Goal: Task Accomplishment & Management: Manage account settings

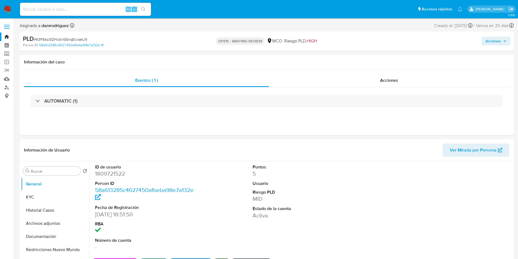
select select "10"
click at [111, 174] on dd "1809721522" at bounding box center [145, 174] width 100 height 8
click at [203, 132] on div "Eventos ( 1 ) Acciones AUTOMATIC (1)" at bounding box center [267, 102] width 494 height 66
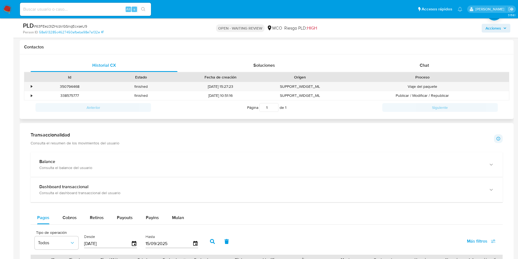
scroll to position [205, 0]
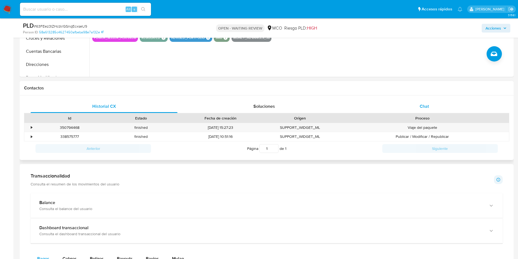
click at [417, 104] on div "Chat" at bounding box center [424, 106] width 147 height 13
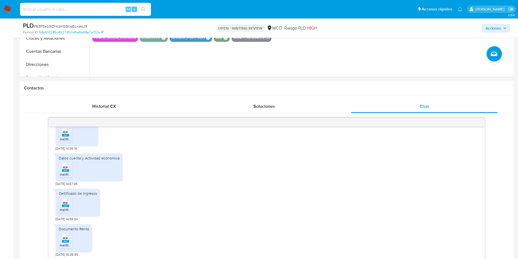
click at [140, 94] on div "Contactos" at bounding box center [267, 88] width 494 height 14
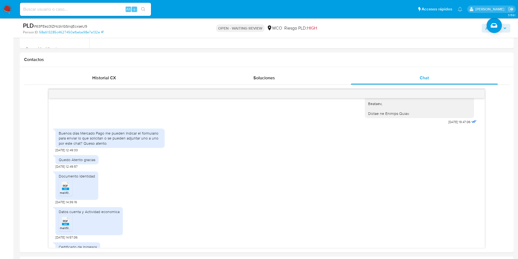
scroll to position [246, 0]
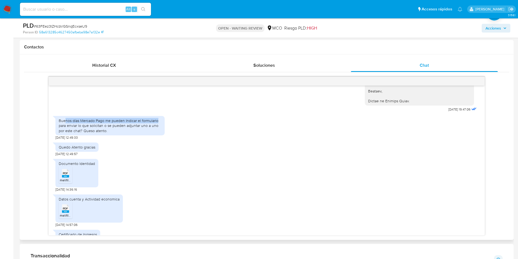
drag, startPoint x: 88, startPoint y: 121, endPoint x: 153, endPoint y: 125, distance: 65.9
click at [159, 120] on div "Buenos días Mercado Pago me pueden Indicar el formulario para enviar lo que sol…" at bounding box center [110, 125] width 103 height 15
drag, startPoint x: 69, startPoint y: 126, endPoint x: 173, endPoint y: 125, distance: 104.0
click at [165, 124] on div "Buenos días Mercado Pago me pueden Indicar el formulario para enviar lo que sol…" at bounding box center [266, 126] width 422 height 26
drag, startPoint x: 67, startPoint y: 132, endPoint x: 126, endPoint y: 130, distance: 58.7
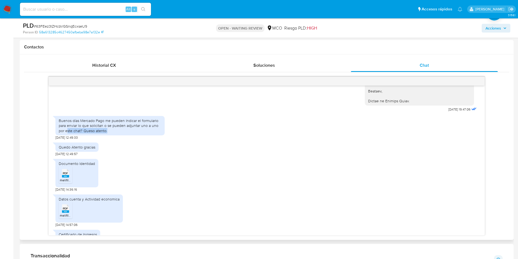
click at [115, 130] on div "Buenos días Mercado Pago me pueden Indicar el formulario para enviar lo que sol…" at bounding box center [110, 125] width 103 height 15
click at [127, 130] on div "Buenos días Mercado Pago me pueden Indicar el formulario para enviar lo que sol…" at bounding box center [110, 125] width 103 height 15
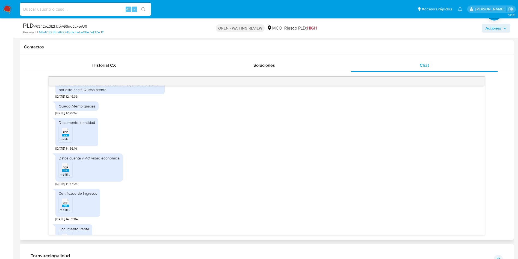
click at [64, 169] on span "PDF" at bounding box center [65, 167] width 5 height 4
click at [61, 130] on div "PDF PDF" at bounding box center [65, 131] width 11 height 11
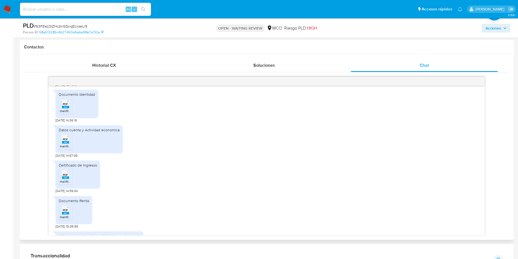
scroll to position [271, 0]
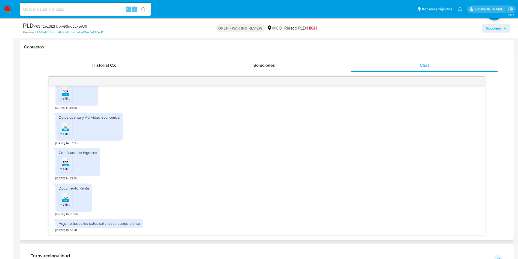
click at [66, 164] on span "PDF" at bounding box center [65, 162] width 5 height 4
click at [64, 199] on span "PDF" at bounding box center [65, 197] width 5 height 4
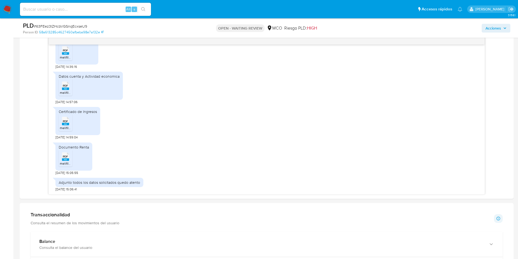
click at [0, 162] on aside "Bandeja Tablero Screening Búsqueda en Listas Watchlist Herramientas Operaciones…" at bounding box center [6, 122] width 13 height 818
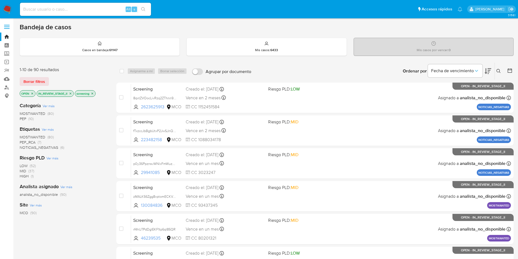
click at [8, 8] on img at bounding box center [7, 9] width 9 height 9
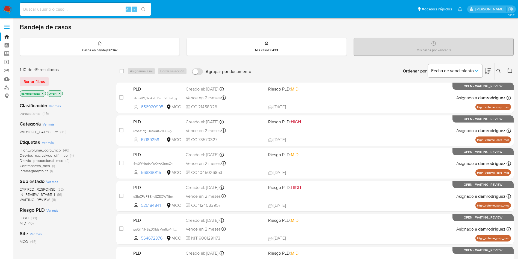
click at [30, 201] on span "WAITING_REVIEW" at bounding box center [35, 199] width 30 height 5
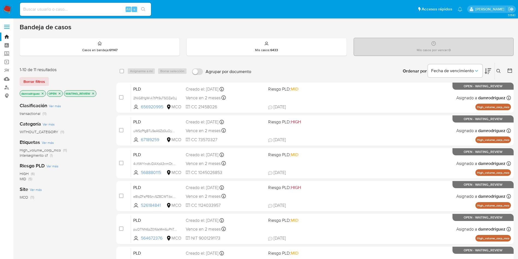
click at [511, 70] on icon at bounding box center [509, 70] width 5 height 5
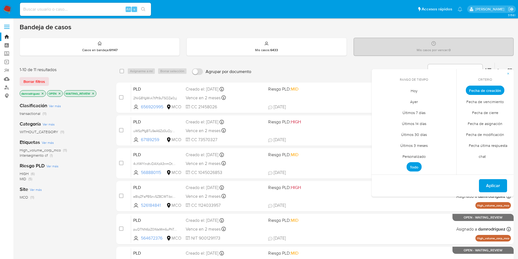
click at [411, 156] on span "Personalizado" at bounding box center [414, 155] width 35 height 11
click at [379, 100] on icon "Mes anterior" at bounding box center [380, 100] width 2 height 4
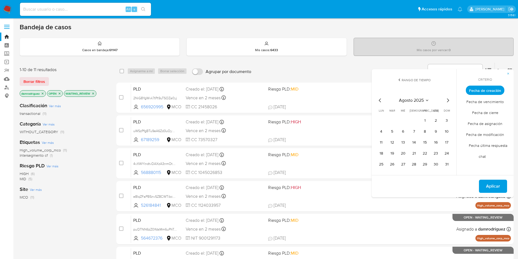
click at [379, 100] on icon "Mes anterior" at bounding box center [380, 100] width 2 height 4
click at [403, 131] on button "9" at bounding box center [403, 131] width 9 height 9
click at [395, 143] on button "15" at bounding box center [392, 142] width 9 height 9
click at [491, 186] on span "Aplicar" at bounding box center [493, 186] width 14 height 12
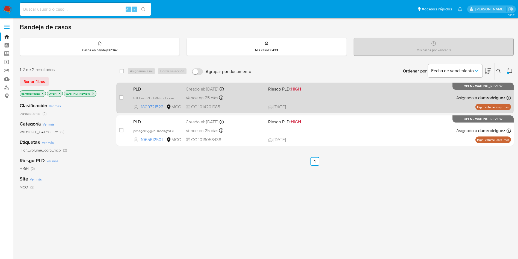
click at [118, 98] on div "case-item-checkbox No es posible asignar el caso PLD 63FEez3IZHcbVGSnqEcxseU9 1…" at bounding box center [314, 97] width 397 height 31
click at [121, 97] on input "checkbox" at bounding box center [121, 97] width 4 height 4
checkbox input "true"
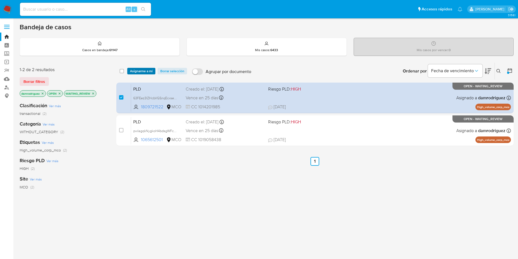
click at [144, 69] on span "Asignarme a mí" at bounding box center [141, 70] width 23 height 5
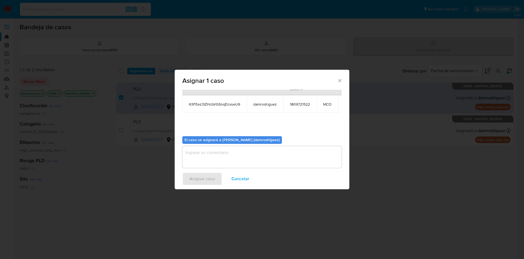
scroll to position [35, 0]
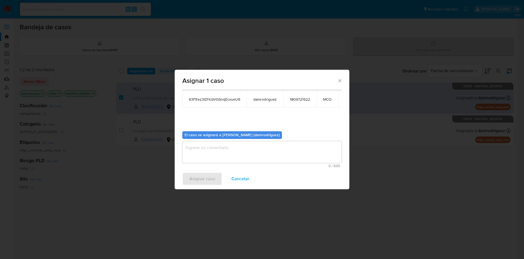
click at [244, 146] on textarea "assign-modal" at bounding box center [261, 152] width 159 height 22
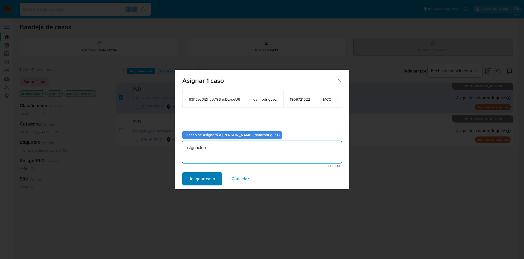
type textarea "asignacion"
click at [197, 175] on span "Asignar caso" at bounding box center [202, 179] width 26 height 12
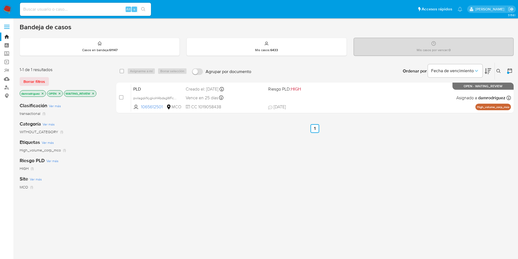
click at [11, 4] on nav "Pausado Ver notificaciones Alt s Accesos rápidos Presiona las siguientes teclas…" at bounding box center [259, 9] width 518 height 18
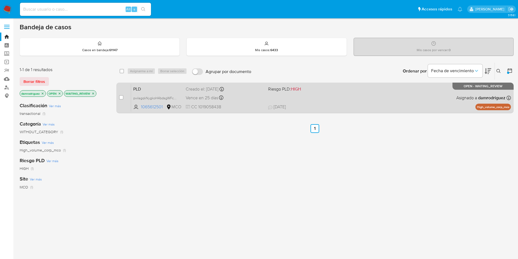
click at [119, 99] on input "checkbox" at bounding box center [121, 97] width 4 height 4
checkbox input "true"
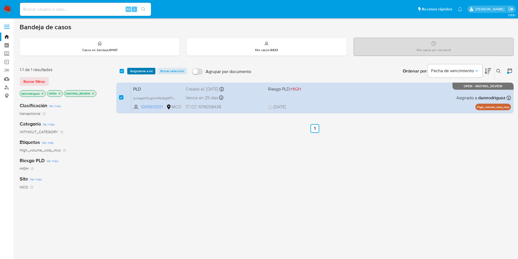
click at [143, 70] on span "Asignarme a mí" at bounding box center [141, 70] width 23 height 5
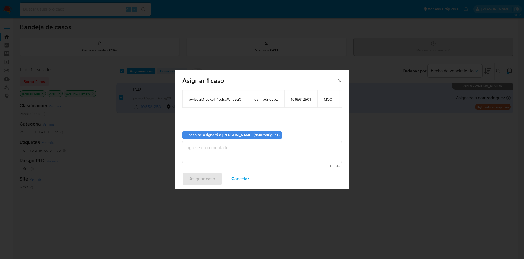
click at [203, 148] on textarea "assign-modal" at bounding box center [261, 152] width 159 height 22
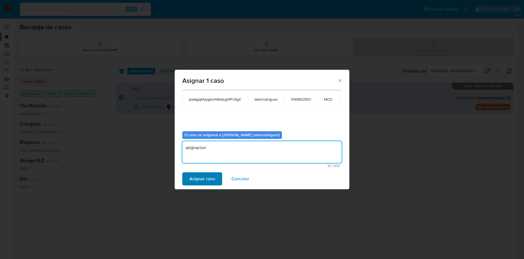
type textarea "asignacion"
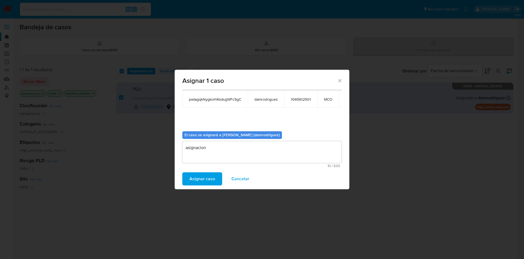
click at [211, 173] on span "Asignar caso" at bounding box center [202, 179] width 26 height 12
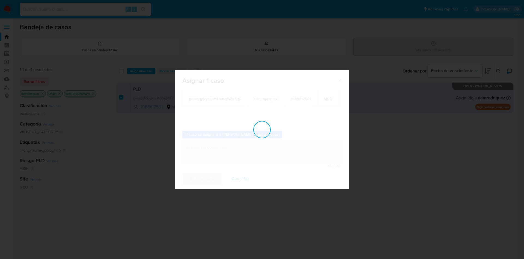
checkbox input "false"
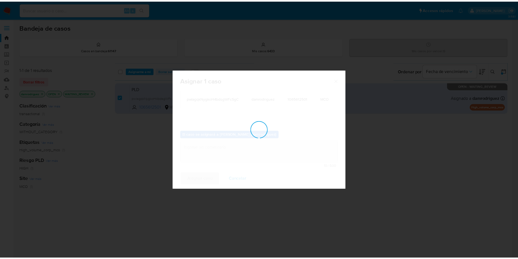
scroll to position [33, 0]
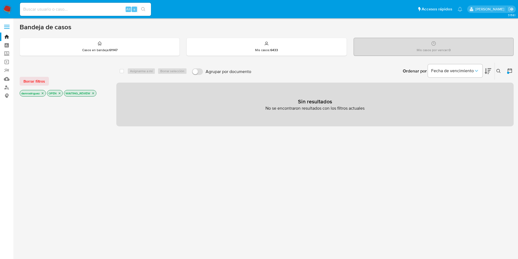
click at [7, 9] on img at bounding box center [7, 9] width 9 height 9
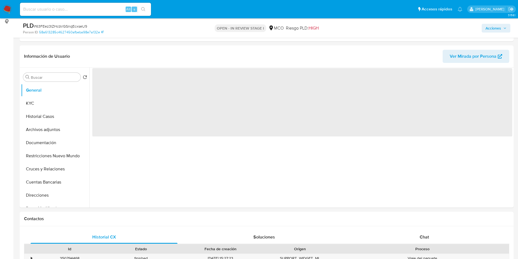
scroll to position [82, 0]
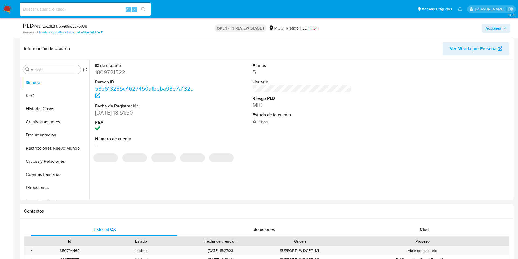
select select "10"
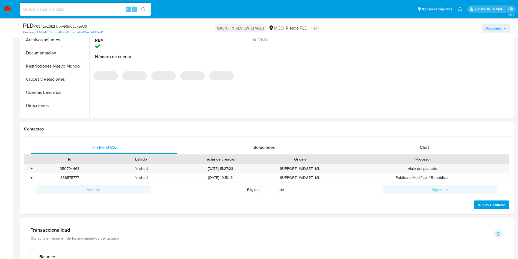
scroll to position [0, 0]
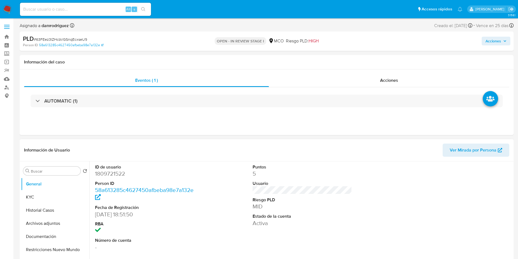
click at [107, 171] on dd "1809721522" at bounding box center [145, 174] width 100 height 8
copy dd "1809721522"
click at [53, 203] on button "Historial Casos" at bounding box center [53, 209] width 64 height 13
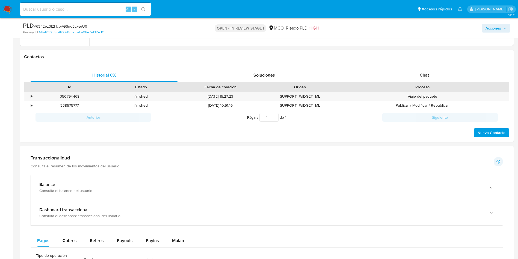
scroll to position [263, 0]
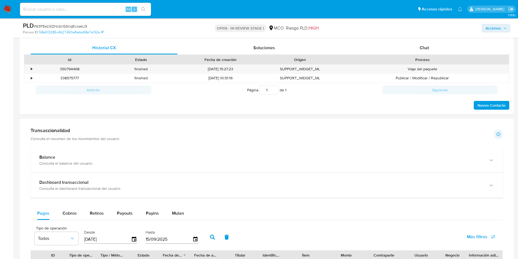
click at [73, 132] on h1 "Transaccionalidad" at bounding box center [75, 130] width 89 height 6
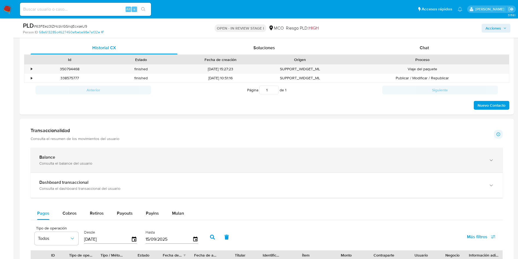
click at [103, 163] on div "Consulta el balance del usuario" at bounding box center [261, 163] width 444 height 5
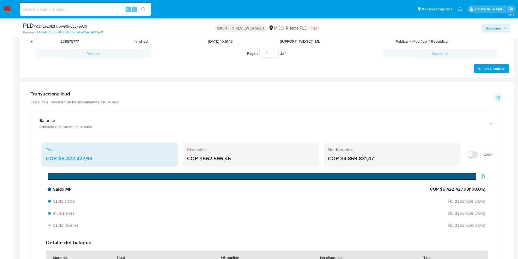
scroll to position [345, 0]
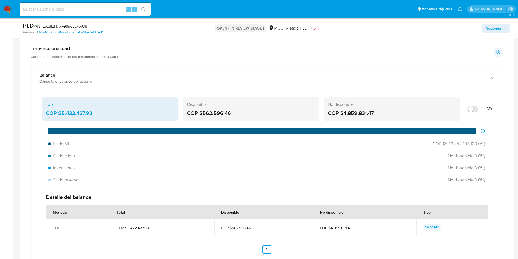
click at [87, 110] on div "COP $5.422.427,93" at bounding box center [110, 112] width 128 height 7
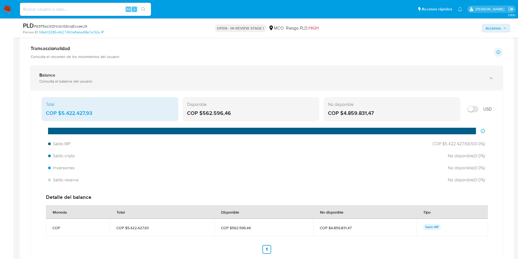
click at [84, 73] on div "Balance" at bounding box center [261, 74] width 444 height 5
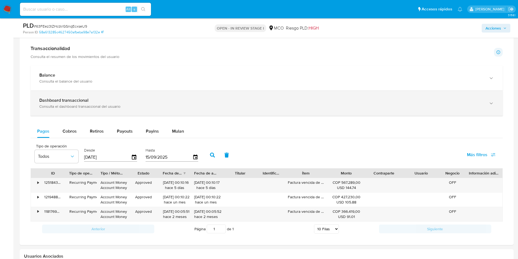
click at [81, 99] on b "Dashboard transaccional" at bounding box center [63, 100] width 49 height 6
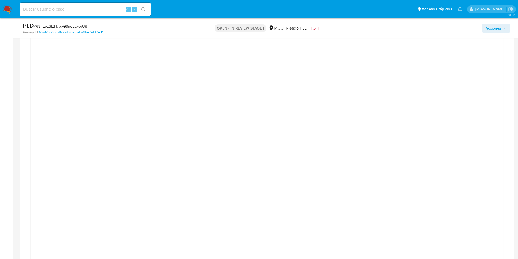
scroll to position [427, 0]
click at [67, 123] on div at bounding box center [266, 161] width 463 height 246
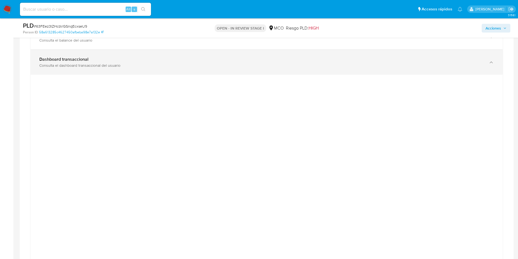
click at [73, 65] on div "Consulta el dashboard transaccional del usuario" at bounding box center [261, 65] width 444 height 5
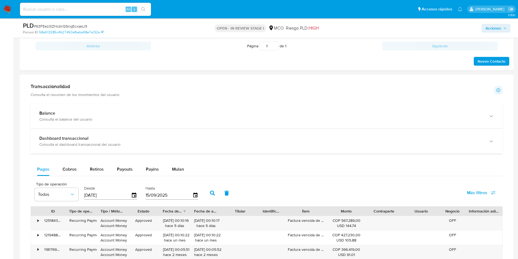
scroll to position [304, 0]
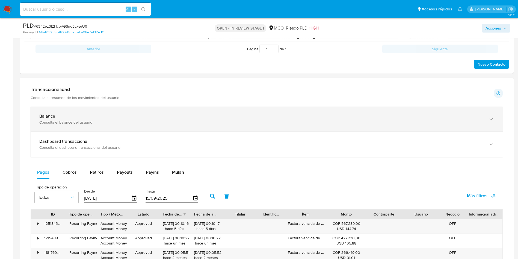
click at [62, 122] on div "Consulta el balance del usuario" at bounding box center [261, 122] width 444 height 5
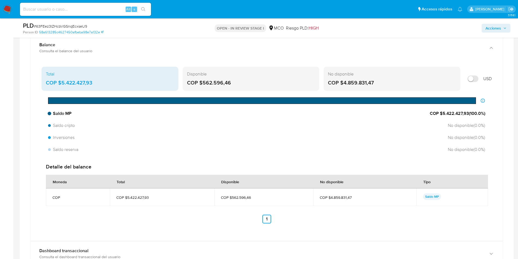
scroll to position [345, 0]
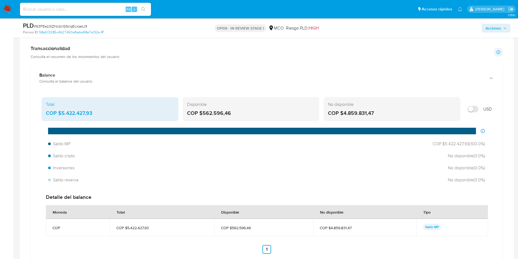
click at [214, 114] on div "COP $562.596,46" at bounding box center [251, 112] width 128 height 7
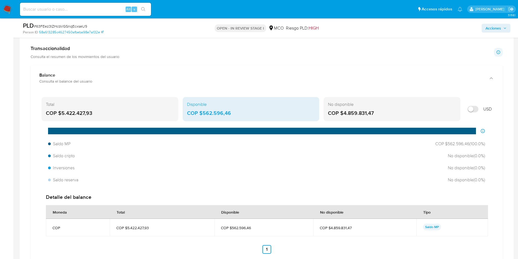
click at [237, 114] on div "COP $562.596,46" at bounding box center [251, 112] width 128 height 7
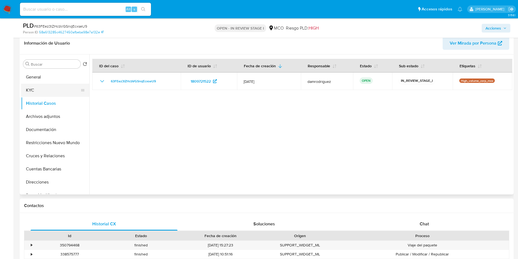
scroll to position [58, 0]
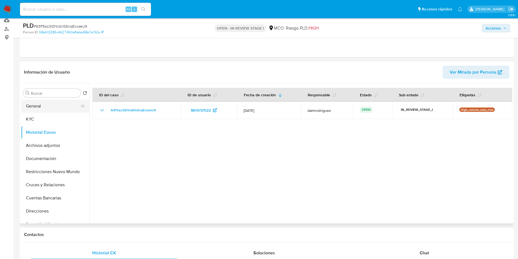
click at [48, 111] on button "General" at bounding box center [53, 105] width 64 height 13
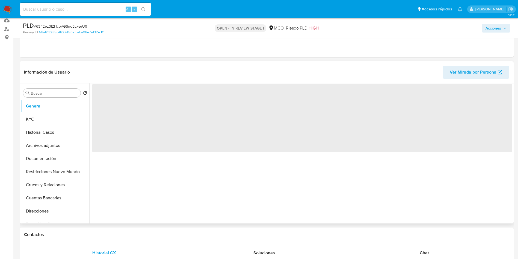
click at [90, 67] on header "Información de Usuario Ver Mirada por Persona" at bounding box center [266, 72] width 485 height 13
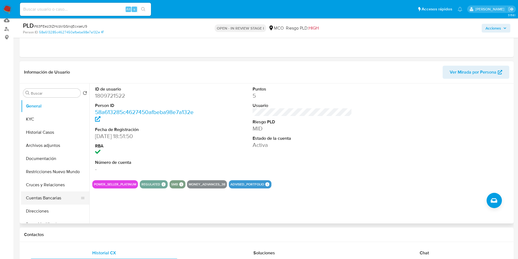
click at [37, 196] on button "Cuentas Bancarias" at bounding box center [53, 197] width 64 height 13
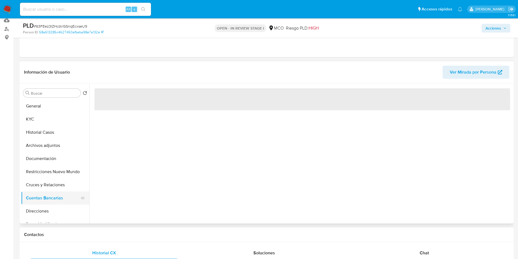
click at [51, 166] on button "Restricciones Nuevo Mundo" at bounding box center [55, 171] width 68 height 13
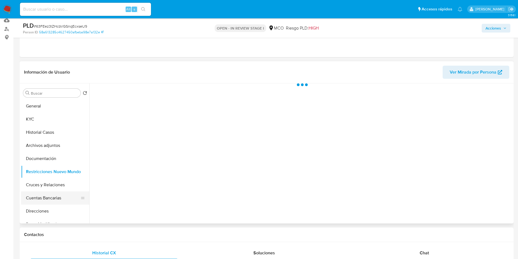
click at [44, 197] on button "Cuentas Bancarias" at bounding box center [53, 197] width 64 height 13
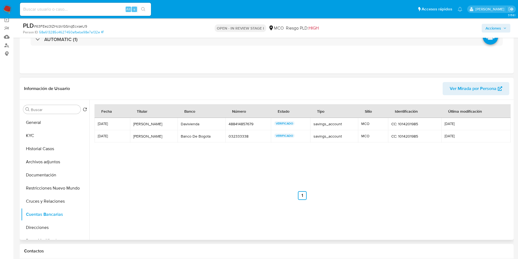
scroll to position [17, 0]
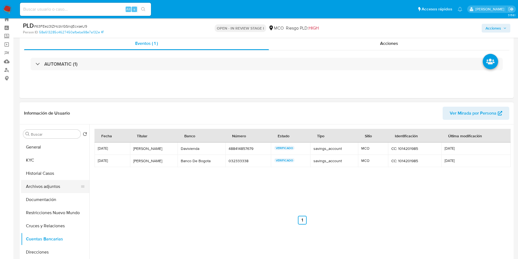
click at [54, 185] on button "Archivos adjuntos" at bounding box center [53, 186] width 64 height 13
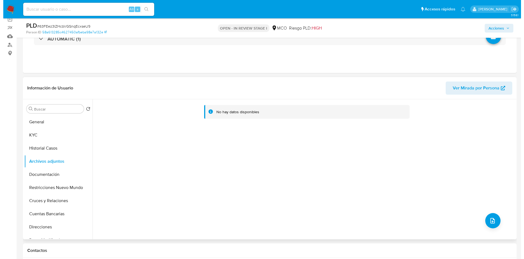
scroll to position [58, 0]
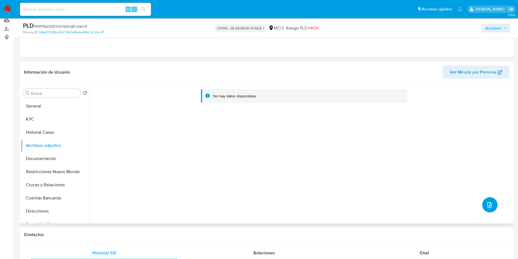
click at [488, 205] on icon "upload-file" at bounding box center [489, 204] width 7 height 7
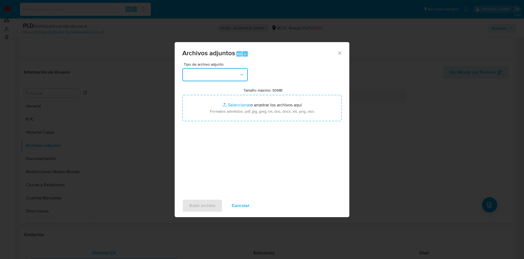
click at [206, 77] on button "button" at bounding box center [215, 74] width 66 height 13
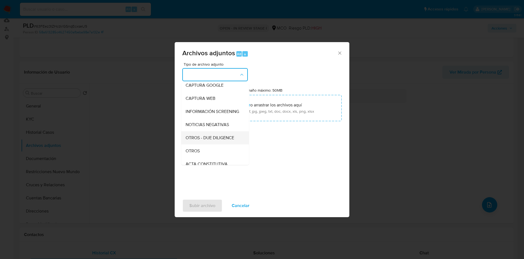
scroll to position [41, 0]
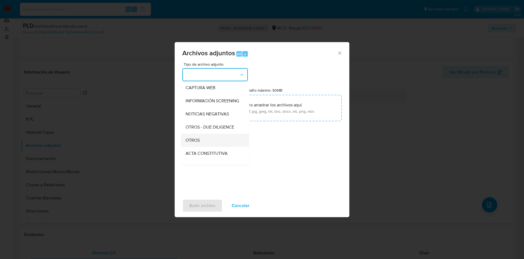
click at [212, 145] on div "OTROS" at bounding box center [214, 140] width 56 height 13
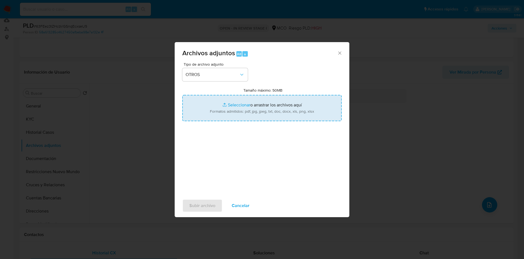
click at [277, 95] on input "Tamaño máximo: 50MB Seleccionar archivos" at bounding box center [261, 108] width 159 height 26
type input "C:\fakepath\1809721522 - 15-09-2025.xlsx"
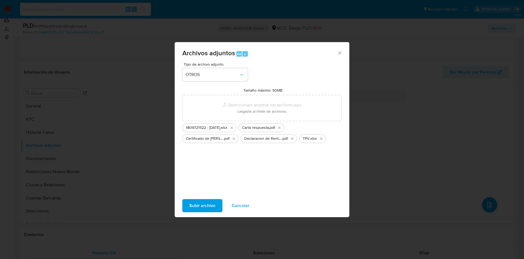
click at [191, 203] on span "Subir archivo" at bounding box center [202, 205] width 26 height 12
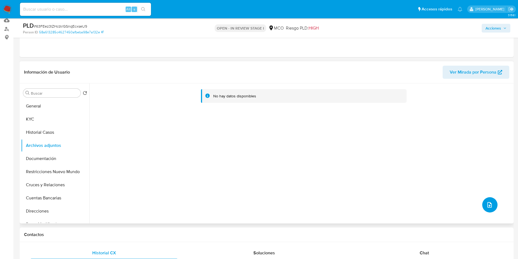
click at [494, 208] on button "upload-file" at bounding box center [489, 204] width 15 height 15
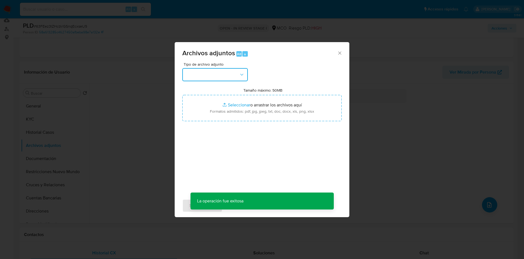
click at [210, 69] on button "button" at bounding box center [215, 74] width 66 height 13
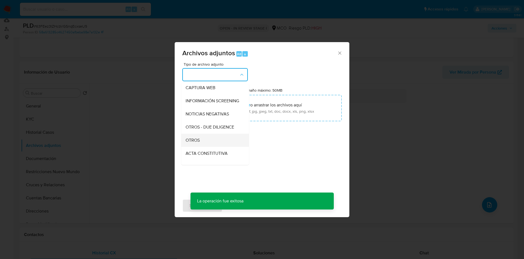
click at [221, 142] on div "OTROS" at bounding box center [214, 140] width 56 height 13
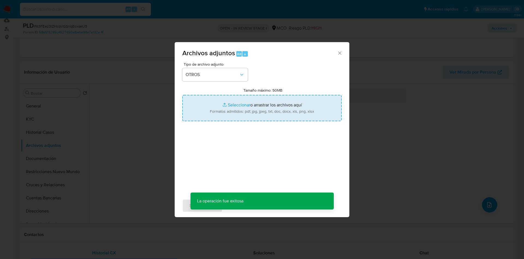
click at [234, 118] on input "Tamaño máximo: 50MB Seleccionar archivos" at bounding box center [261, 108] width 159 height 26
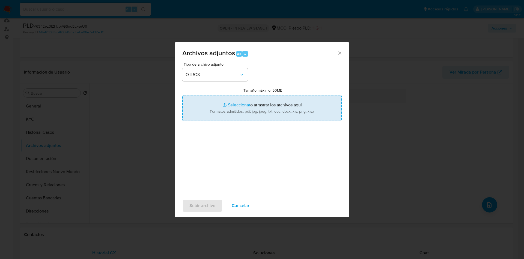
type input "C:\fakepath\1809721522 - 15_09_2025.pdf"
click at [201, 205] on span "Subir archivo" at bounding box center [202, 205] width 26 height 12
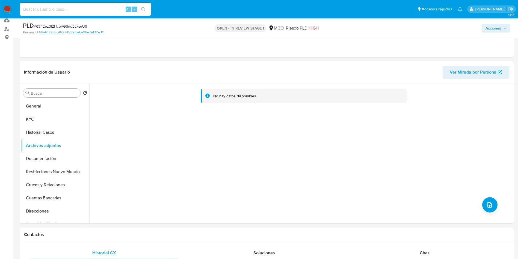
click at [490, 26] on span "Acciones" at bounding box center [493, 28] width 16 height 9
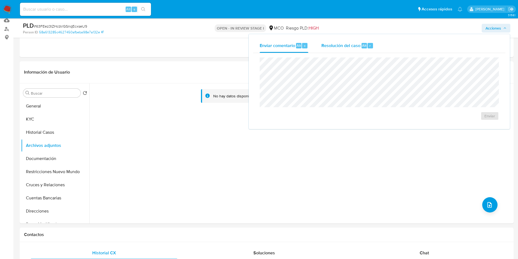
click at [326, 40] on div "Resolución del caso Alt r" at bounding box center [347, 45] width 52 height 14
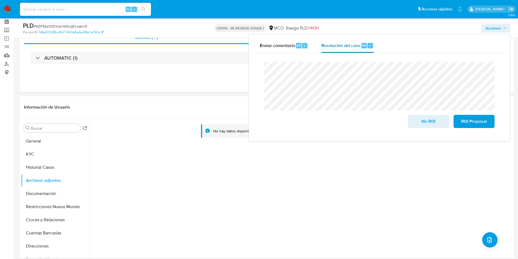
scroll to position [0, 0]
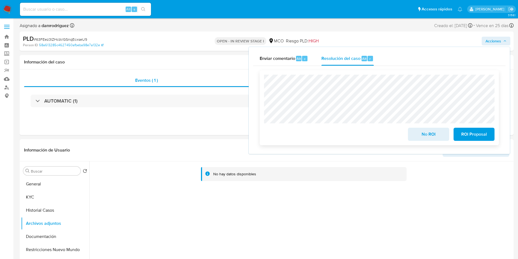
click at [421, 136] on span "No ROI" at bounding box center [428, 134] width 27 height 12
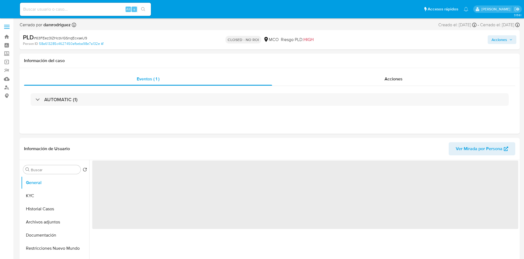
select select "10"
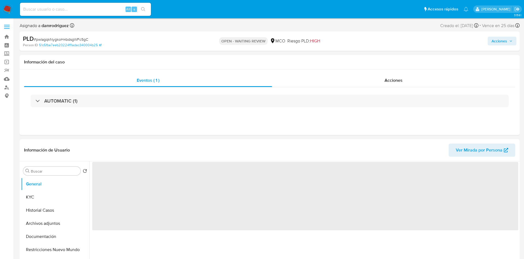
select select "10"
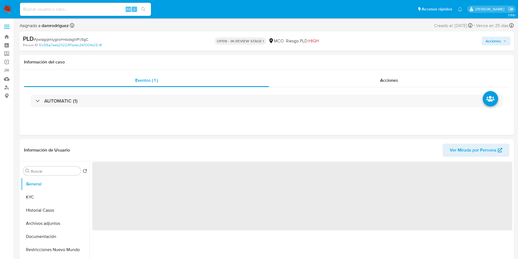
select select "10"
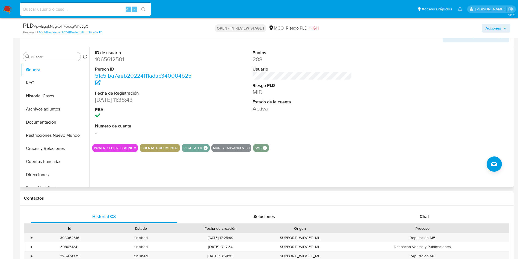
scroll to position [82, 0]
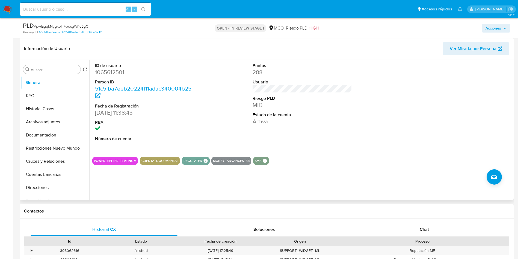
click at [113, 72] on dd "1065612501" at bounding box center [145, 72] width 100 height 8
copy dd "1065612501"
click at [106, 72] on dd "1065612501" at bounding box center [145, 72] width 100 height 8
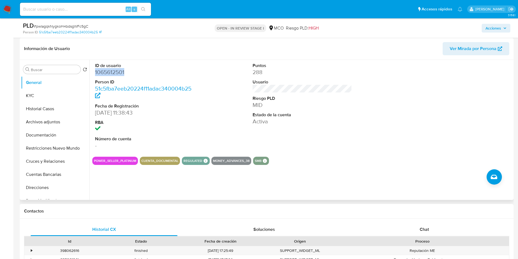
copy dd "1065612501"
click at [113, 71] on dd "1065612501" at bounding box center [145, 72] width 100 height 8
click at [51, 108] on button "Historial Casos" at bounding box center [53, 108] width 64 height 13
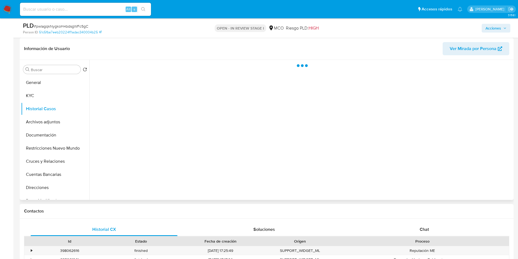
click at [97, 59] on div "Información de Usuario Ver Mirada por Persona" at bounding box center [267, 49] width 494 height 22
click at [88, 45] on header "Información de Usuario Ver Mirada por Persona" at bounding box center [266, 48] width 485 height 13
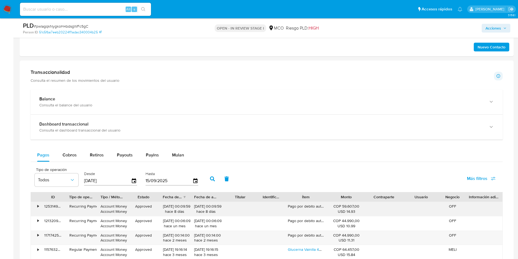
scroll to position [369, 0]
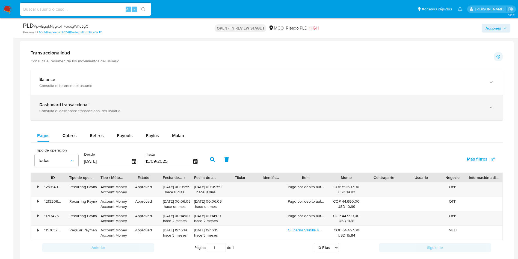
click at [79, 106] on b "Dashboard transaccional" at bounding box center [63, 104] width 49 height 6
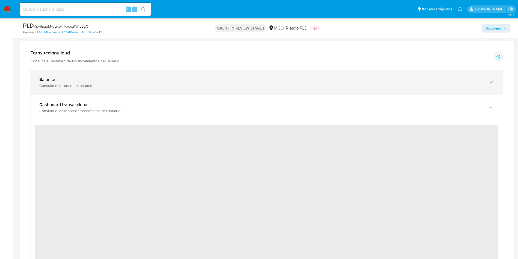
click at [137, 90] on div "Balance Consulta el balance del usuario" at bounding box center [267, 82] width 472 height 25
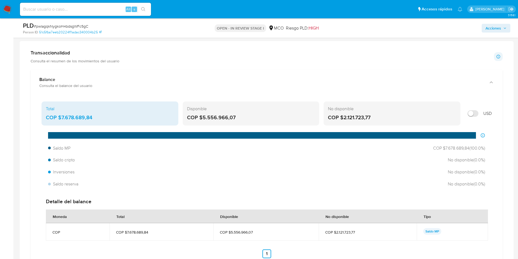
click at [218, 118] on div "COP $5.556.966,07" at bounding box center [251, 117] width 128 height 7
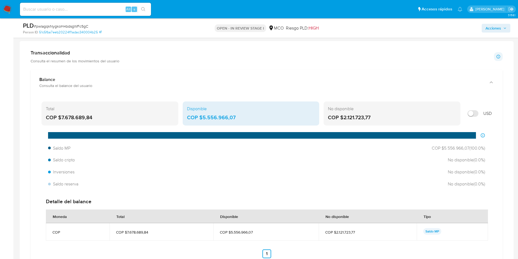
click at [218, 118] on div "COP $5.556.966,07" at bounding box center [251, 117] width 128 height 7
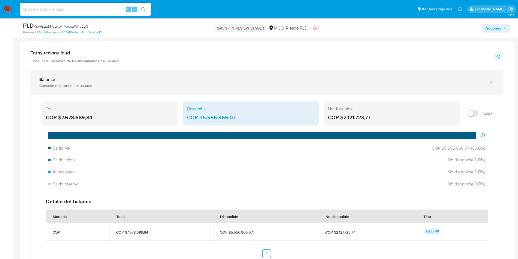
click at [77, 75] on div "Balance Consulta el balance del usuario" at bounding box center [267, 82] width 472 height 25
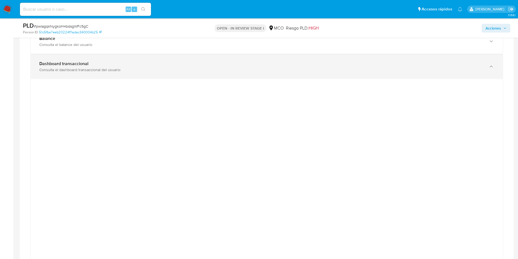
click at [63, 63] on b "Dashboard transaccional" at bounding box center [63, 63] width 49 height 6
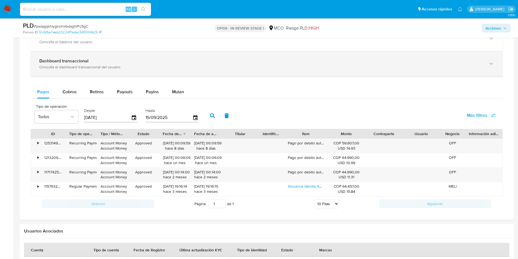
scroll to position [410, 0]
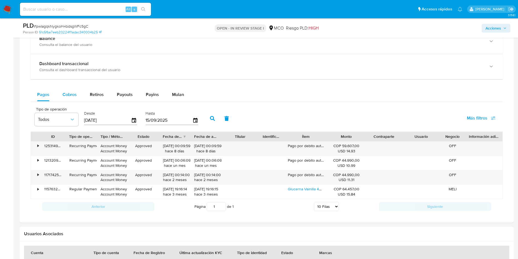
click at [74, 95] on span "Cobros" at bounding box center [70, 94] width 14 height 6
select select "10"
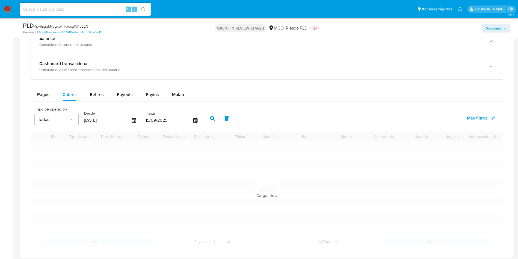
click at [21, 100] on div at bounding box center [267, 128] width 494 height 257
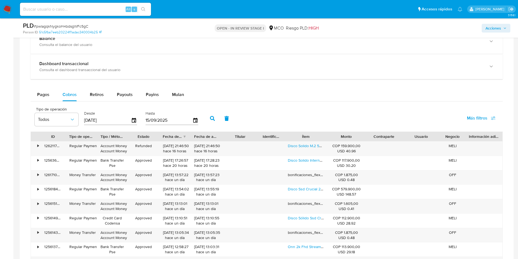
click at [25, 104] on div "Transaccionalidad Consulta el resumen de los movimientos del usuario Informació…" at bounding box center [266, 154] width 485 height 300
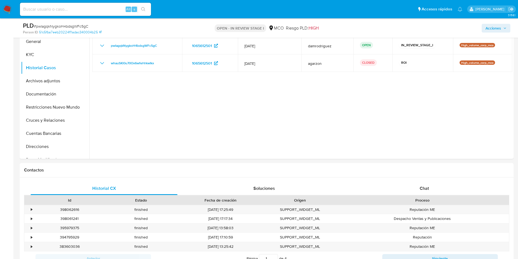
click at [47, 134] on button "Cuentas Bancarias" at bounding box center [55, 133] width 68 height 13
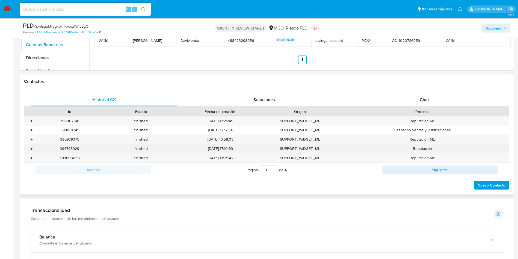
scroll to position [246, 0]
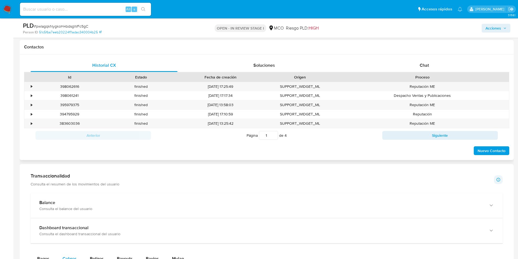
click at [416, 78] on div "Proceso" at bounding box center [422, 76] width 165 height 5
click at [418, 64] on div "Chat" at bounding box center [424, 65] width 147 height 13
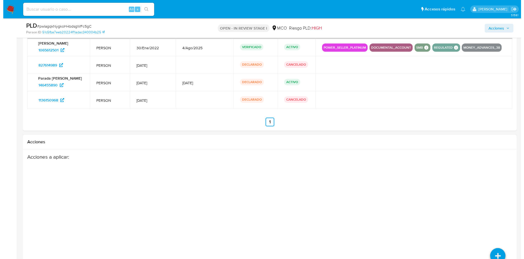
scroll to position [888, 0]
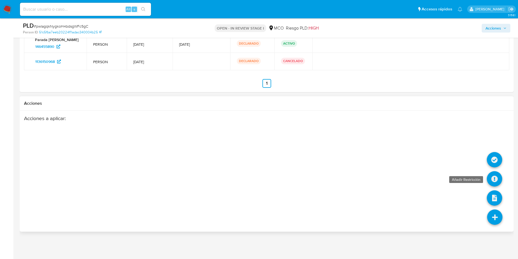
click at [497, 178] on icon at bounding box center [494, 178] width 15 height 15
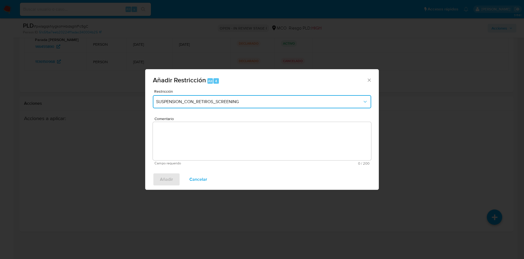
click at [200, 105] on button "SUSPENSION_CON_RETIROS_SCREENING" at bounding box center [262, 101] width 218 height 13
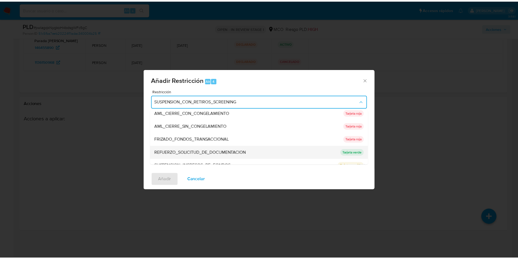
scroll to position [41, 0]
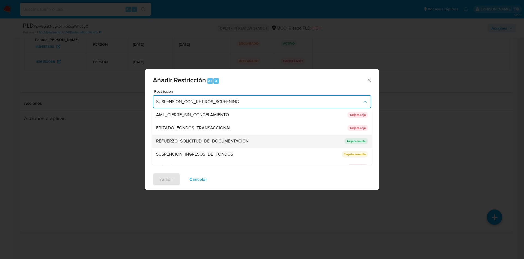
click at [228, 140] on span "REFUERZO_SOLICITUD_DE_DOCUMENTACION" at bounding box center [202, 140] width 93 height 5
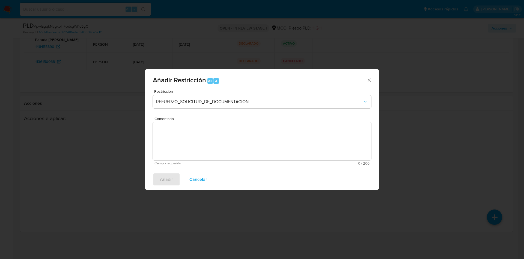
click at [184, 127] on textarea "Comentario" at bounding box center [262, 141] width 218 height 38
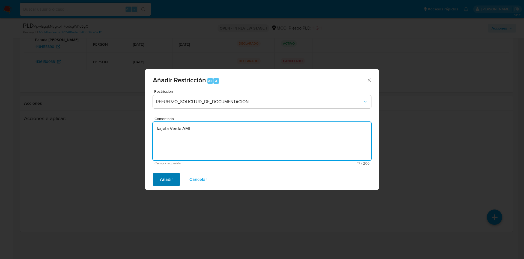
type textarea "Tarjeta Verde AML"
click at [166, 178] on span "Añadir" at bounding box center [166, 179] width 13 height 12
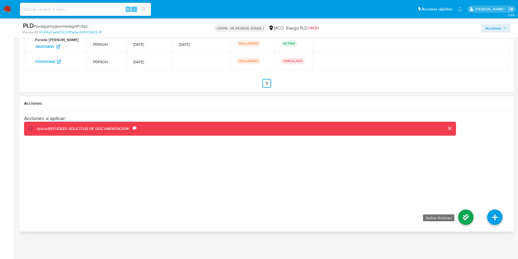
click at [466, 217] on icon at bounding box center [465, 216] width 15 height 15
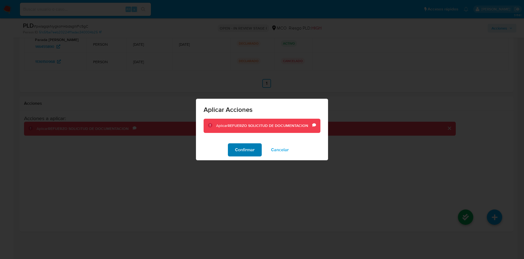
click at [247, 153] on span "Confirmar" at bounding box center [245, 150] width 20 height 12
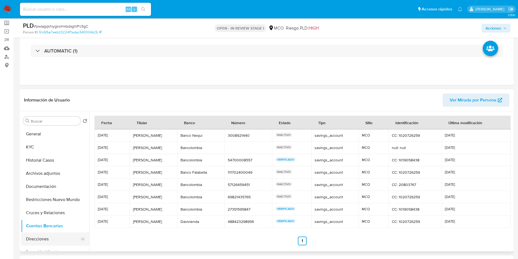
scroll to position [82, 0]
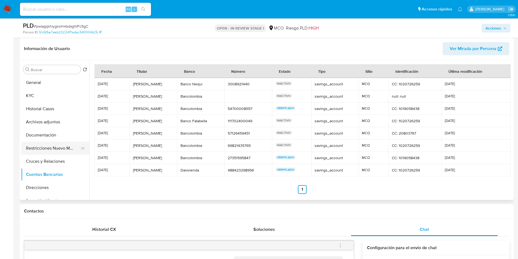
click at [45, 146] on button "Restricciones Nuevo Mundo" at bounding box center [53, 147] width 64 height 13
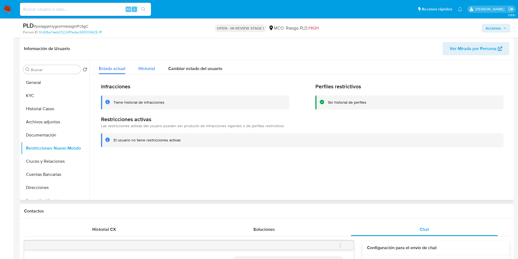
click at [144, 70] on span "Historial" at bounding box center [146, 68] width 17 height 6
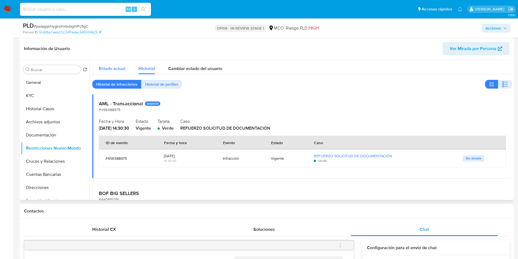
click at [117, 71] on span "Estado actual" at bounding box center [112, 68] width 26 height 6
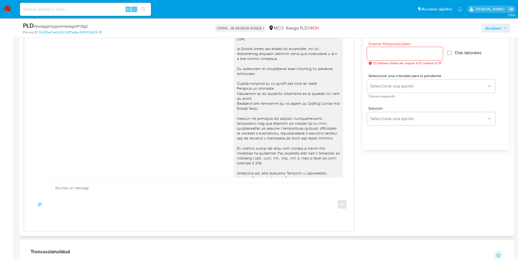
scroll to position [287, 0]
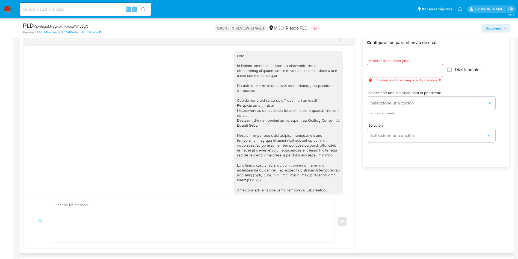
click at [393, 66] on div at bounding box center [405, 70] width 76 height 13
click at [393, 70] on input "Esperar Respuesta (días)" at bounding box center [405, 70] width 76 height 7
type input "3"
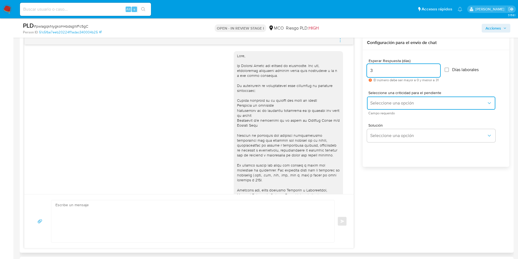
click at [389, 102] on span "Seleccione una opción" at bounding box center [428, 102] width 116 height 5
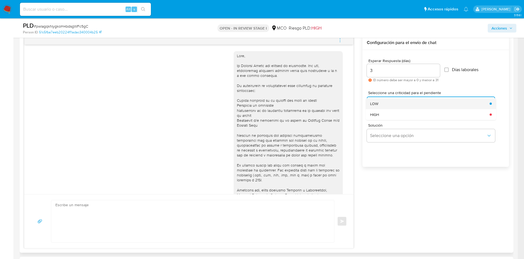
click at [389, 104] on div "LOW" at bounding box center [428, 103] width 116 height 11
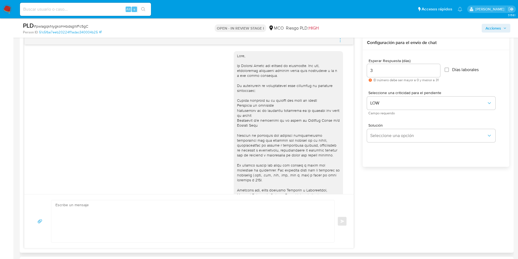
click at [389, 128] on div "Solución Seleccione una opción" at bounding box center [431, 132] width 128 height 19
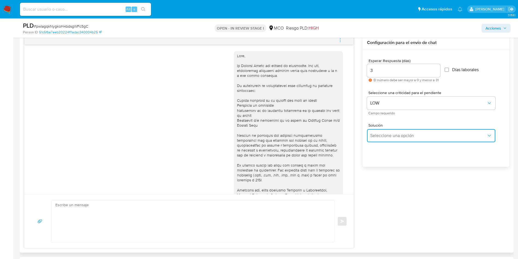
click at [391, 136] on span "Seleccione una opción" at bounding box center [428, 135] width 116 height 5
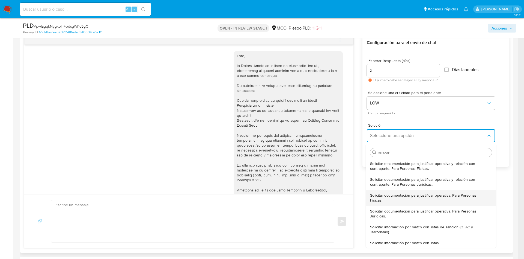
click at [410, 198] on span "Solicitar documentación para justificar operativa. Para Personas Físicas." at bounding box center [429, 197] width 118 height 10
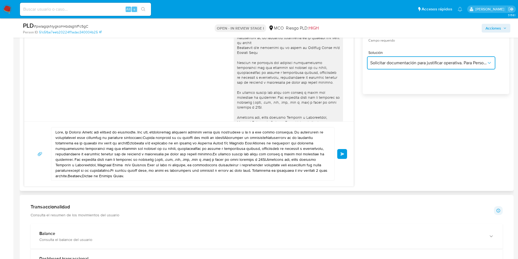
scroll to position [369, 0]
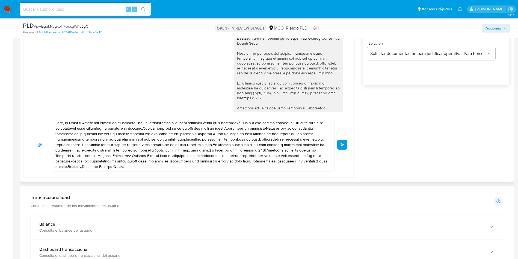
click at [60, 137] on textarea at bounding box center [191, 144] width 272 height 53
click at [65, 123] on textarea at bounding box center [191, 144] width 272 height 53
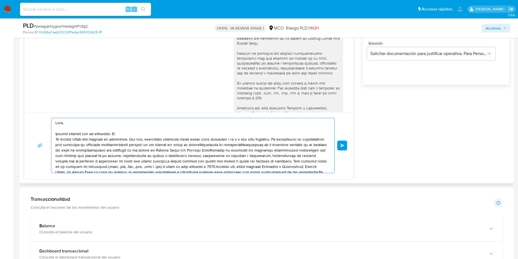
click at [270, 150] on textarea at bounding box center [191, 145] width 272 height 55
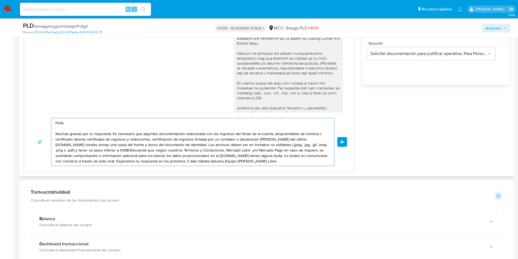
drag, startPoint x: 256, startPoint y: 132, endPoint x: 300, endPoint y: 132, distance: 44.0
click at [300, 132] on textarea "Hola, Muchas gracias por tu respuesta. Es necesario que adjuntes documentación …" at bounding box center [191, 142] width 272 height 48
click at [304, 138] on textarea "Hola, Muchas gracias por tu respuesta. Es necesario que adjuntes documentación …" at bounding box center [191, 142] width 272 height 48
click at [164, 144] on textarea "Hola, Muchas gracias por tu respuesta. Es necesario que adjuntes documentación …" at bounding box center [191, 142] width 272 height 48
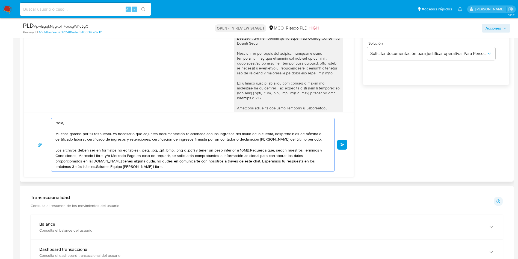
click at [248, 150] on textarea "Hola, Muchas gracias por tu respuesta. Es necesario que adjuntes documentación …" at bounding box center [191, 144] width 272 height 53
click at [112, 161] on textarea "Hola, Muchas gracias por tu respuesta. Es necesario que adjuntes documentación …" at bounding box center [191, 144] width 272 height 53
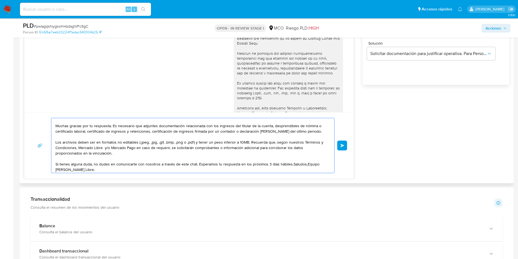
scroll to position [9, 0]
click at [290, 162] on textarea "Hola, Muchas gracias por tu respuesta. Es necesario que adjuntes documentación …" at bounding box center [191, 145] width 272 height 55
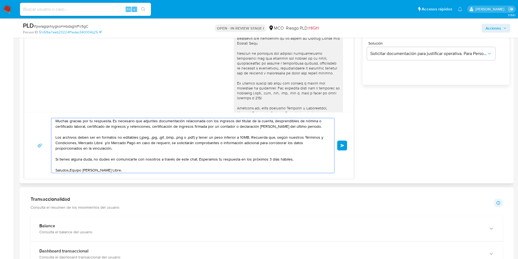
click at [70, 170] on textarea "Hola, Muchas gracias por tu respuesta. Es necesario que adjuntes documentación …" at bounding box center [191, 145] width 272 height 55
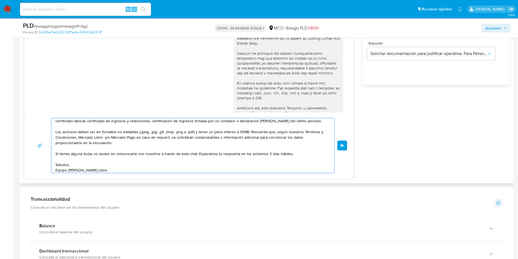
click at [106, 169] on textarea "Hola, Muchas gracias por tu respuesta. Es necesario que adjuntes documentación …" at bounding box center [191, 145] width 272 height 55
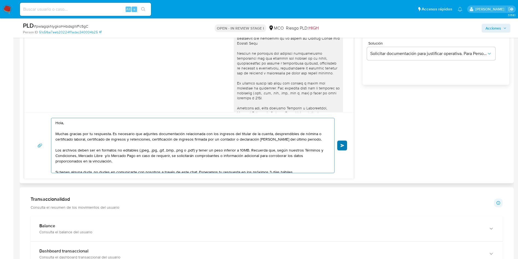
type textarea "Hola, Muchas gracias por tu respuesta. Es necesario que adjuntes documentación …"
click at [346, 148] on button "Enviar" at bounding box center [342, 145] width 10 height 10
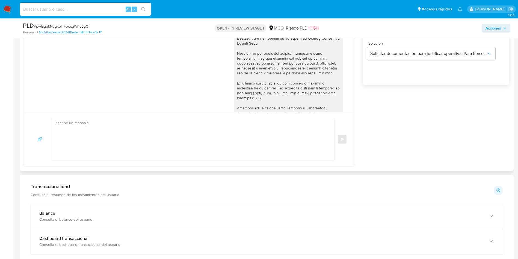
scroll to position [275, 0]
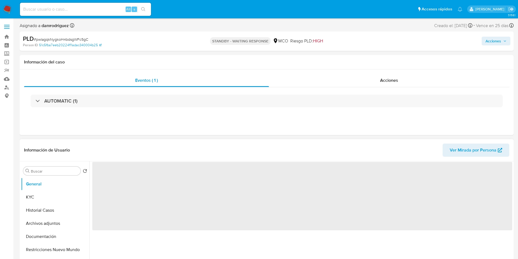
select select "10"
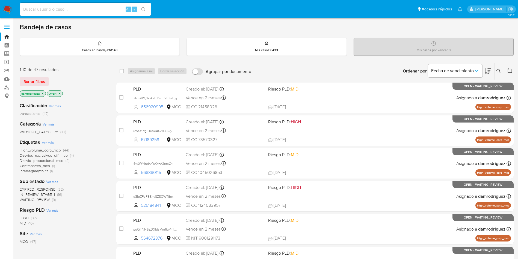
click at [9, 7] on img at bounding box center [7, 9] width 9 height 9
click at [32, 199] on span "WAITING_REVIEW" at bounding box center [35, 199] width 30 height 5
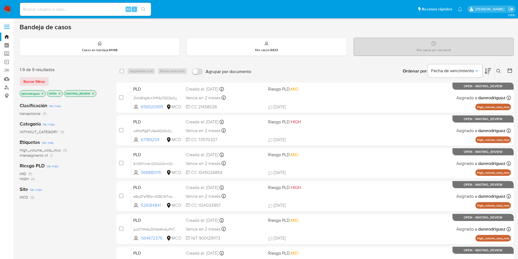
click at [97, 92] on div "damrodriguez OPEN WAITING_REVIEW" at bounding box center [63, 94] width 87 height 8
click at [94, 92] on icon "close-filter" at bounding box center [92, 93] width 3 height 3
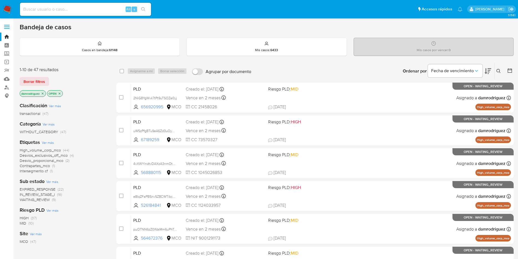
click at [37, 188] on span "EXPIRED_RESPONSE" at bounding box center [38, 188] width 36 height 5
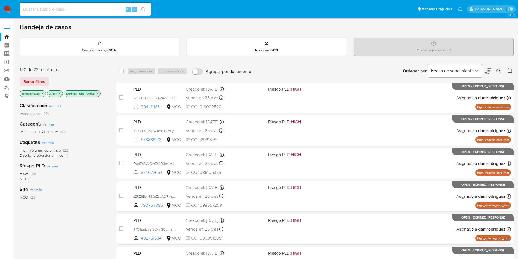
click at [511, 72] on icon at bounding box center [509, 70] width 5 height 5
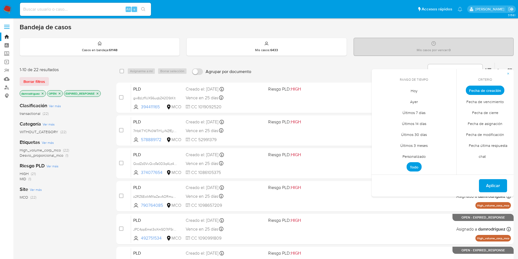
click at [418, 156] on span "Personalizado" at bounding box center [414, 155] width 35 height 11
click at [381, 100] on icon "Mes anterior" at bounding box center [380, 100] width 7 height 7
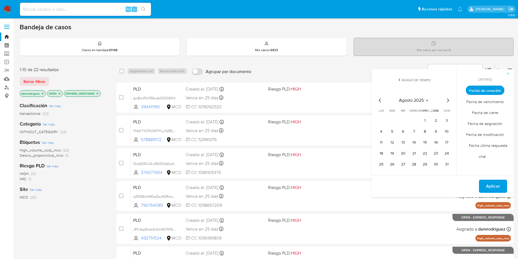
click at [381, 100] on icon "Mes anterior" at bounding box center [380, 100] width 7 height 7
click at [406, 131] on button "9" at bounding box center [403, 131] width 9 height 9
click at [400, 138] on button "16" at bounding box center [403, 142] width 9 height 9
click at [491, 188] on span "Aplicar" at bounding box center [493, 186] width 14 height 12
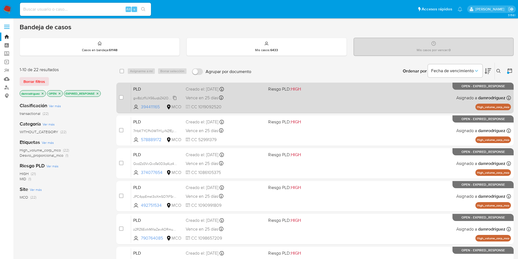
click at [152, 98] on span "gw8zLtf1UX56uqbZ42OStKlt" at bounding box center [154, 97] width 42 height 6
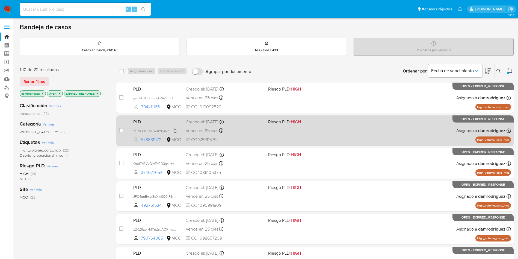
click at [161, 131] on span "7HbKTYCPk0WTrYLyiNZfEytO" at bounding box center [155, 130] width 44 height 6
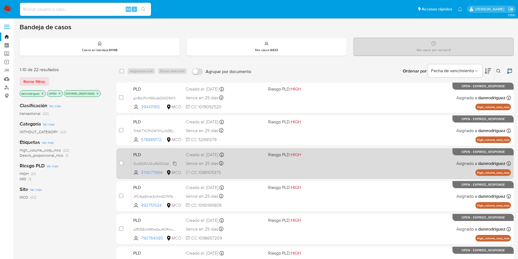
click at [149, 162] on span "QodZd3VvQvoTe0D3q4Lz4Rev" at bounding box center [156, 163] width 46 height 6
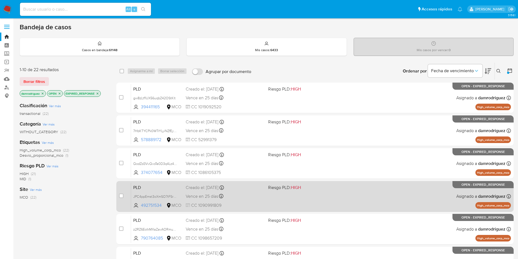
click at [159, 192] on div "PLD JPC4ppEmst3oXmSO7tFSrZNf 492751534 MCO Riesgo PLD: HIGH Creado el: 12/07/20…" at bounding box center [321, 196] width 380 height 28
click at [144, 196] on span "JPC4ppEmst3oXmSO7tFSrZNf" at bounding box center [155, 196] width 45 height 6
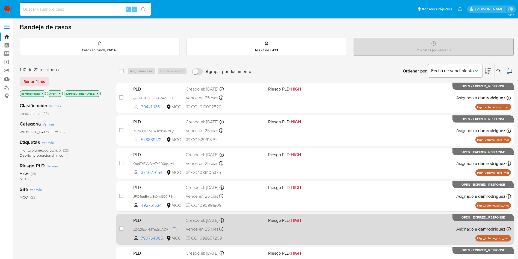
click at [150, 229] on span "z2RZ6EoIkMXaZavAORmuaNR1" at bounding box center [157, 229] width 48 height 6
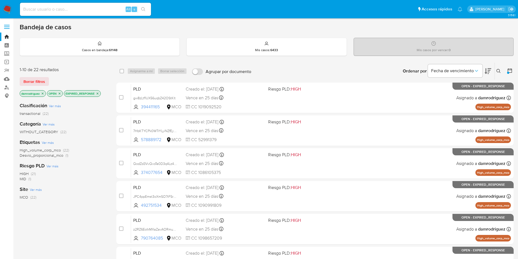
click at [90, 11] on input at bounding box center [85, 9] width 131 height 7
paste input "gw8zLtf1UX56uqbZ42OStKlt"
type input "gw8zLtf1UX56uqbZ42OStKlt"
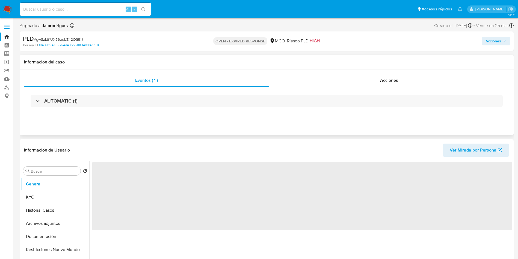
select select "10"
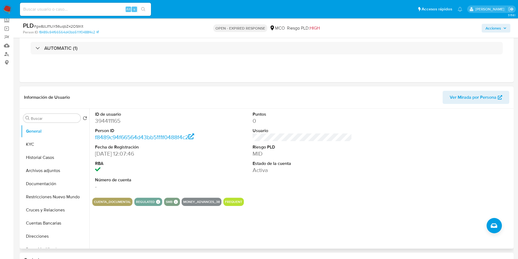
scroll to position [41, 0]
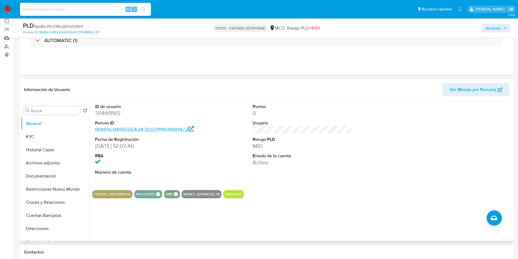
click at [115, 114] on dd "394411165" at bounding box center [145, 113] width 100 height 8
copy dd "394411165"
click at [104, 111] on dd "394411165" at bounding box center [145, 113] width 100 height 8
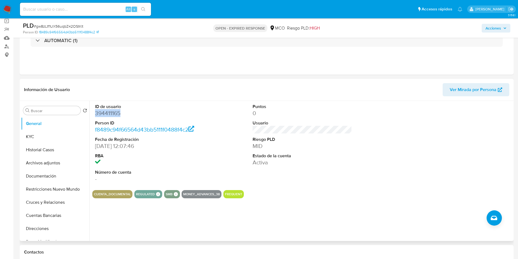
click at [104, 111] on dd "394411165" at bounding box center [145, 113] width 100 height 8
click at [47, 147] on button "Historial Casos" at bounding box center [53, 149] width 64 height 13
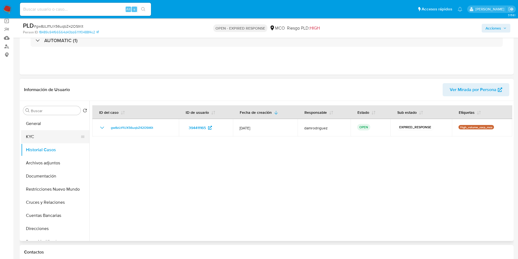
click at [48, 136] on button "KYC" at bounding box center [53, 136] width 64 height 13
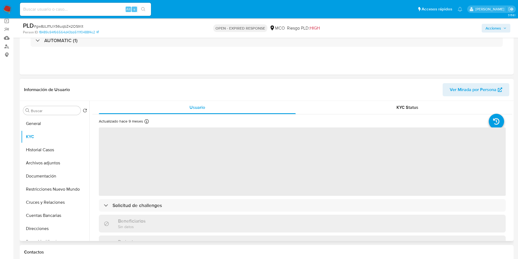
click at [292, 91] on header "Información de Usuario Ver Mirada por Persona" at bounding box center [266, 89] width 485 height 13
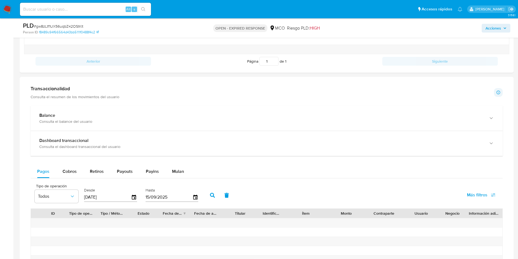
scroll to position [328, 0]
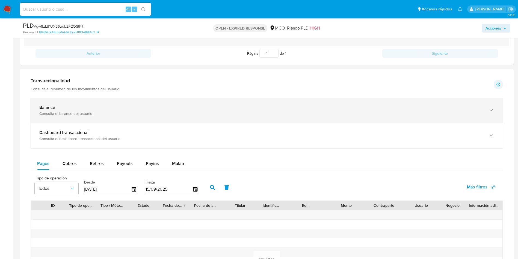
click at [49, 103] on div "Balance Consulta el balance del usuario" at bounding box center [267, 110] width 472 height 25
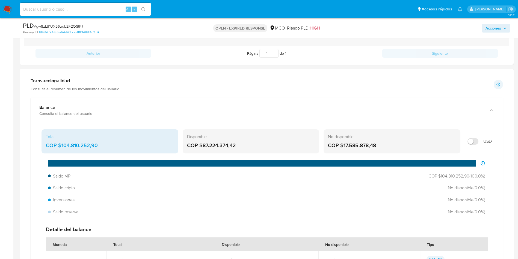
click at [224, 142] on div "COP $87.224.374,42" at bounding box center [251, 145] width 128 height 7
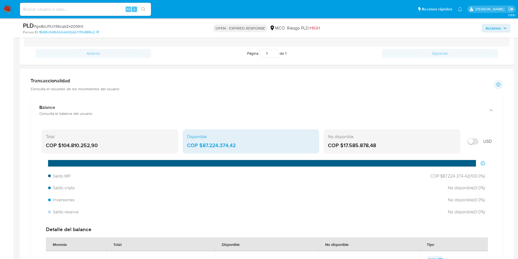
click at [224, 142] on div "COP $87.224.374,42" at bounding box center [251, 145] width 128 height 7
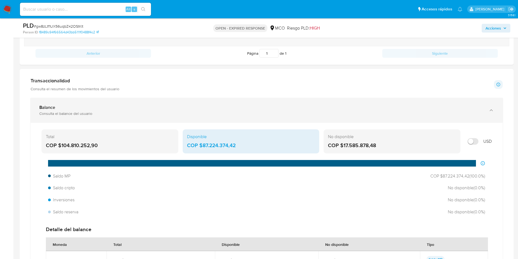
click at [78, 108] on div "Balance" at bounding box center [261, 107] width 444 height 5
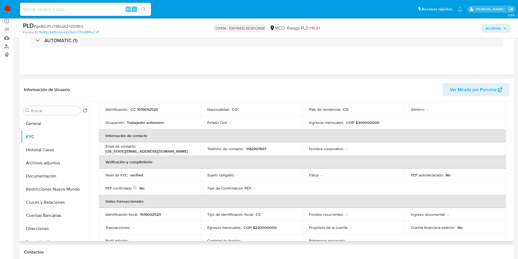
scroll to position [0, 0]
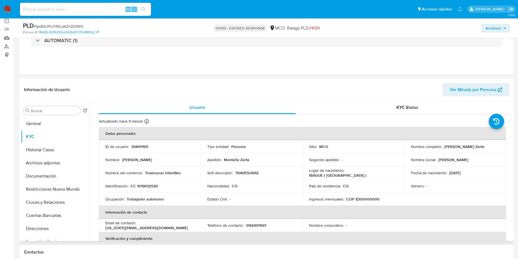
click at [137, 144] on p "394411165" at bounding box center [139, 146] width 17 height 5
copy p "394411165"
drag, startPoint x: 40, startPoint y: 120, endPoint x: 87, endPoint y: 111, distance: 48.6
click at [40, 120] on button "General" at bounding box center [55, 123] width 68 height 13
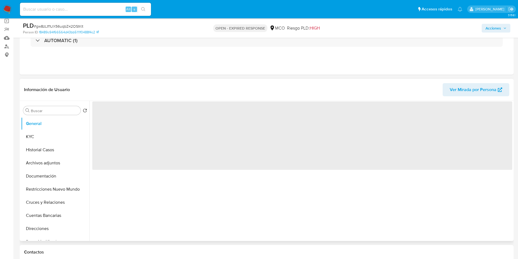
click at [164, 82] on div "Información de Usuario Ver Mirada por Persona" at bounding box center [267, 90] width 494 height 22
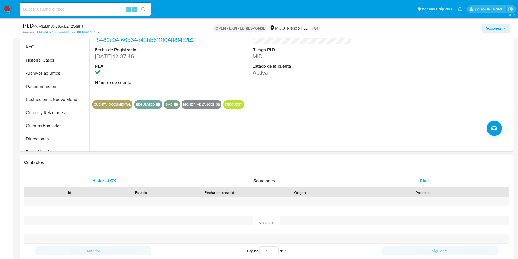
scroll to position [164, 0]
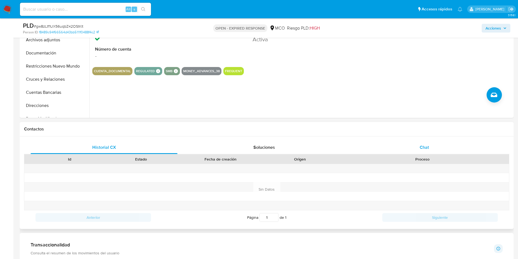
click at [421, 145] on span "Chat" at bounding box center [424, 147] width 9 height 6
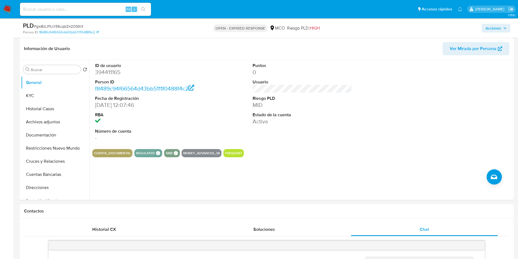
scroll to position [0, 0]
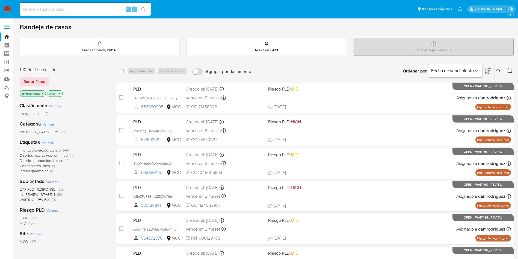
click at [498, 69] on icon at bounding box center [498, 71] width 4 height 4
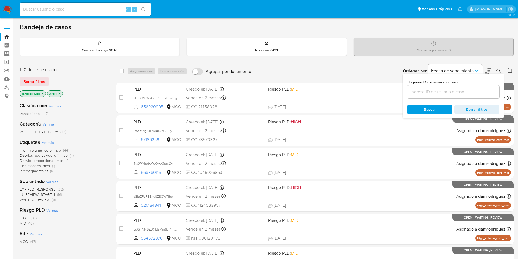
click at [455, 91] on input at bounding box center [453, 91] width 92 height 7
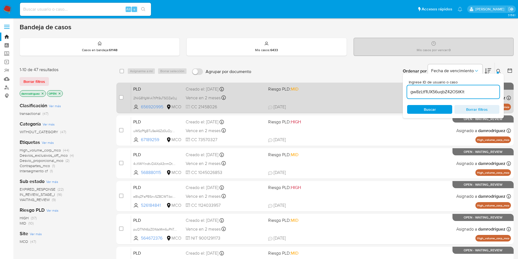
type input "gw8zLtf1UX56uqbZ42OStKlt"
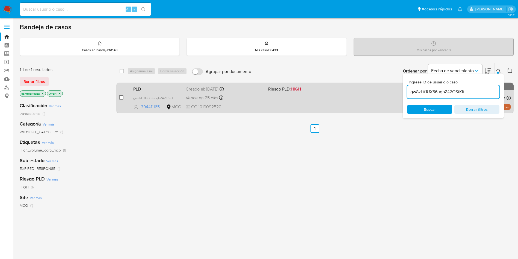
click at [121, 96] on input "checkbox" at bounding box center [121, 97] width 4 height 4
checkbox input "true"
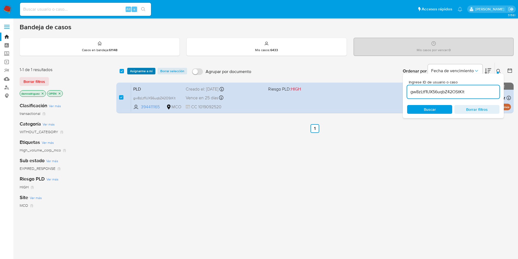
click at [145, 71] on span "Asignarme a mí" at bounding box center [141, 70] width 23 height 5
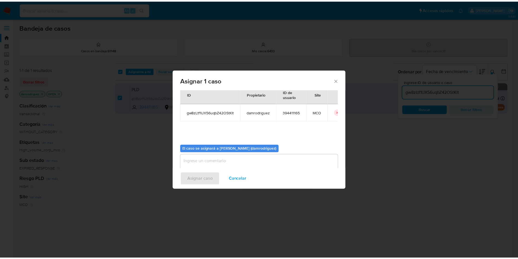
scroll to position [28, 0]
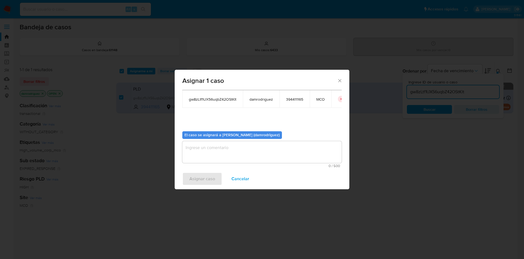
click at [203, 148] on textarea "assign-modal" at bounding box center [261, 152] width 159 height 22
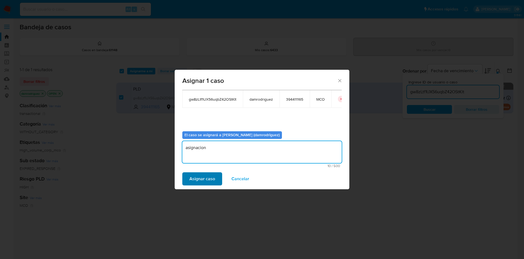
type textarea "asignacion"
click at [205, 177] on span "Asignar caso" at bounding box center [202, 179] width 26 height 12
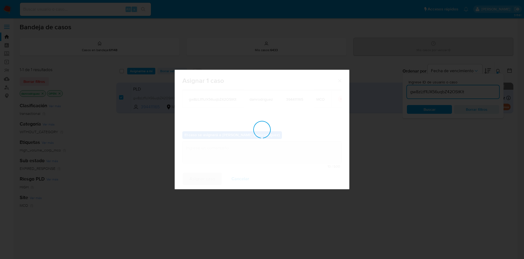
checkbox input "false"
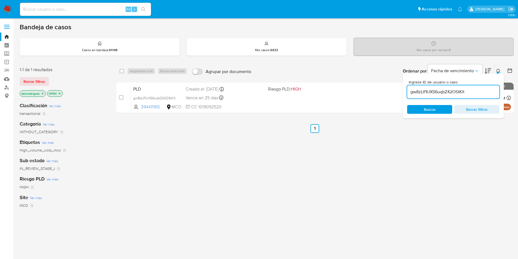
click at [7, 6] on img at bounding box center [7, 9] width 9 height 9
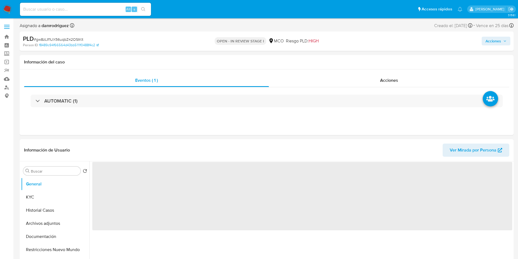
select select "10"
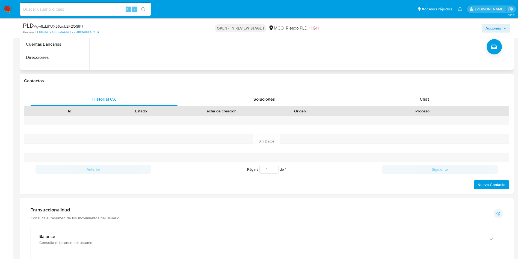
scroll to position [123, 0]
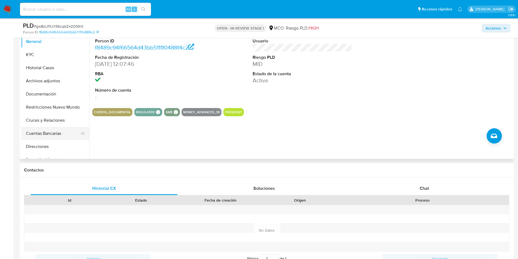
click at [44, 132] on button "Cuentas Bancarias" at bounding box center [53, 133] width 64 height 13
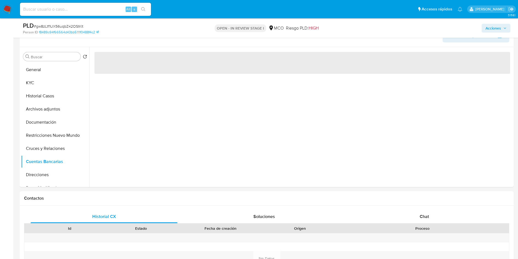
scroll to position [82, 0]
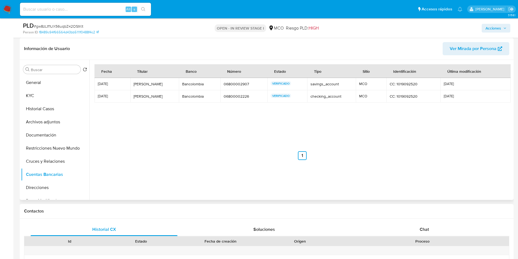
click at [182, 123] on div "Fecha Titular Banco Número Estado Tipo Sitio Identificación Última modificación…" at bounding box center [302, 112] width 416 height 96
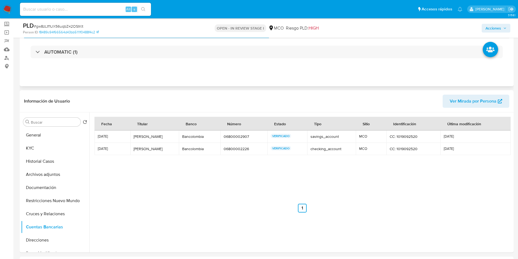
scroll to position [0, 0]
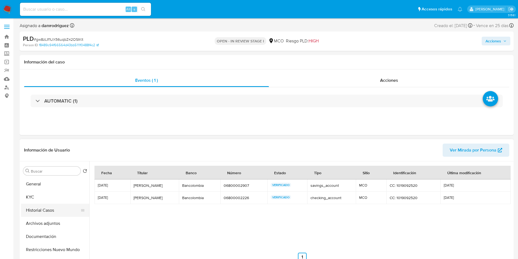
click at [55, 209] on button "Historial Casos" at bounding box center [53, 209] width 64 height 13
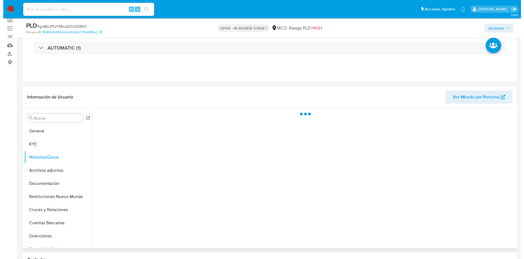
scroll to position [41, 0]
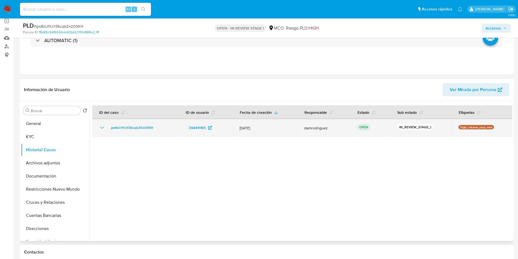
click at [101, 129] on icon "Mostrar/Ocultar" at bounding box center [102, 127] width 7 height 7
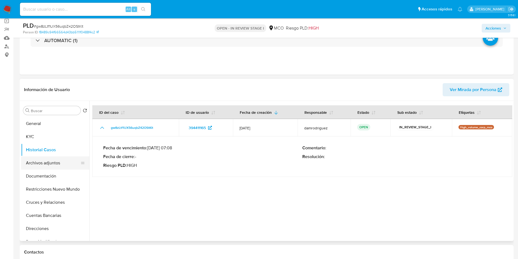
click at [46, 163] on button "Archivos adjuntos" at bounding box center [53, 162] width 64 height 13
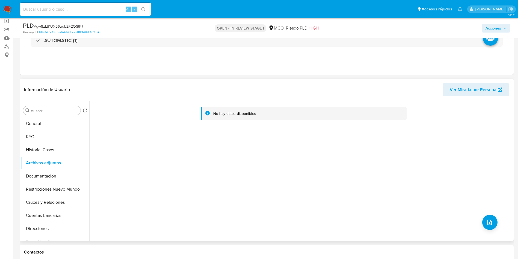
click at [369, 192] on div "No hay datos disponibles" at bounding box center [300, 171] width 423 height 140
click at [497, 224] on div "No hay datos disponibles" at bounding box center [300, 171] width 423 height 140
click at [483, 222] on button "upload-file" at bounding box center [489, 221] width 15 height 15
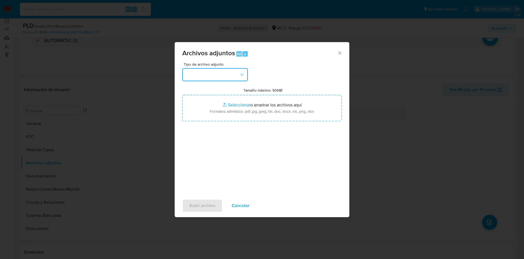
click at [226, 73] on button "button" at bounding box center [215, 74] width 66 height 13
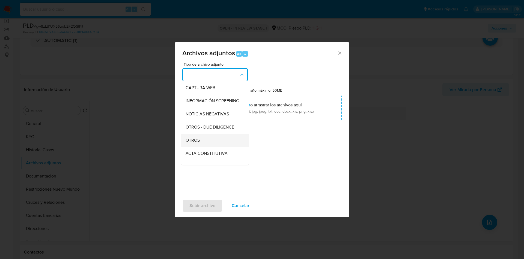
click at [198, 143] on span "OTROS" at bounding box center [193, 139] width 14 height 5
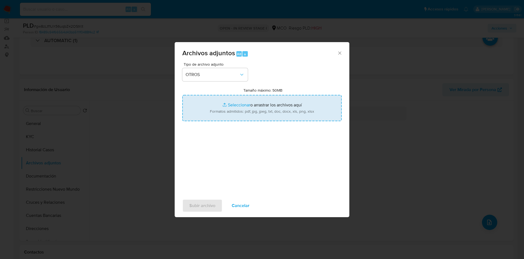
click at [257, 112] on input "Tamaño máximo: 50MB Seleccionar archivos" at bounding box center [261, 108] width 159 height 26
type input "C:\fakepath\394411165 - 15_09_2025.pdf"
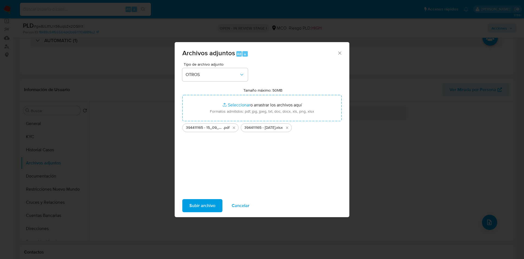
click at [198, 208] on span "Subir archivo" at bounding box center [202, 205] width 26 height 12
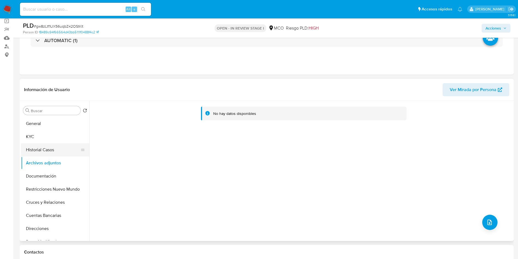
click at [54, 155] on button "Historial Casos" at bounding box center [53, 149] width 64 height 13
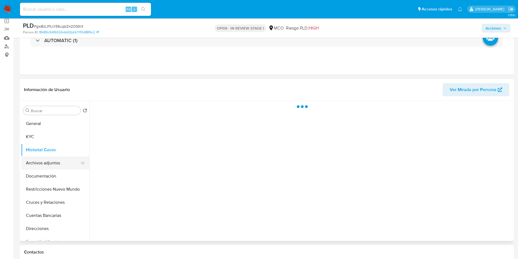
click at [51, 168] on button "Archivos adjuntos" at bounding box center [53, 162] width 64 height 13
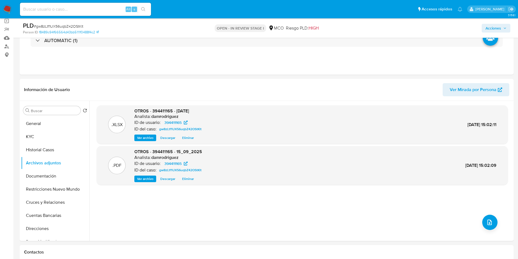
click at [496, 26] on span "Acciones" at bounding box center [493, 28] width 16 height 9
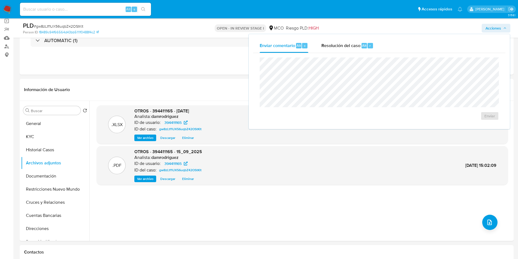
click at [346, 53] on div "Enviar" at bounding box center [379, 89] width 252 height 72
click at [346, 46] on span "Resolución del caso" at bounding box center [340, 45] width 39 height 6
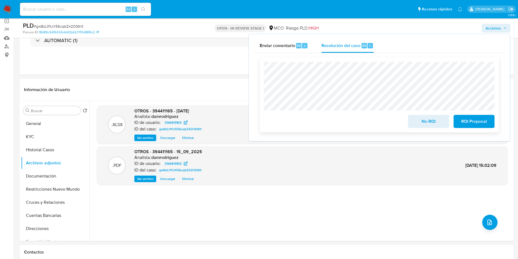
click at [472, 122] on span "ROI Proposal" at bounding box center [474, 121] width 27 height 12
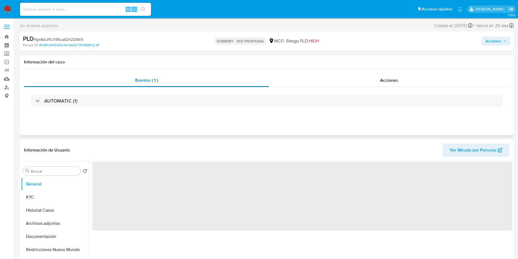
select select "10"
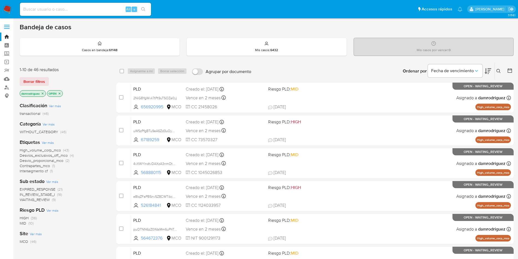
click at [511, 68] on icon at bounding box center [509, 70] width 5 height 5
click at [509, 70] on icon at bounding box center [509, 70] width 5 height 5
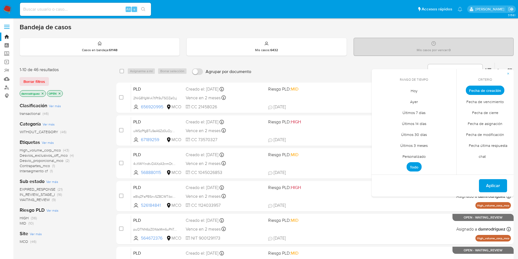
click at [426, 158] on span "Personalizado" at bounding box center [414, 155] width 35 height 11
click at [378, 101] on icon "Mes anterior" at bounding box center [380, 100] width 7 height 7
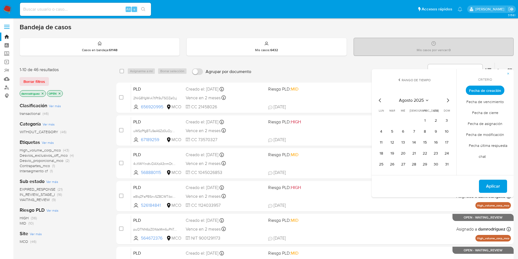
click at [378, 101] on icon "Mes anterior" at bounding box center [380, 100] width 7 height 7
click at [401, 129] on button "9" at bounding box center [403, 131] width 9 height 9
click at [449, 131] on button "13" at bounding box center [446, 131] width 9 height 9
drag, startPoint x: 500, startPoint y: 189, endPoint x: 454, endPoint y: 175, distance: 49.0
click at [501, 190] on button "Aplicar" at bounding box center [493, 185] width 28 height 13
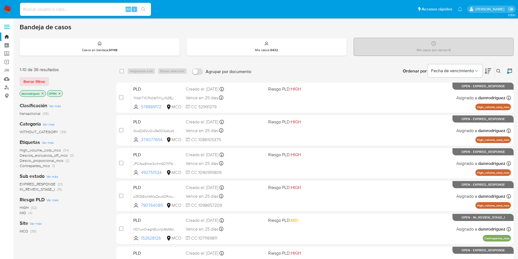
click at [49, 182] on span "EXPIRED_RESPONSE" at bounding box center [38, 183] width 36 height 5
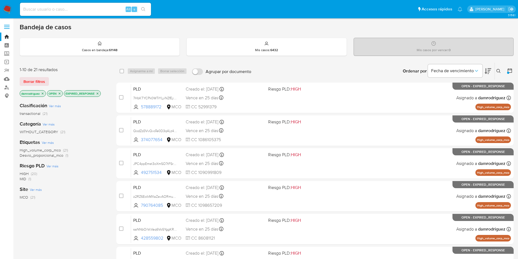
click at [93, 140] on div "Etiquetas Ver más High_volume_corp_mco (21) Desvio_proporcional_mco (1)" at bounding box center [64, 148] width 88 height 19
click at [95, 6] on input at bounding box center [85, 9] width 131 height 7
paste input "7HbKTYCPk0WTrYLyiNZfEytO"
type input "7HbKTYCPk0WTrYLyiNZfEytO"
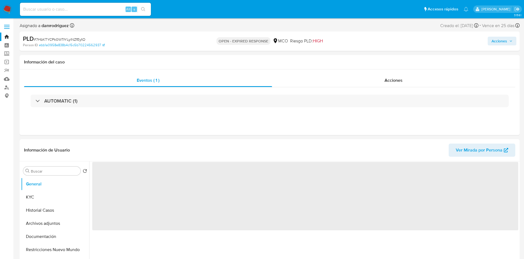
select select "10"
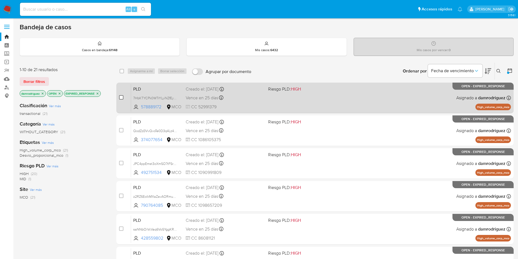
click at [120, 99] on input "checkbox" at bounding box center [121, 97] width 4 height 4
checkbox input "true"
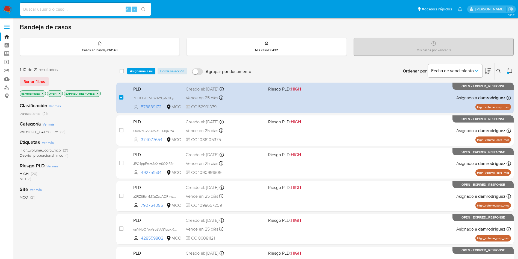
click at [141, 75] on div "select-all-cases-checkbox Asignarme a mí Borrar selección Agrupar por documento…" at bounding box center [314, 71] width 397 height 17
click at [141, 74] on span "Asignarme a mí" at bounding box center [141, 70] width 23 height 5
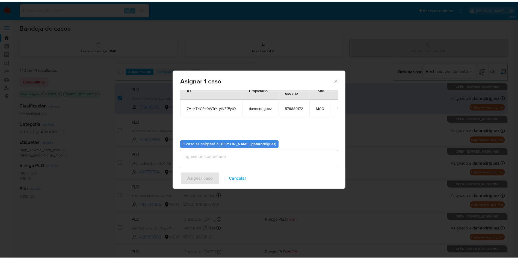
scroll to position [28, 0]
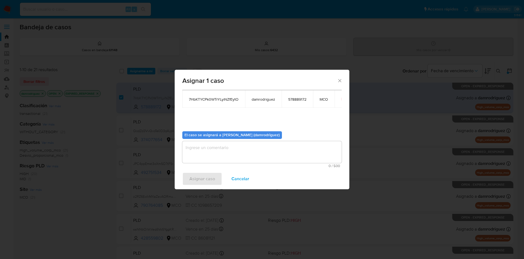
click at [226, 144] on textarea "assign-modal" at bounding box center [261, 152] width 159 height 22
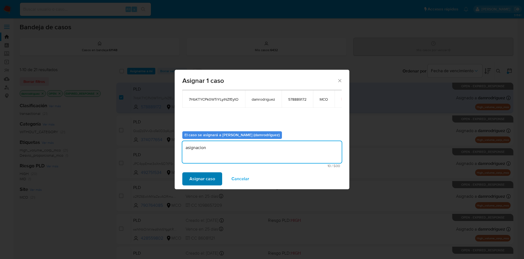
type textarea "asignacion"
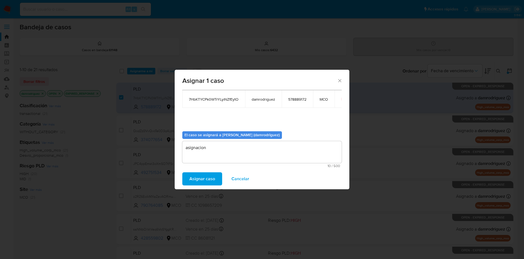
click at [203, 176] on span "Asignar caso" at bounding box center [202, 179] width 26 height 12
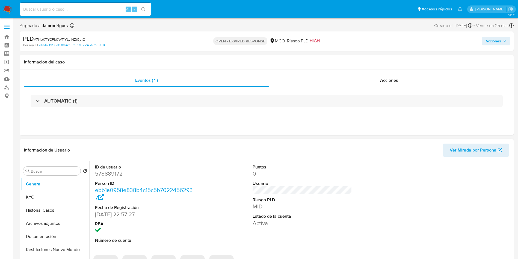
select select "10"
click at [115, 175] on dd "578889172" at bounding box center [145, 174] width 100 height 8
copy dd "578889172"
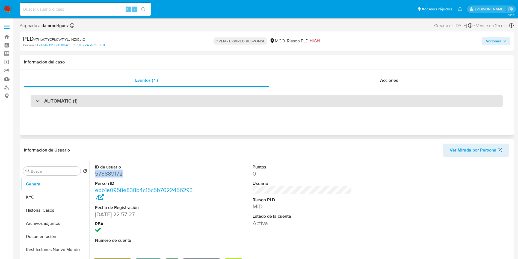
copy dd "578889172"
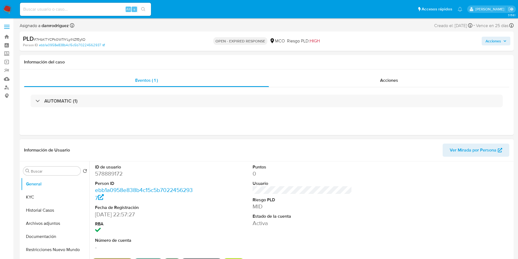
click at [107, 177] on dl "ID de usuario 578889172 Person ID ebb1a0958e838b4c15c5b70224562937 Fecha de Reg…" at bounding box center [145, 207] width 100 height 87
click at [108, 174] on dd "578889172" at bounding box center [145, 174] width 100 height 8
copy dd "578889172"
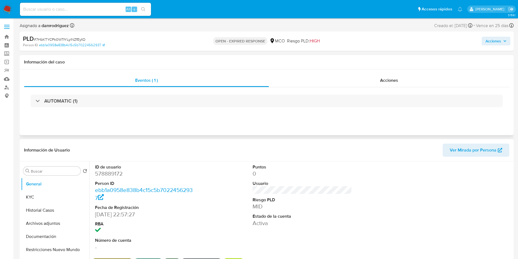
click at [178, 125] on div "Eventos ( 1 ) Acciones AUTOMATIC (1)" at bounding box center [267, 102] width 494 height 66
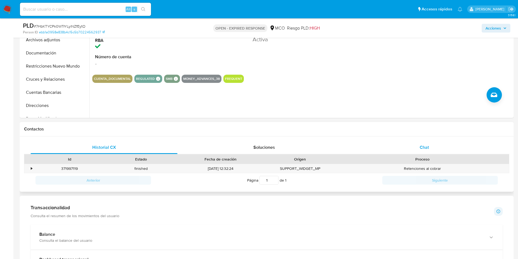
click at [400, 147] on div "Chat" at bounding box center [424, 147] width 147 height 13
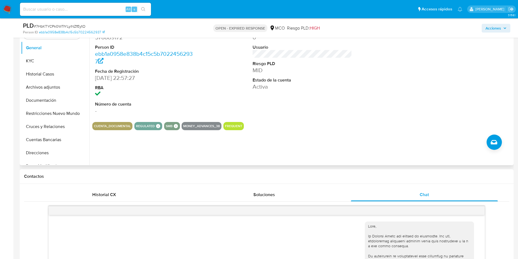
scroll to position [41, 0]
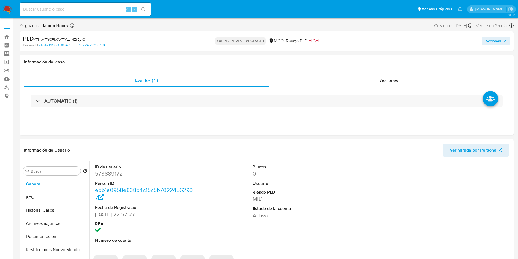
select select "10"
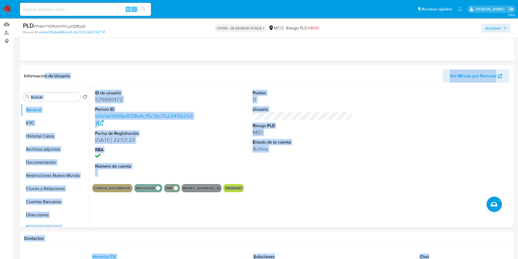
drag, startPoint x: 44, startPoint y: 78, endPoint x: 0, endPoint y: 267, distance: 193.7
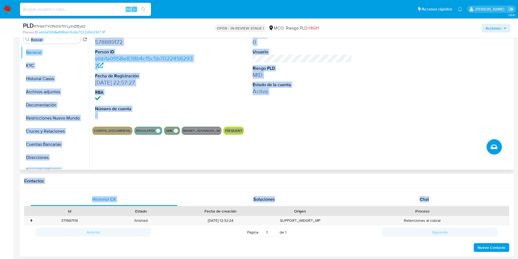
click at [124, 49] on dt "Person ID" at bounding box center [145, 52] width 100 height 6
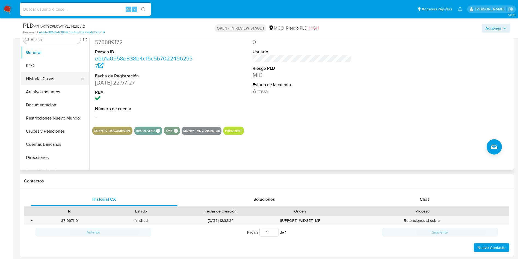
click at [55, 82] on button "Historial Casos" at bounding box center [53, 78] width 64 height 13
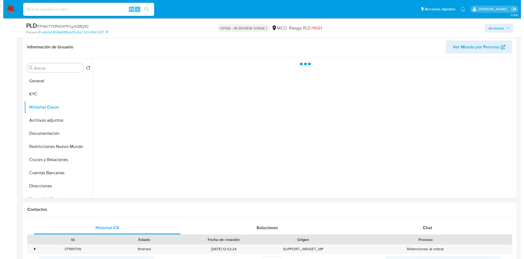
scroll to position [71, 0]
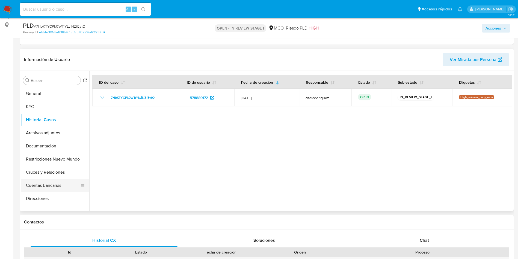
click at [52, 184] on button "Cuentas Bancarias" at bounding box center [53, 185] width 64 height 13
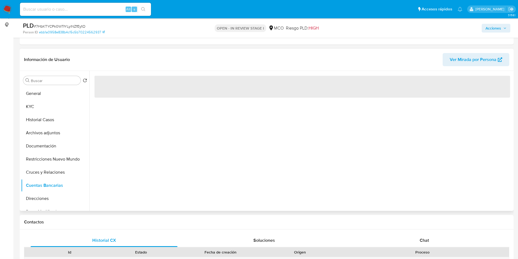
click at [101, 65] on header "Información de Usuario Ver Mirada por Persona" at bounding box center [266, 59] width 485 height 13
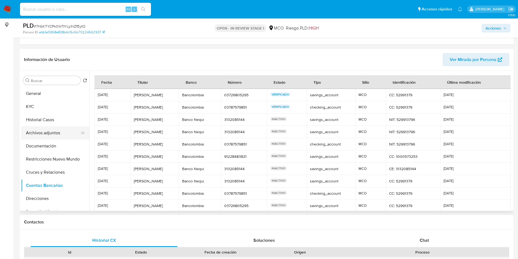
click at [44, 133] on button "Archivos adjuntos" at bounding box center [53, 132] width 64 height 13
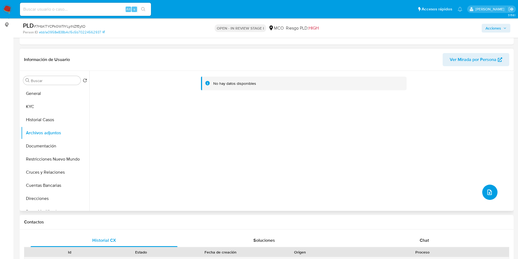
click at [486, 191] on icon "upload-file" at bounding box center [489, 192] width 7 height 7
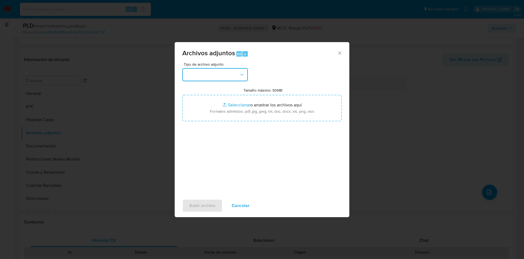
click at [197, 74] on button "button" at bounding box center [215, 74] width 66 height 13
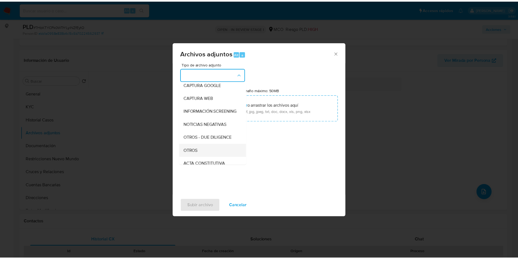
scroll to position [41, 0]
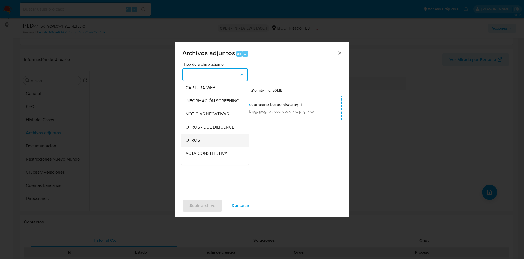
click at [205, 144] on div "OTROS" at bounding box center [214, 140] width 56 height 13
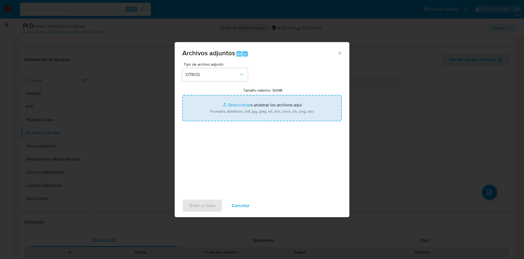
click at [275, 104] on input "Tamaño máximo: 50MB Seleccionar archivos" at bounding box center [261, 108] width 159 height 26
type input "C:\fakepath\578889172 - 15_09_2025.pdf"
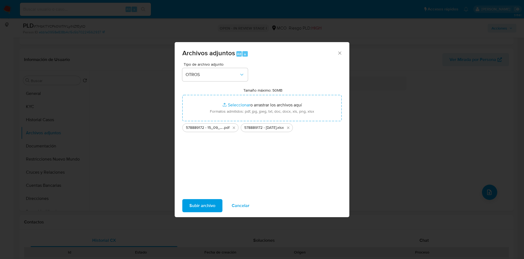
click at [201, 207] on span "Subir archivo" at bounding box center [202, 205] width 26 height 12
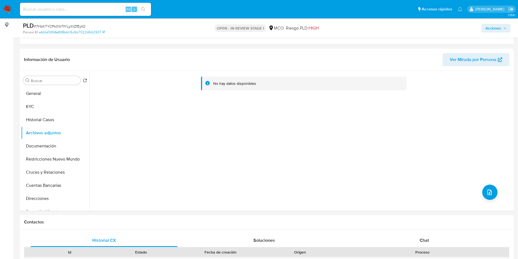
click at [496, 34] on div "Acciones" at bounding box center [429, 28] width 161 height 13
click at [498, 28] on span "Acciones" at bounding box center [493, 28] width 16 height 9
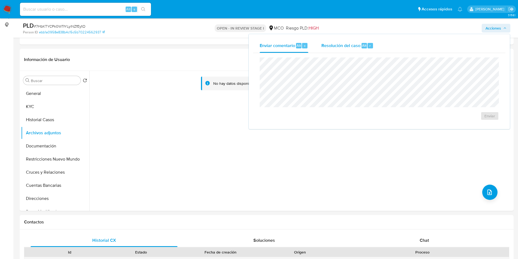
click at [366, 46] on div "Alt" at bounding box center [364, 45] width 5 height 5
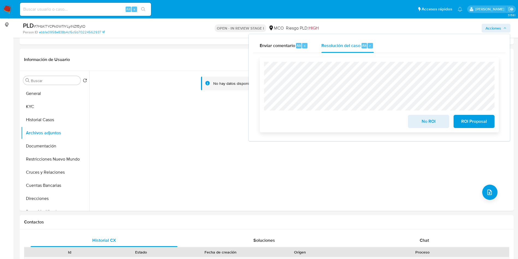
click at [474, 120] on span "ROI Proposal" at bounding box center [474, 121] width 27 height 12
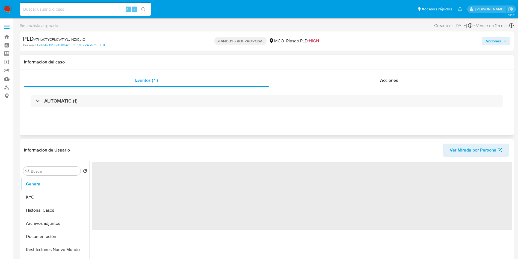
select select "10"
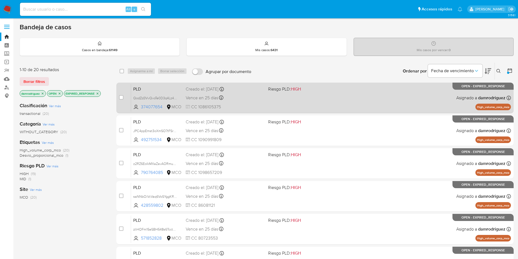
click at [156, 87] on span "PLD" at bounding box center [157, 88] width 48 height 7
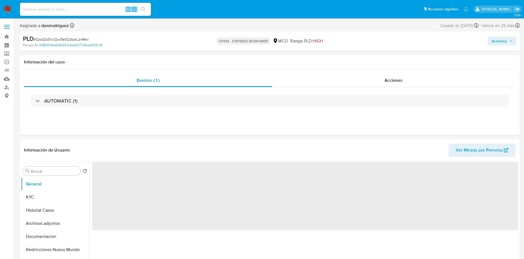
select select "10"
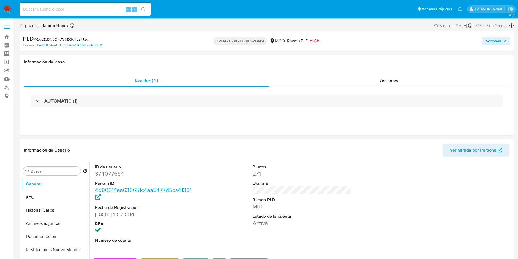
click at [112, 171] on dd "374077654" at bounding box center [145, 174] width 100 height 8
copy dd "374077654"
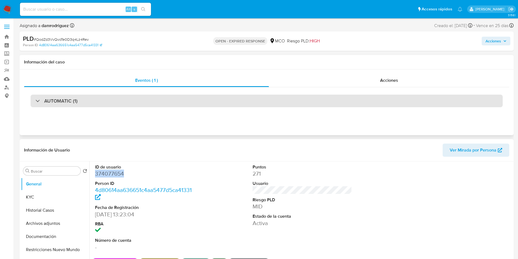
copy dd "374077654"
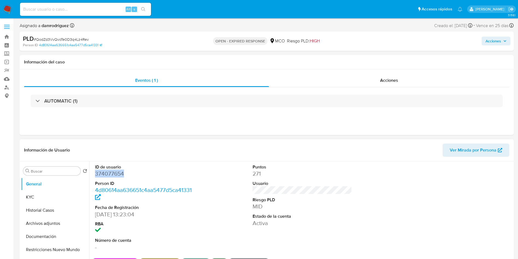
click at [105, 172] on dd "374077654" at bounding box center [145, 174] width 100 height 8
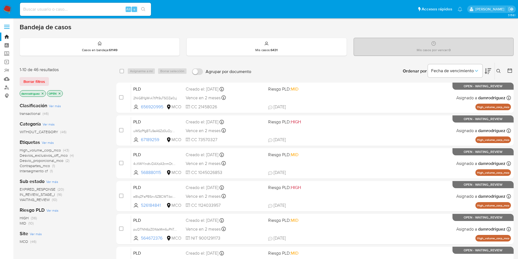
click at [42, 93] on icon "close-filter" at bounding box center [42, 93] width 3 height 3
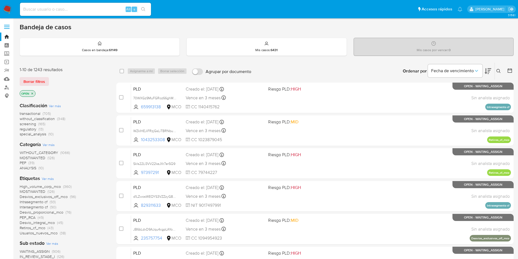
click at [31, 123] on span "screening" at bounding box center [28, 123] width 16 height 5
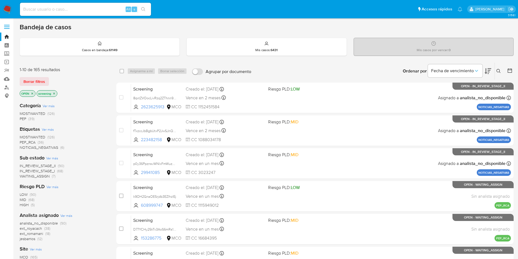
click at [487, 73] on icon at bounding box center [488, 71] width 7 height 7
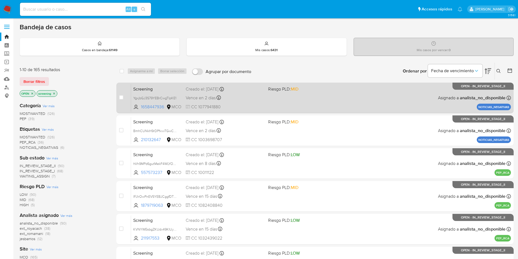
click at [181, 88] on div "Screening YgxjbGJ3S79YEBrCwgTlpKE1 1658447936 MCO Riesgo PLD: MID Creado el: [D…" at bounding box center [321, 98] width 380 height 28
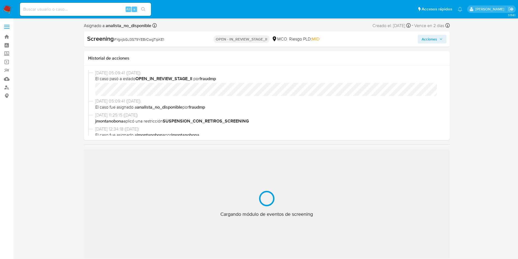
select select "10"
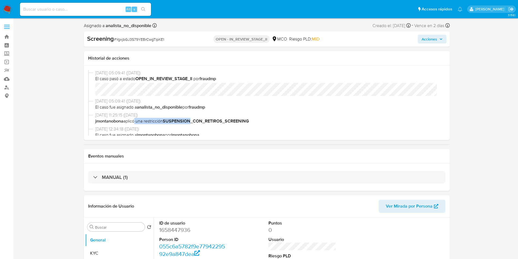
drag, startPoint x: 132, startPoint y: 122, endPoint x: 200, endPoint y: 119, distance: 67.8
click at [199, 119] on span "jmontanobona aplicó una restricción SUSPENSION_CON_RETIROS_SCREENING" at bounding box center [269, 121] width 348 height 6
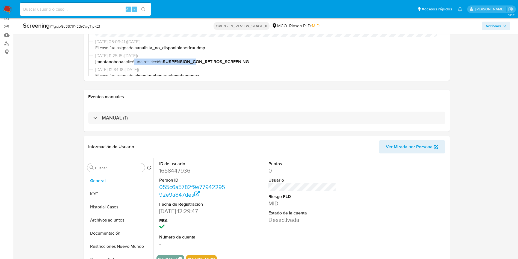
scroll to position [82, 0]
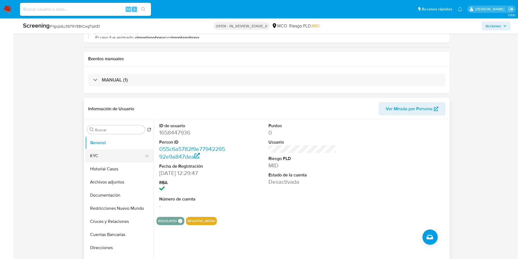
click at [120, 157] on button "KYC" at bounding box center [117, 155] width 64 height 13
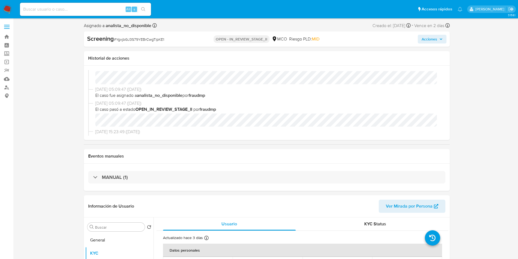
click at [446, 39] on button "Acciones" at bounding box center [432, 39] width 29 height 9
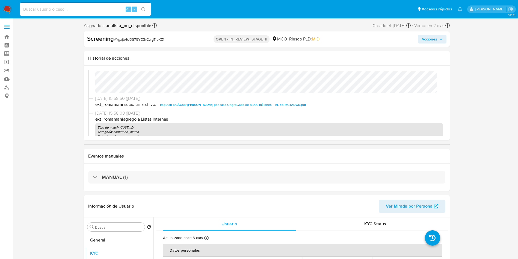
scroll to position [205, 0]
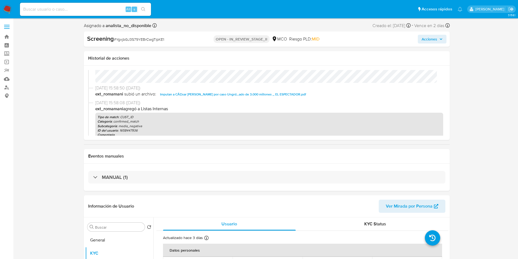
click at [187, 94] on span "Imputan a CÃ©sar Manrique por caso Ungrd...ado de 3.000 millones _ EL ESPECTADO…" at bounding box center [233, 94] width 146 height 7
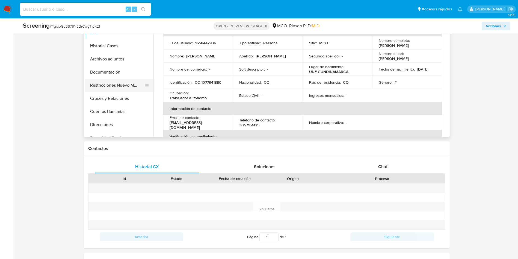
click at [118, 89] on button "Restricciones Nuevo Mundo" at bounding box center [117, 85] width 64 height 13
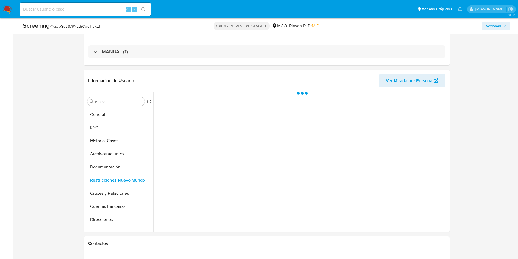
scroll to position [123, 0]
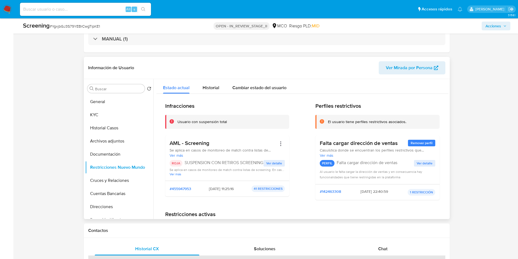
click at [276, 163] on span "Ver detalle" at bounding box center [274, 162] width 16 height 5
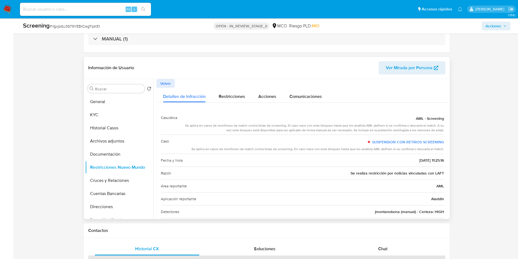
drag, startPoint x: 205, startPoint y: 127, endPoint x: 433, endPoint y: 126, distance: 228.0
click at [433, 126] on div "Se aplica en casos de monitoreo de match contra listas de screening. El caso na…" at bounding box center [313, 127] width 262 height 9
drag, startPoint x: 248, startPoint y: 131, endPoint x: 270, endPoint y: 131, distance: 22.4
click at [270, 131] on div "Se aplica en casos de monitoreo de match contra listas de screening. El caso na…" at bounding box center [313, 127] width 262 height 9
click at [232, 94] on span "Restricciones" at bounding box center [232, 96] width 26 height 6
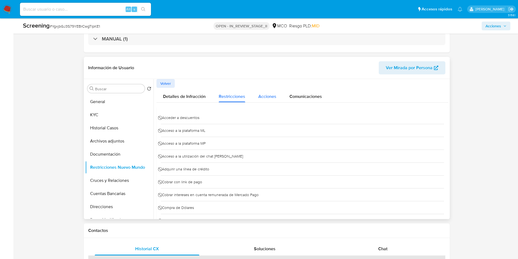
click at [277, 94] on button "Acciones" at bounding box center [267, 95] width 31 height 14
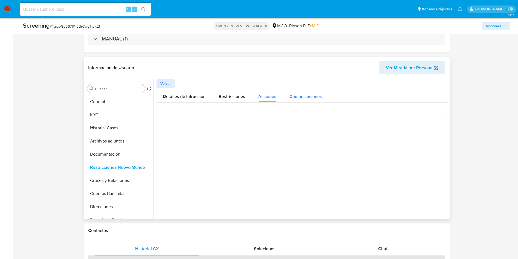
click at [306, 96] on span "Comunicaciones" at bounding box center [305, 96] width 32 height 6
click at [185, 93] on span "Detalles de Infracción" at bounding box center [184, 96] width 43 height 6
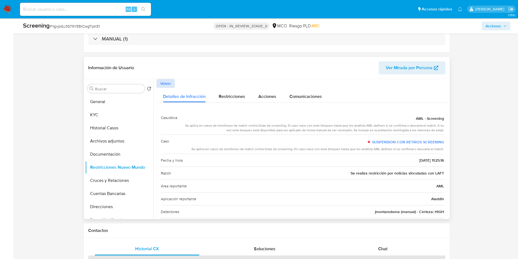
click at [164, 80] on span "Volver" at bounding box center [165, 83] width 11 height 8
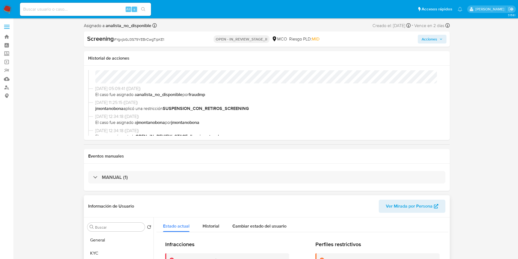
scroll to position [0, 0]
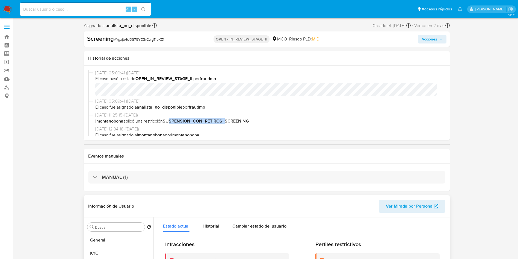
drag, startPoint x: 171, startPoint y: 119, endPoint x: 226, endPoint y: 120, distance: 54.9
click at [226, 120] on b "SUSPENSION_CON_RETIROS_SCREENING" at bounding box center [206, 121] width 86 height 6
click at [114, 123] on b "jmontanobona" at bounding box center [109, 121] width 28 height 6
drag, startPoint x: 148, startPoint y: 123, endPoint x: 248, endPoint y: 120, distance: 99.7
click at [247, 120] on span "jmontanobona aplicó una restricción SUSPENSION_CON_RETIROS_SCREENING" at bounding box center [269, 121] width 348 height 6
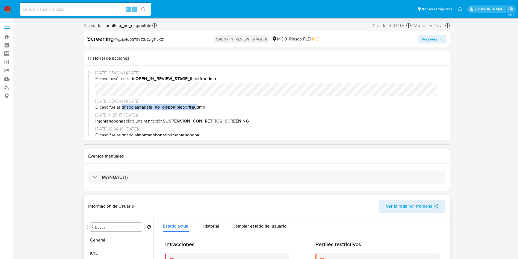
drag, startPoint x: 122, startPoint y: 109, endPoint x: 205, endPoint y: 108, distance: 82.7
click at [201, 109] on span "El caso fue asignado a analista_no_disponible por fraudmp" at bounding box center [269, 107] width 348 height 6
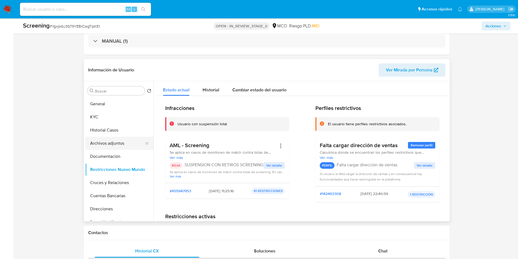
scroll to position [123, 0]
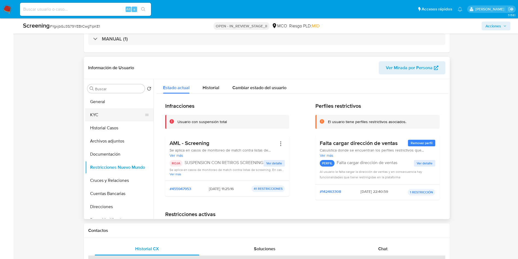
click at [111, 112] on button "KYC" at bounding box center [117, 114] width 64 height 13
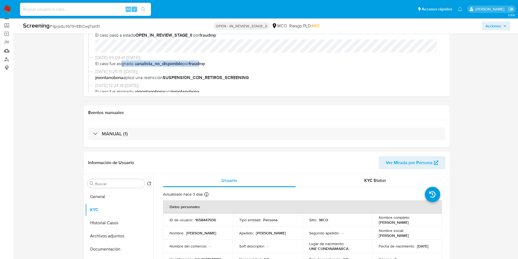
scroll to position [0, 0]
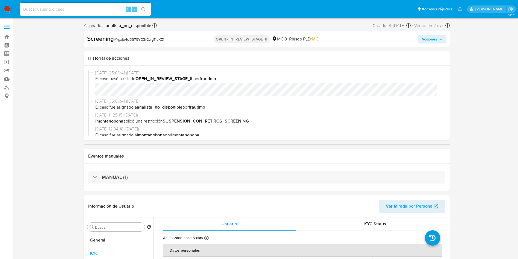
click at [158, 79] on b "OPEN_IN_REVIEW_STAGE_II" at bounding box center [163, 78] width 57 height 6
drag, startPoint x: 147, startPoint y: 78, endPoint x: 224, endPoint y: 79, distance: 76.7
click at [221, 79] on span "El caso pasó a estado OPEN_IN_REVIEW_STAGE_II por fraudmp" at bounding box center [269, 79] width 348 height 6
click at [160, 80] on b "OPEN_IN_REVIEW_STAGE_II" at bounding box center [163, 78] width 57 height 6
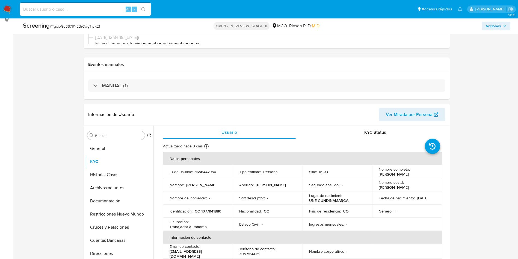
scroll to position [82, 0]
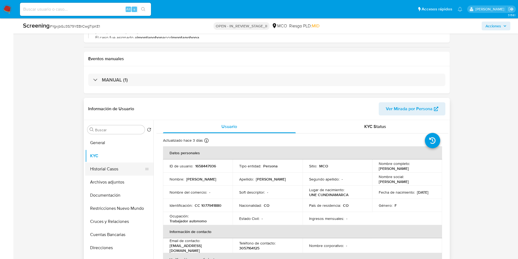
click at [121, 167] on button "Historial Casos" at bounding box center [117, 168] width 64 height 13
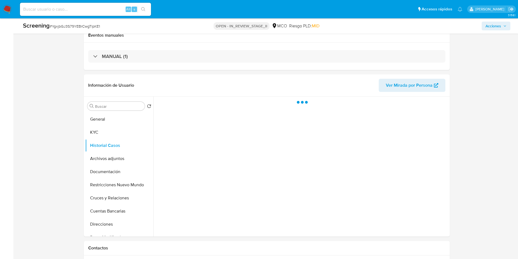
scroll to position [123, 0]
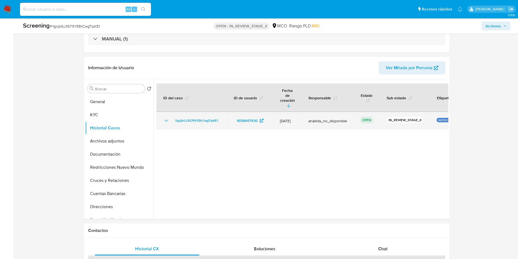
click at [165, 117] on icon "Mostrar/Ocultar" at bounding box center [166, 120] width 7 height 7
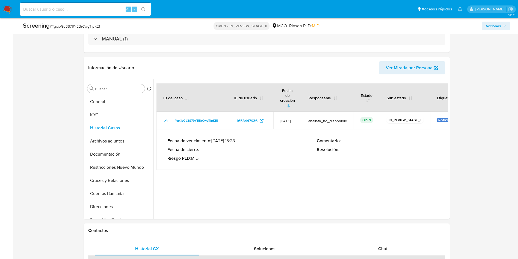
drag, startPoint x: 214, startPoint y: 136, endPoint x: 248, endPoint y: 134, distance: 34.2
click at [248, 138] on p "Fecha de vencimiento : 17/09/2025 15:28" at bounding box center [242, 140] width 150 height 5
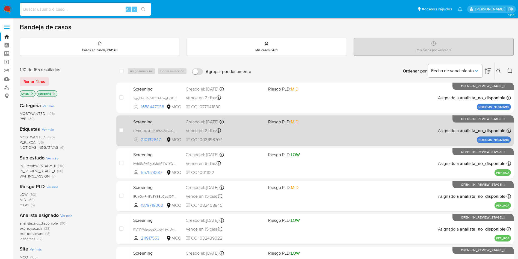
click at [150, 118] on span "Screening" at bounding box center [157, 121] width 48 height 7
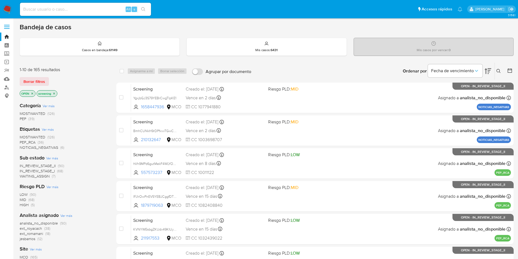
click at [39, 147] on span "NOTICIAS_NEGATIVAS" at bounding box center [39, 146] width 38 height 5
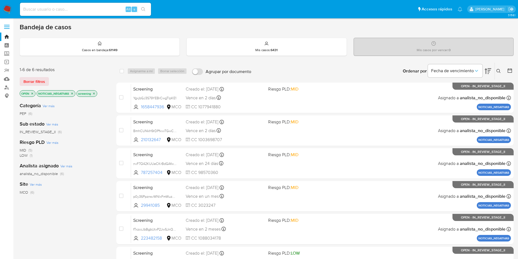
click at [32, 93] on icon "close-filter" at bounding box center [32, 93] width 2 height 2
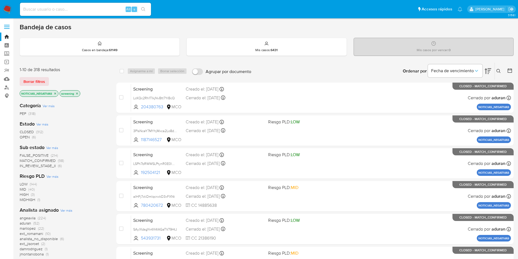
click at [490, 72] on icon at bounding box center [488, 71] width 7 height 6
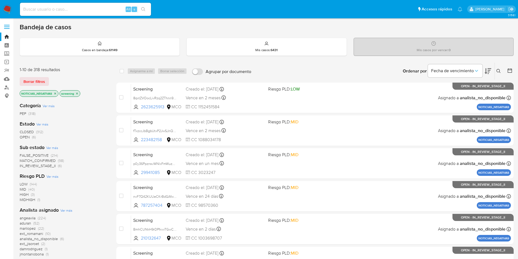
click at [27, 131] on span "CLOSED" at bounding box center [27, 131] width 14 height 5
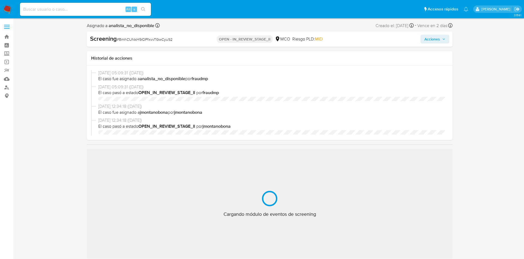
select select "10"
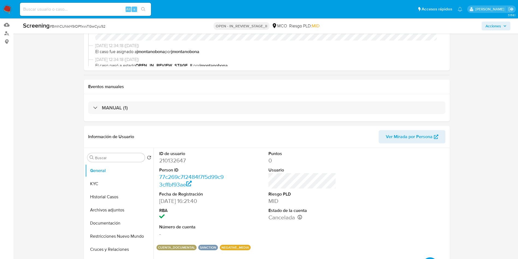
scroll to position [123, 0]
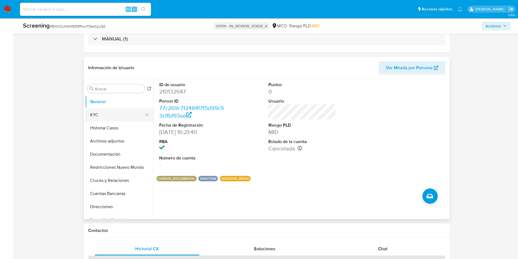
click at [99, 112] on button "KYC" at bounding box center [117, 114] width 64 height 13
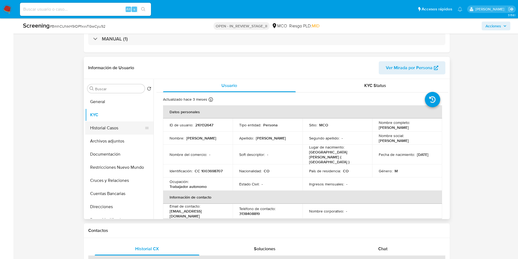
click at [121, 130] on button "Historial Casos" at bounding box center [117, 127] width 64 height 13
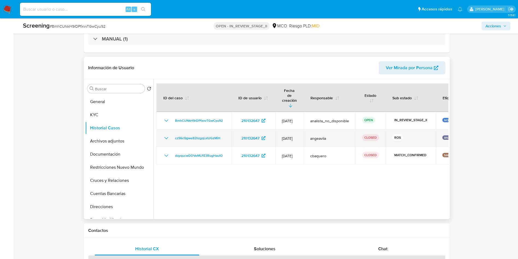
click at [167, 135] on icon "Mostrar/Ocultar" at bounding box center [166, 138] width 7 height 7
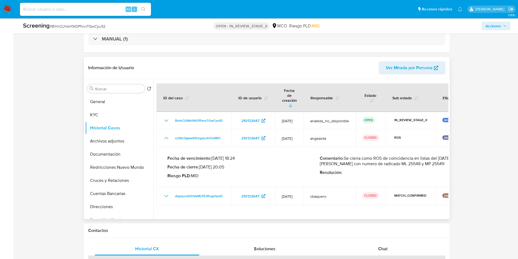
drag, startPoint x: 386, startPoint y: 153, endPoint x: 406, endPoint y: 153, distance: 20.2
click at [406, 155] on p "Comentario : Se cierra como ROS de coincidencia en listas del 26 de junio de 20…" at bounding box center [396, 160] width 152 height 11
drag, startPoint x: 413, startPoint y: 150, endPoint x: 424, endPoint y: 149, distance: 11.5
click at [424, 155] on p "Comentario : Se cierra como ROS de coincidencia en listas del 26 de junio de 20…" at bounding box center [396, 160] width 152 height 11
click at [349, 157] on div "Comentario : Se cierra como ROS de coincidencia en listas del 26 de junio de 20…" at bounding box center [396, 166] width 152 height 23
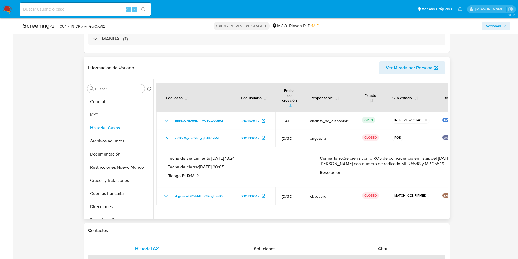
drag, startPoint x: 377, startPoint y: 156, endPoint x: 432, endPoint y: 155, distance: 55.2
click at [432, 155] on p "Comentario : Se cierra como ROS de coincidencia en listas del 26 de junio de 20…" at bounding box center [396, 160] width 152 height 11
click at [386, 155] on p "Comentario : Se cierra como ROS de coincidencia en listas del 26 de junio de 20…" at bounding box center [396, 160] width 152 height 11
drag, startPoint x: 383, startPoint y: 155, endPoint x: 428, endPoint y: 155, distance: 45.3
click at [428, 155] on p "Comentario : Se cierra como ROS de coincidencia en listas del 26 de junio de 20…" at bounding box center [396, 160] width 152 height 11
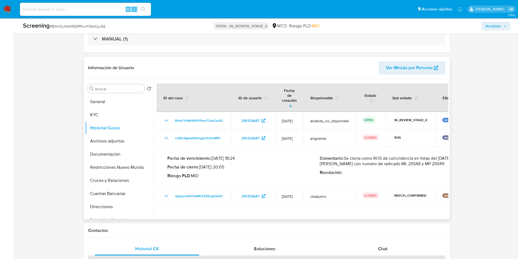
click at [298, 160] on div "Fecha de vencimiento : 14/09/2025 18:24 Fecha de cierre : 26/06/2025 20:05 Ries…" at bounding box center [243, 166] width 152 height 23
click at [298, 155] on div "Fecha de vencimiento : 14/09/2025 18:24 Fecha de cierre : 26/06/2025 20:05 Ries…" at bounding box center [243, 166] width 152 height 23
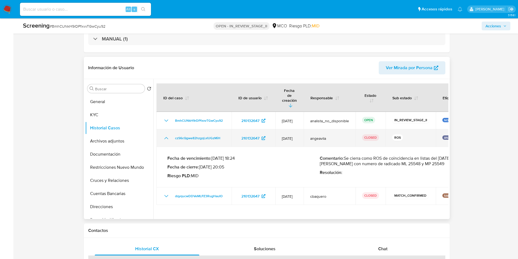
click at [355, 131] on td "angeavila" at bounding box center [330, 137] width 52 height 17
click at [186, 135] on span "czS6cQgwe82hzgqLxlUGzMiH" at bounding box center [197, 138] width 45 height 7
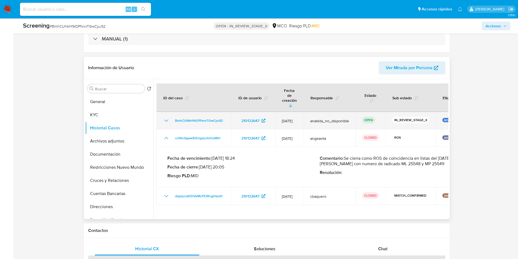
click at [165, 117] on icon "Mostrar/Ocultar" at bounding box center [166, 120] width 7 height 7
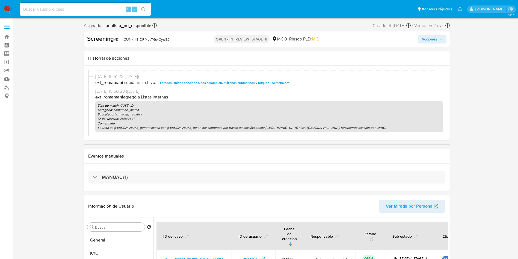
scroll to position [157, 0]
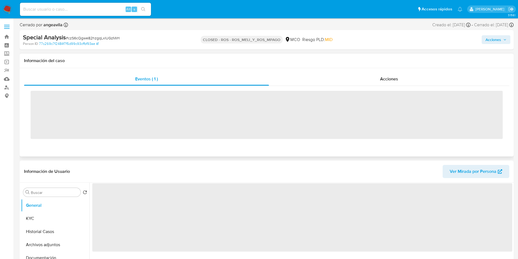
click at [339, 71] on div "Eventos ( 1 ) Acciones ‌" at bounding box center [267, 112] width 494 height 88
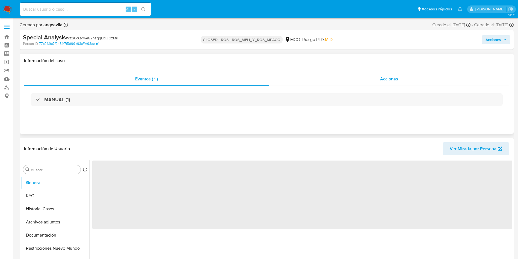
click at [342, 76] on div "Acciones" at bounding box center [389, 78] width 240 height 13
select select "10"
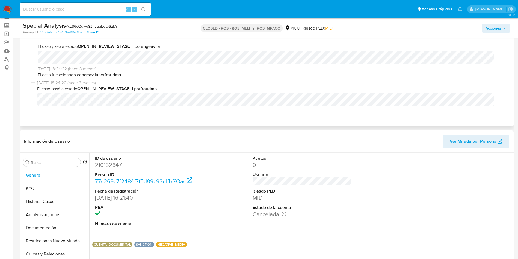
scroll to position [41, 0]
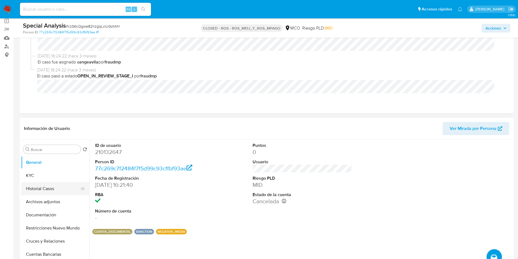
click at [30, 188] on button "Historial Casos" at bounding box center [53, 188] width 64 height 13
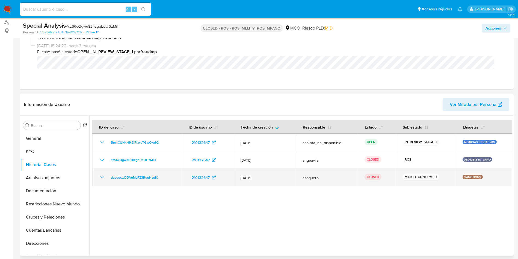
scroll to position [82, 0]
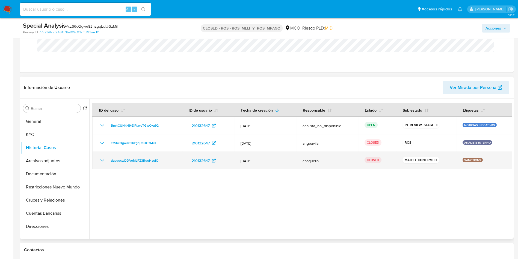
drag, startPoint x: 490, startPoint y: 159, endPoint x: 238, endPoint y: 168, distance: 251.9
click at [233, 161] on tr "dqyqucwDDVeMLPZ3RugHauIO 210132647 [DATE] cbaquero CLOSED MATCH_CONFIRMED SANCT…" at bounding box center [302, 160] width 420 height 17
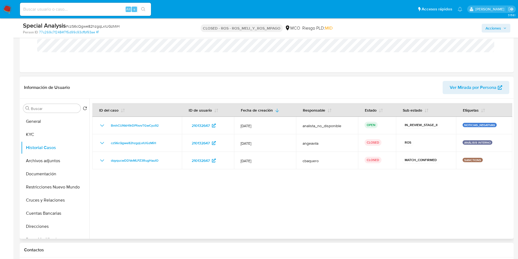
click at [244, 176] on div at bounding box center [300, 169] width 423 height 140
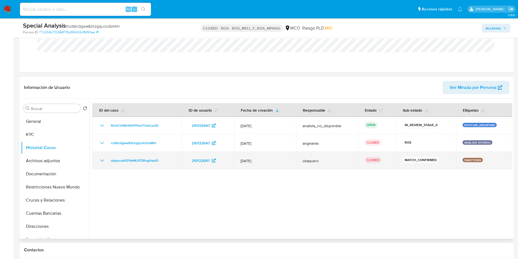
drag, startPoint x: 245, startPoint y: 162, endPoint x: 346, endPoint y: 162, distance: 101.6
click at [346, 162] on tr "dqyqucwDDVeMLPZ3RugHauIO 210132647 [DATE] cbaquero CLOSED MATCH_CONFIRMED SANCT…" at bounding box center [302, 160] width 420 height 17
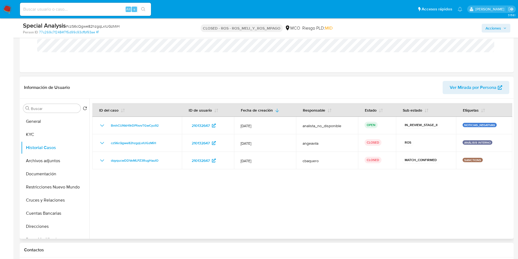
click at [342, 192] on div at bounding box center [300, 169] width 423 height 140
drag, startPoint x: 102, startPoint y: 161, endPoint x: 82, endPoint y: 150, distance: 23.8
click at [102, 161] on icon "Mostrar/Ocultar" at bounding box center [102, 160] width 7 height 7
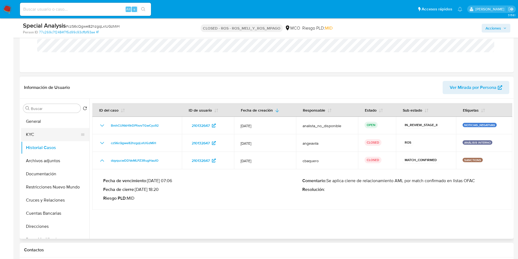
click at [31, 136] on button "KYC" at bounding box center [53, 134] width 64 height 13
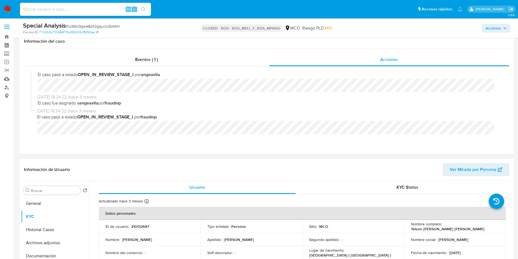
scroll to position [123, 0]
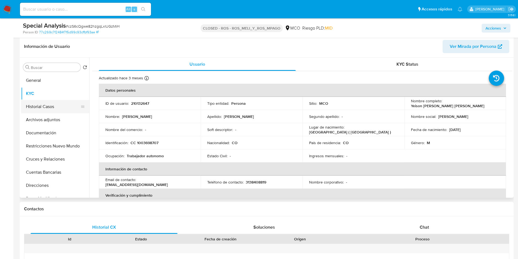
click at [37, 107] on button "Historial Casos" at bounding box center [53, 106] width 64 height 13
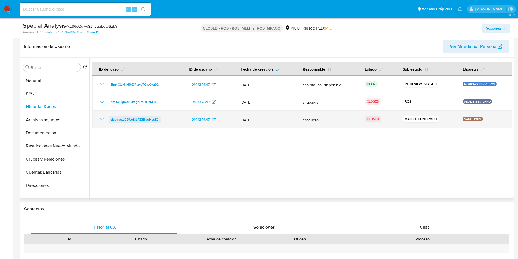
click at [125, 117] on span "dqyqucwDDVeMLPZ3RugHauIO" at bounding box center [135, 119] width 48 height 7
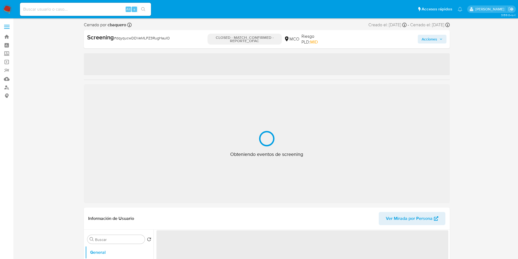
select select "10"
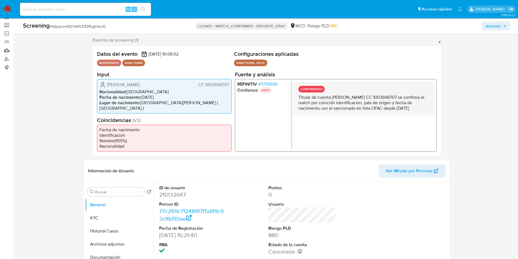
scroll to position [41, 0]
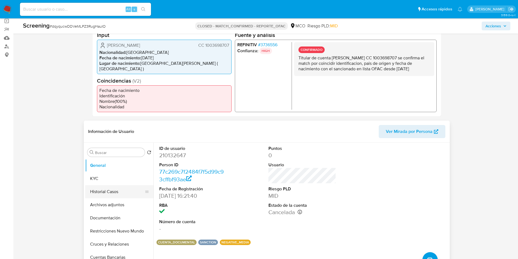
click at [117, 196] on button "Historial Casos" at bounding box center [117, 191] width 64 height 13
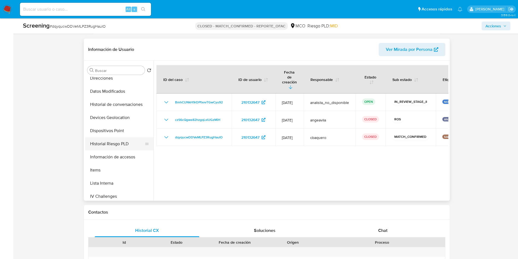
scroll to position [123, 0]
click at [114, 166] on button "Lista Interna" at bounding box center [117, 170] width 64 height 13
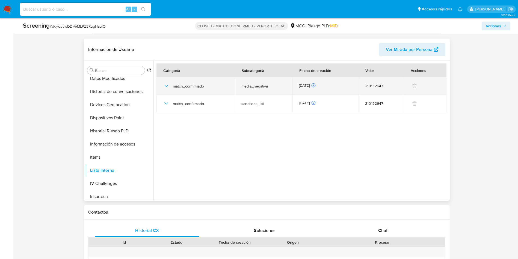
click at [167, 84] on icon "button" at bounding box center [166, 85] width 7 height 7
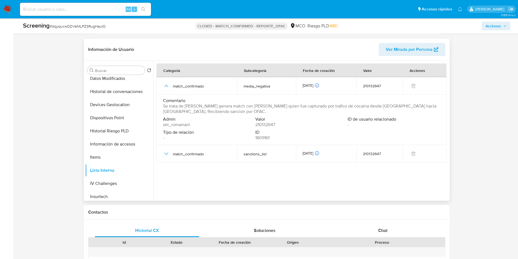
drag, startPoint x: 163, startPoint y: 106, endPoint x: 269, endPoint y: 109, distance: 106.3
click at [269, 109] on span "Se trata de Yeison Andrés Sánchez Vallejo genera match con Yeison Andrés Sánche…" at bounding box center [301, 108] width 276 height 11
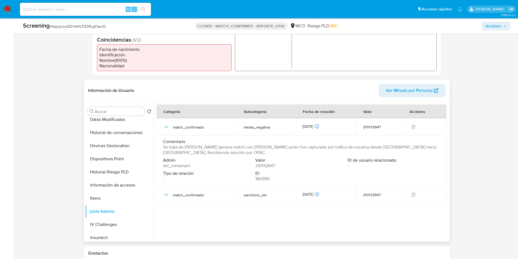
scroll to position [0, 0]
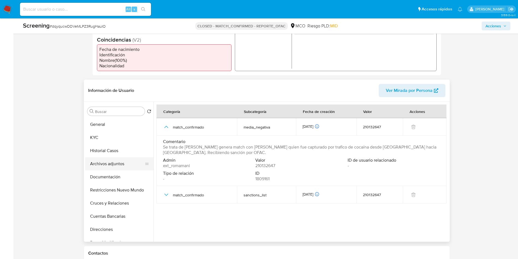
click at [118, 165] on button "Archivos adjuntos" at bounding box center [117, 163] width 64 height 13
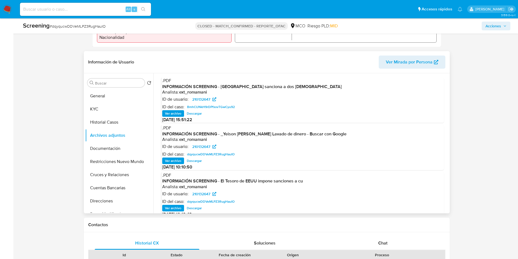
scroll to position [123, 0]
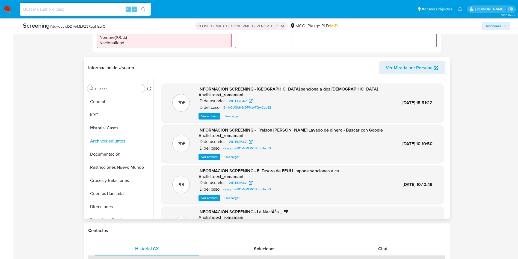
click at [210, 200] on span "Ver archivo" at bounding box center [209, 197] width 16 height 5
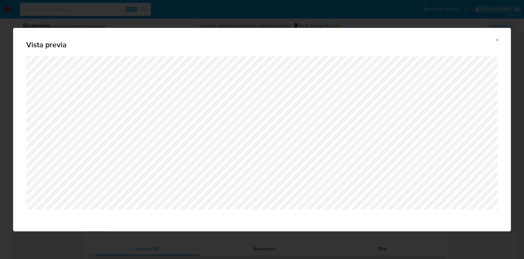
click at [497, 39] on icon "Attachment preview" at bounding box center [497, 40] width 4 height 4
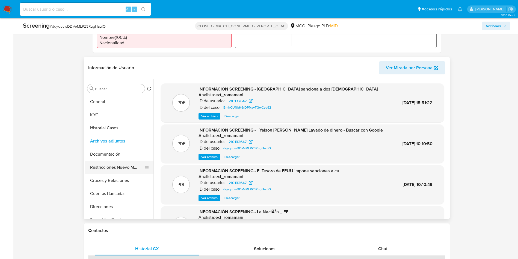
click at [121, 166] on button "Restricciones Nuevo Mundo" at bounding box center [117, 167] width 64 height 13
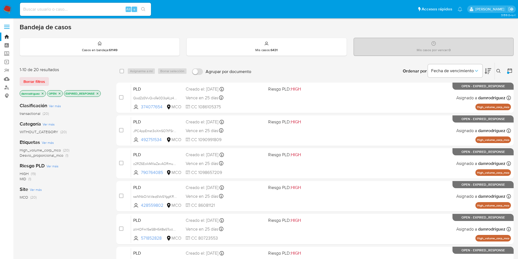
click at [78, 9] on input at bounding box center [85, 9] width 131 height 7
paste input "YgxjbGJ3S79YEBrCwgTlpKE1"
type input "YgxjbGJ3S79YEBrCwgTlpKE1"
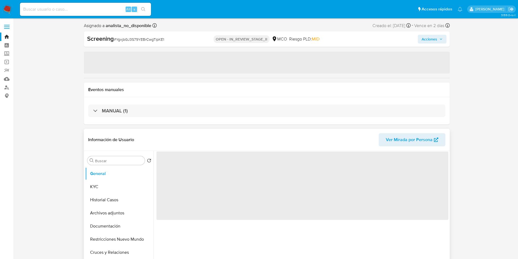
select select "10"
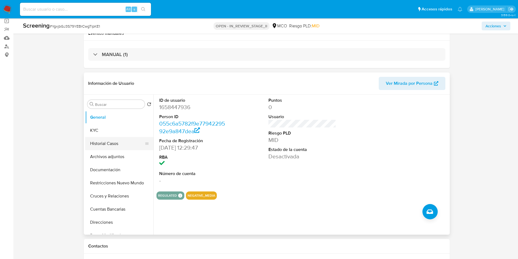
click at [112, 146] on button "Historial Casos" at bounding box center [117, 143] width 64 height 13
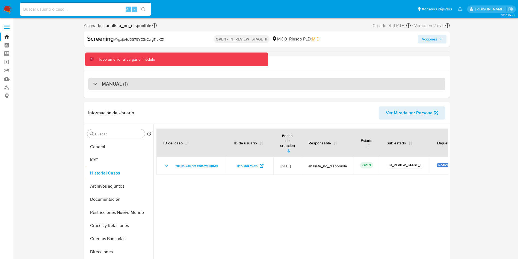
click at [204, 83] on div "MANUAL (1)" at bounding box center [266, 84] width 357 height 13
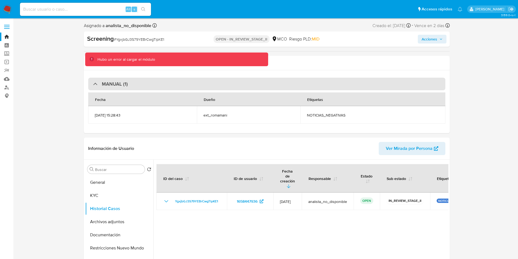
click at [275, 81] on div "MANUAL (1)" at bounding box center [266, 84] width 357 height 13
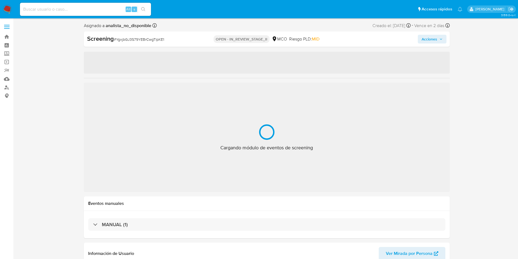
select select "10"
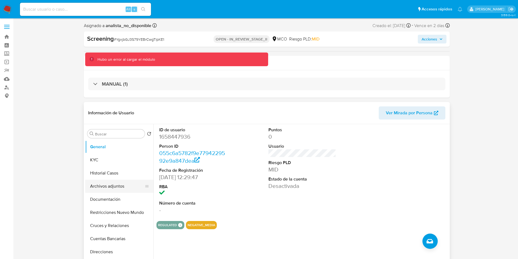
click at [110, 188] on button "Archivos adjuntos" at bounding box center [117, 185] width 64 height 13
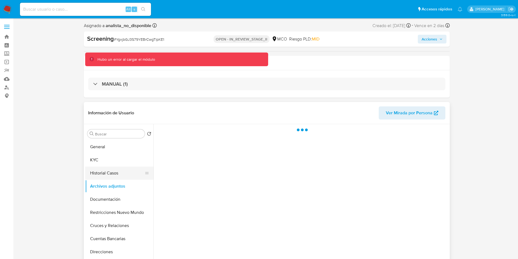
click at [111, 174] on button "Historial Casos" at bounding box center [117, 172] width 64 height 13
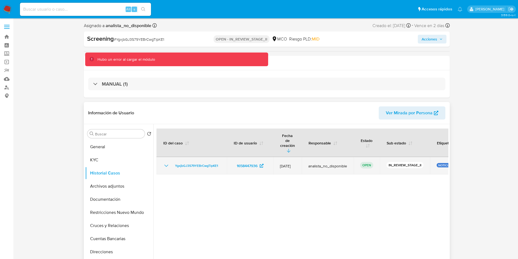
click at [166, 162] on icon "Mostrar/Ocultar" at bounding box center [166, 165] width 7 height 7
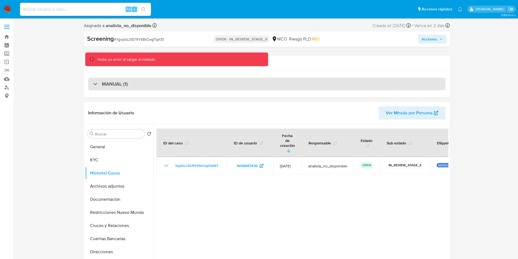
click at [126, 83] on h3 "MANUAL (1)" at bounding box center [115, 84] width 26 height 6
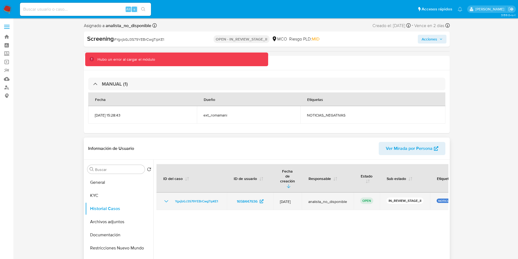
click at [166, 198] on icon "Mostrar/Ocultar" at bounding box center [166, 201] width 7 height 7
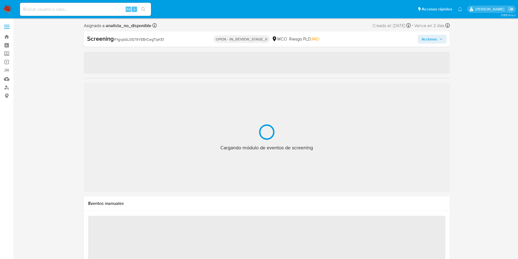
select select "10"
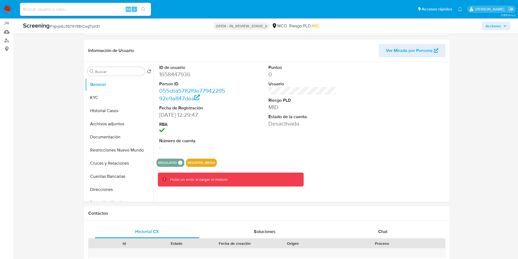
scroll to position [82, 0]
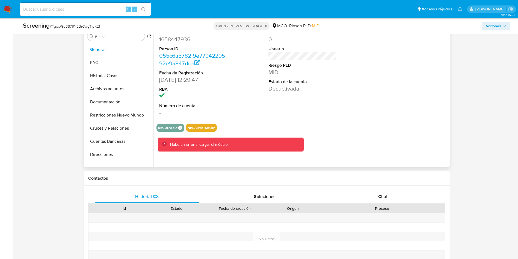
click at [374, 122] on section "ID de usuario 1658447936 Person ID 055c6a5782f9e7794229592e9a847dea Fecha de Re…" at bounding box center [302, 79] width 292 height 105
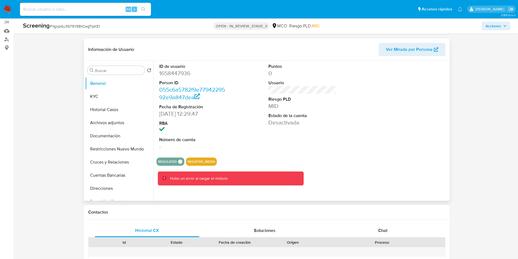
scroll to position [41, 0]
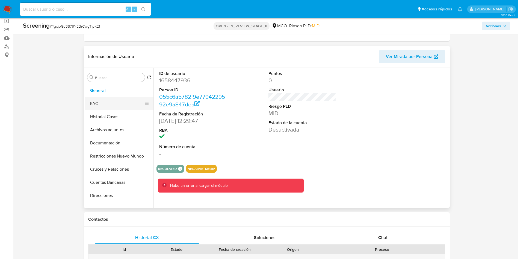
click at [93, 99] on button "KYC" at bounding box center [117, 103] width 64 height 13
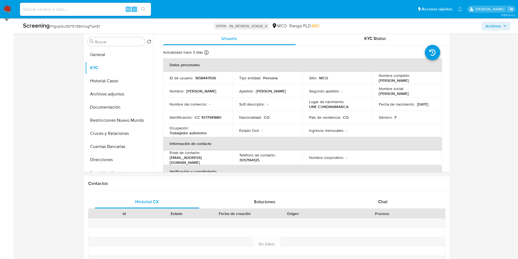
scroll to position [0, 0]
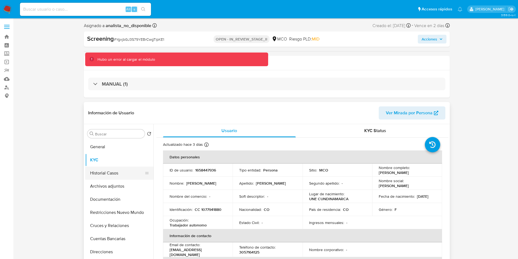
click at [123, 173] on button "Historial Casos" at bounding box center [117, 172] width 64 height 13
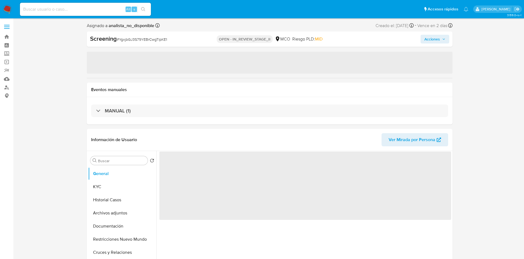
select select "10"
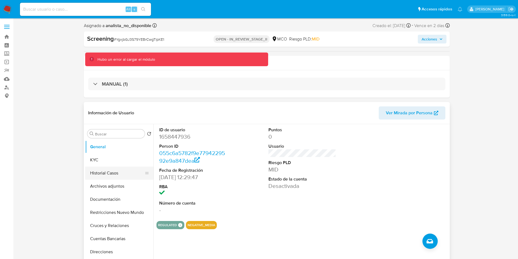
click at [105, 175] on button "Historial Casos" at bounding box center [117, 172] width 64 height 13
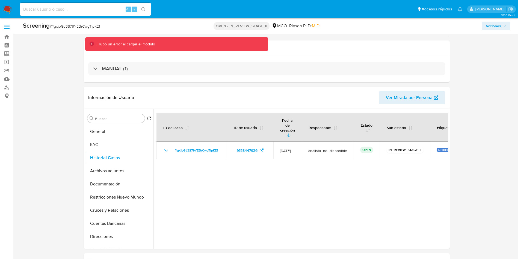
scroll to position [41, 0]
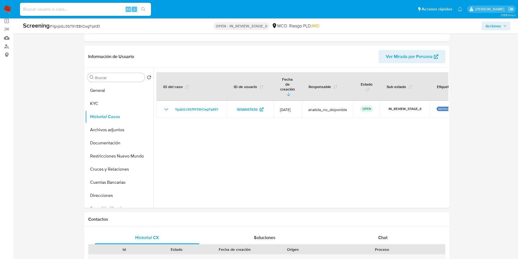
click at [91, 10] on input at bounding box center [85, 9] width 131 height 7
paste input "mubAqDbRBq2VTQJhgLWymI98"
type input "mubAqDbRBq2VTQJhgLWymI98"
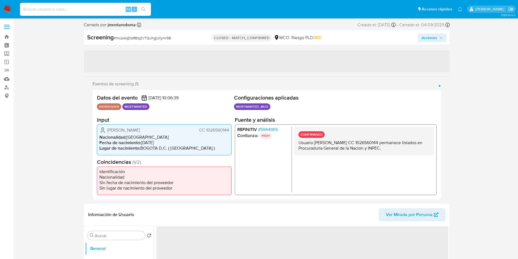
scroll to position [41, 0]
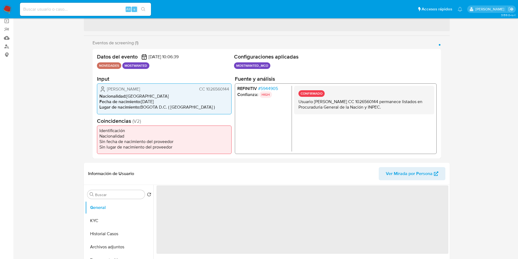
select select "10"
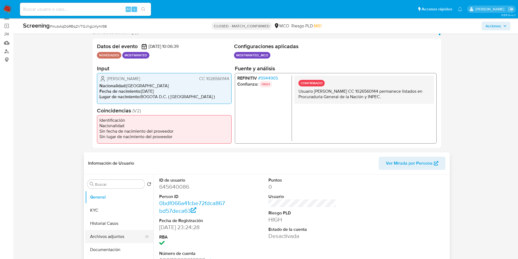
scroll to position [123, 0]
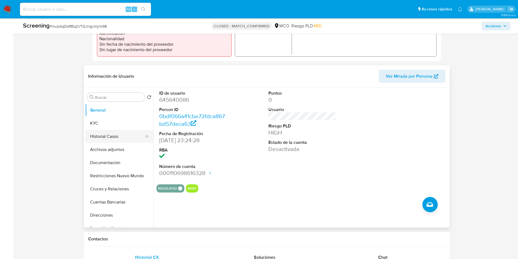
click at [104, 133] on button "Historial Casos" at bounding box center [117, 136] width 64 height 13
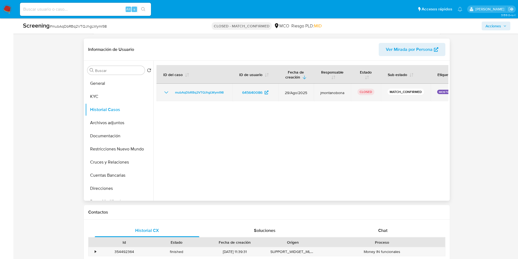
click at [166, 94] on icon "Mostrar/Ocultar" at bounding box center [166, 92] width 7 height 7
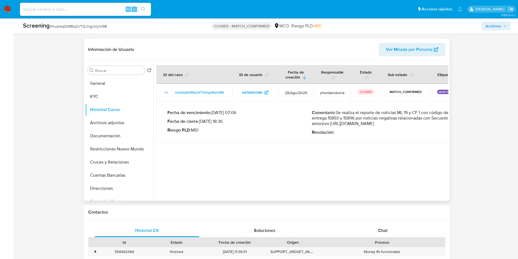
click at [371, 162] on div at bounding box center [300, 131] width 295 height 140
drag, startPoint x: 340, startPoint y: 120, endPoint x: 437, endPoint y: 119, distance: 96.9
click at [437, 119] on p "Comentario : Se realiza el reporte de noticias ML 19 y CF 1 con código de entre…" at bounding box center [384, 118] width 145 height 16
drag, startPoint x: 317, startPoint y: 125, endPoint x: 337, endPoint y: 125, distance: 19.4
click at [332, 125] on p "Comentario : Se realiza el reporte de noticias ML 19 y CF 1 con código de entre…" at bounding box center [384, 118] width 145 height 16
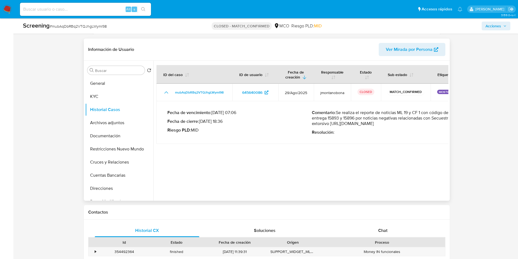
drag, startPoint x: 355, startPoint y: 131, endPoint x: 389, endPoint y: 131, distance: 33.3
click at [388, 126] on p "Comentario : Se realiza el reporte de noticias ML 19 y CF 1 con código de entre…" at bounding box center [384, 118] width 145 height 16
click at [373, 166] on div at bounding box center [300, 131] width 295 height 140
click at [342, 160] on div at bounding box center [300, 131] width 295 height 140
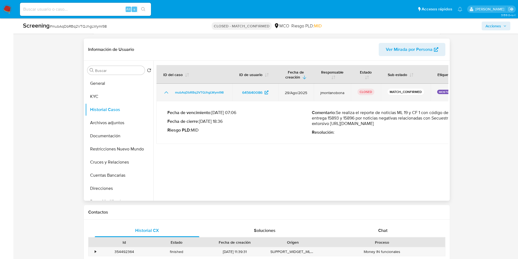
click at [164, 91] on icon "Mostrar/Ocultar" at bounding box center [166, 92] width 7 height 7
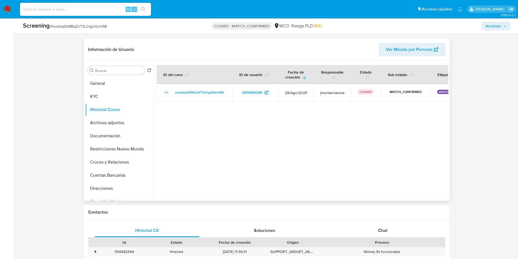
click at [246, 122] on div at bounding box center [300, 131] width 295 height 140
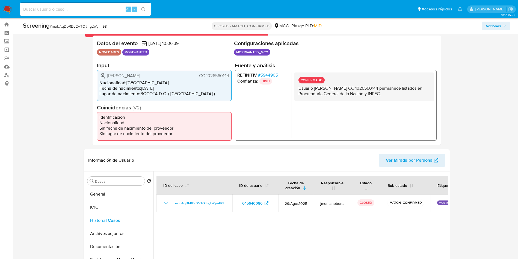
scroll to position [0, 0]
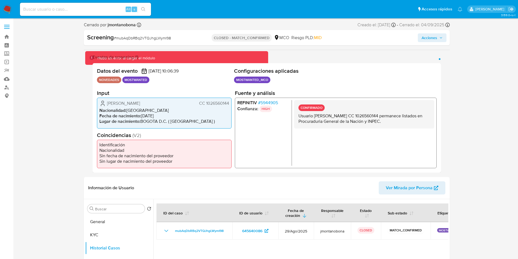
drag, startPoint x: 331, startPoint y: 124, endPoint x: 333, endPoint y: 120, distance: 4.0
click at [331, 124] on p "Usuario Jhon Freddy Bernal Sarmiento CC 1026560144 permanece listados en Procur…" at bounding box center [363, 118] width 131 height 11
click at [334, 120] on p "Usuario Jhon Freddy Bernal Sarmiento CC 1026560144 permanece listados en Procur…" at bounding box center [363, 118] width 131 height 11
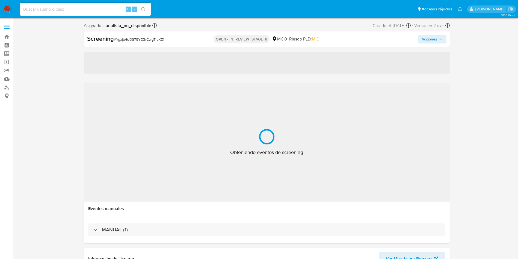
select select "10"
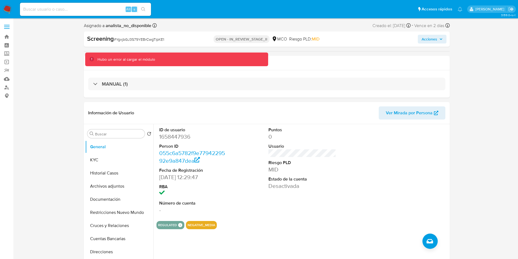
click at [55, 5] on div "Alt s" at bounding box center [85, 9] width 131 height 13
click at [58, 9] on input at bounding box center [85, 9] width 131 height 7
paste input "QodZd3VvQvoTe0D3q4Lz4Rev"
type input "QodZd3VvQvoTe0D3q4Lz4Rev"
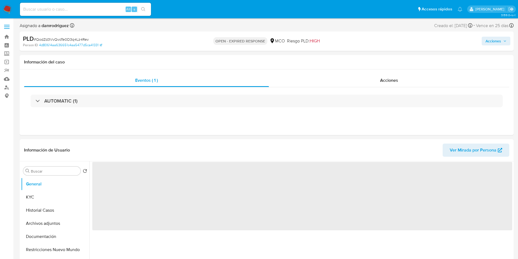
select select "10"
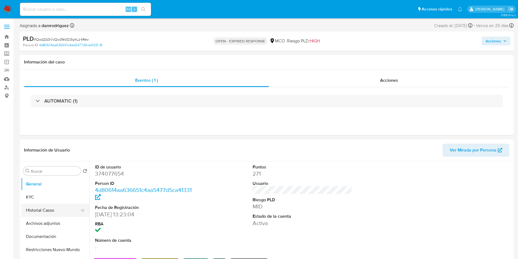
click at [49, 205] on button "Historial Casos" at bounding box center [53, 209] width 64 height 13
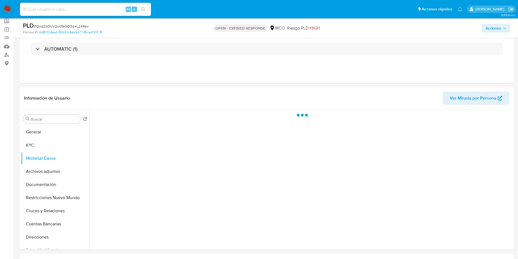
scroll to position [82, 0]
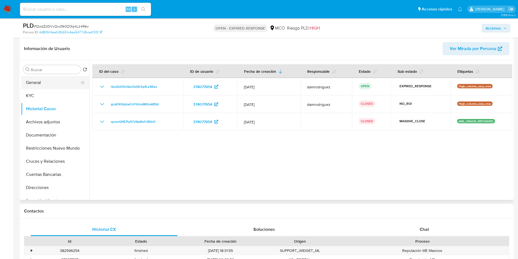
click at [36, 82] on button "General" at bounding box center [53, 82] width 64 height 13
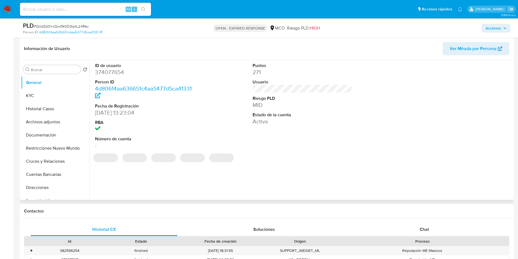
click at [105, 70] on dd "374077654" at bounding box center [145, 72] width 100 height 8
copy dd "374077654"
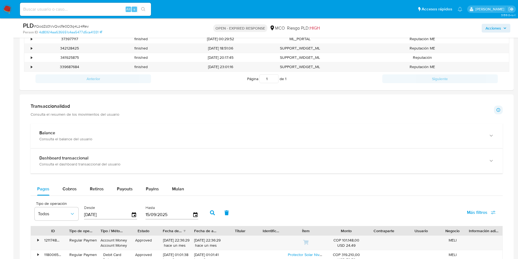
scroll to position [369, 0]
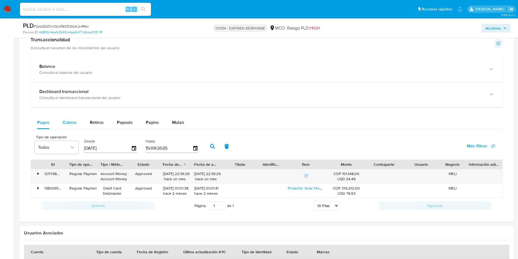
click at [66, 120] on span "Cobros" at bounding box center [70, 122] width 14 height 6
select select "10"
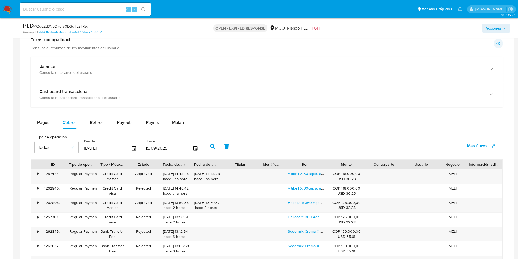
click at [278, 116] on div "Pagos Cobros Retiros Payouts Payins Mulan" at bounding box center [267, 122] width 472 height 13
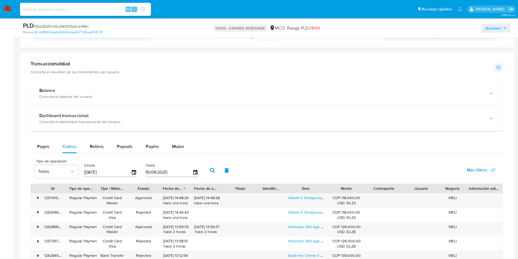
scroll to position [123, 0]
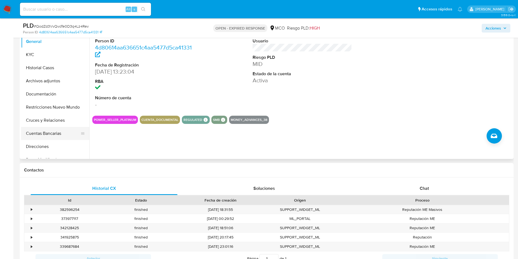
click at [48, 129] on button "Cuentas Bancarias" at bounding box center [53, 133] width 64 height 13
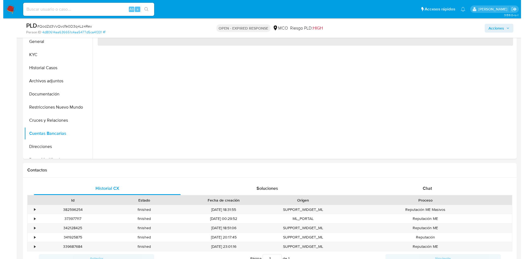
scroll to position [82, 0]
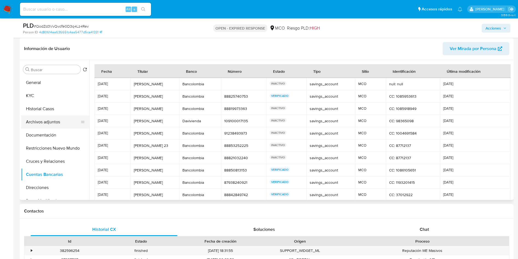
click at [37, 121] on button "Archivos adjuntos" at bounding box center [53, 121] width 64 height 13
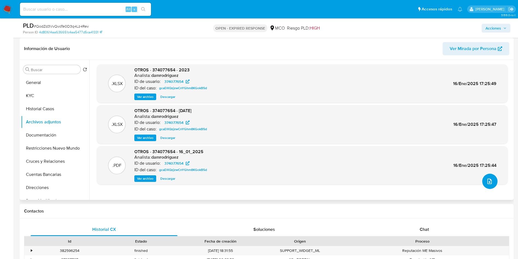
click at [490, 182] on icon "upload-file" at bounding box center [489, 181] width 7 height 7
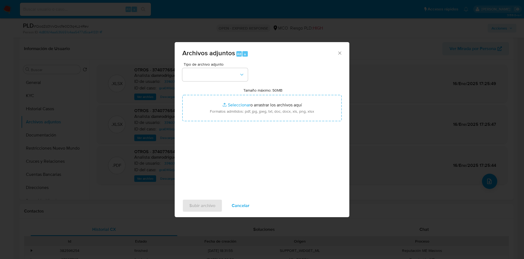
click at [247, 202] on span "Cancelar" at bounding box center [241, 205] width 18 height 12
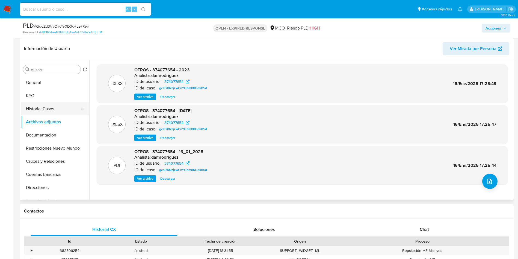
click at [41, 112] on button "Historial Casos" at bounding box center [53, 108] width 64 height 13
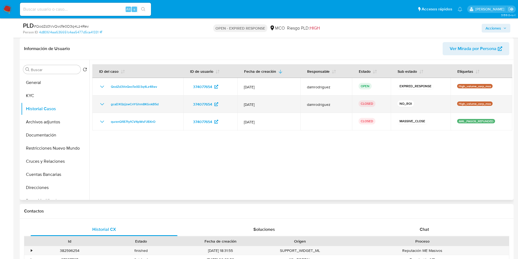
click at [100, 102] on icon "Mostrar/Ocultar" at bounding box center [102, 104] width 7 height 7
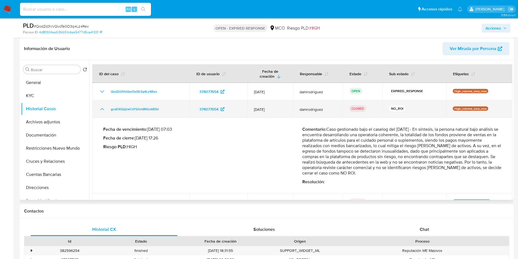
click at [104, 108] on icon "Mostrar/Ocultar" at bounding box center [102, 109] width 7 height 7
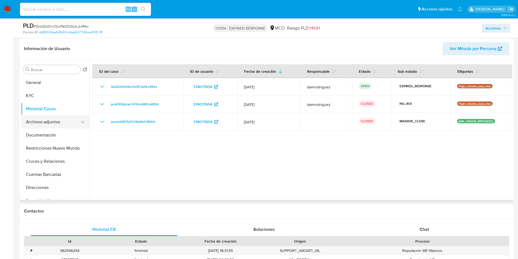
click at [49, 122] on button "Archivos adjuntos" at bounding box center [53, 121] width 64 height 13
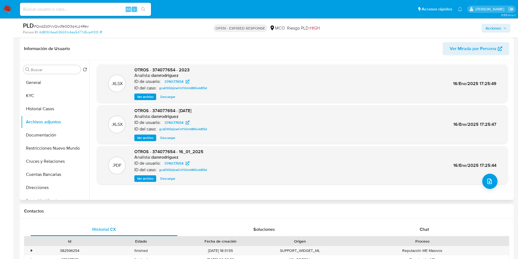
click at [143, 176] on span "Ver archivo" at bounding box center [145, 178] width 16 height 5
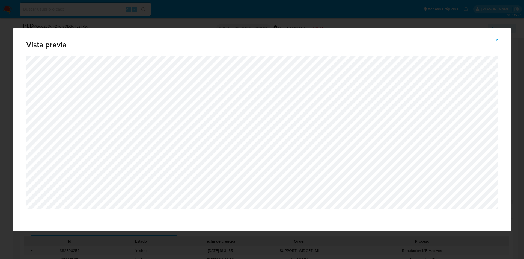
click at [263, 25] on div "Vista previa" at bounding box center [262, 129] width 524 height 259
click at [496, 40] on icon "Attachment preview" at bounding box center [497, 40] width 4 height 4
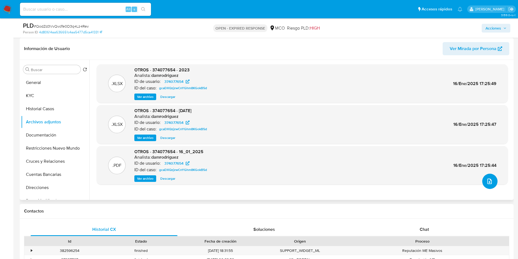
click at [486, 179] on icon "upload-file" at bounding box center [489, 181] width 7 height 7
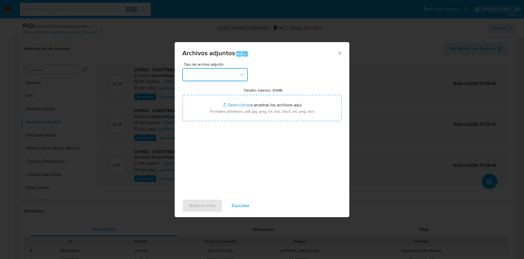
click at [210, 78] on button "button" at bounding box center [215, 74] width 66 height 13
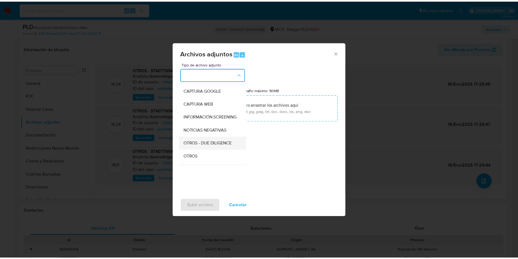
scroll to position [41, 0]
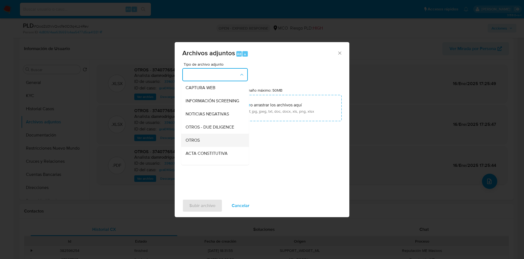
click at [206, 143] on div "OTROS" at bounding box center [214, 140] width 56 height 13
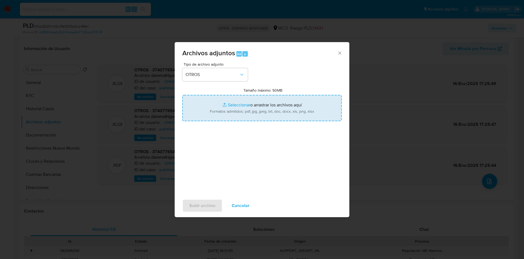
click at [234, 107] on input "Tamaño máximo: 50MB Seleccionar archivos" at bounding box center [261, 108] width 159 height 26
type input "C:\fakepath\374077654 - 15_09_2025.pdf"
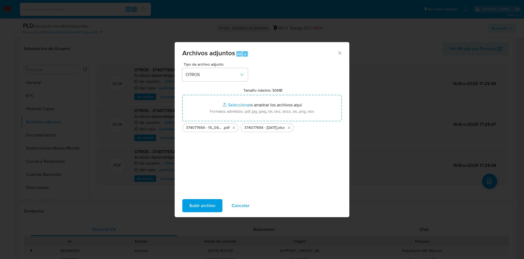
click at [203, 202] on span "Subir archivo" at bounding box center [202, 205] width 26 height 12
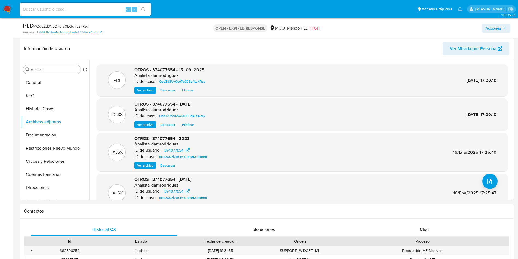
click at [496, 30] on span "Acciones" at bounding box center [493, 28] width 16 height 9
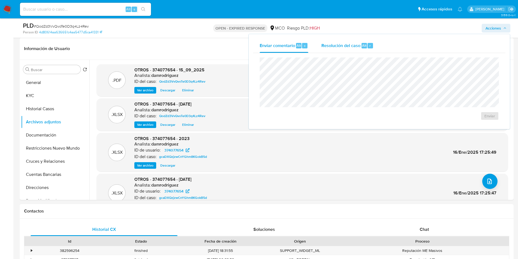
click at [362, 43] on div "Alt" at bounding box center [364, 45] width 5 height 5
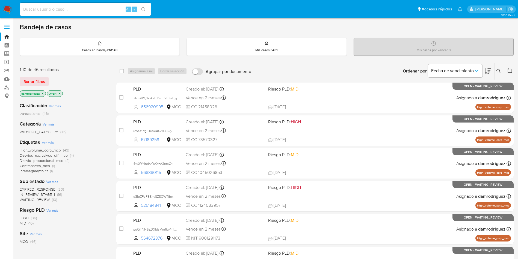
click at [497, 70] on icon at bounding box center [498, 71] width 4 height 4
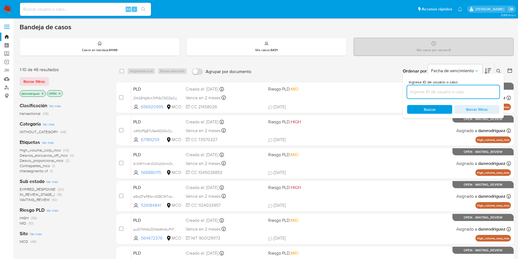
click at [441, 92] on input at bounding box center [453, 91] width 92 height 7
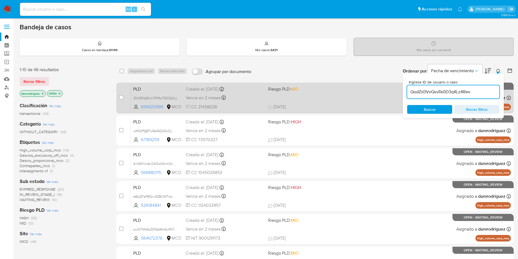
type input "QodZd3VvQvoTe0D3q4Lz4Rev"
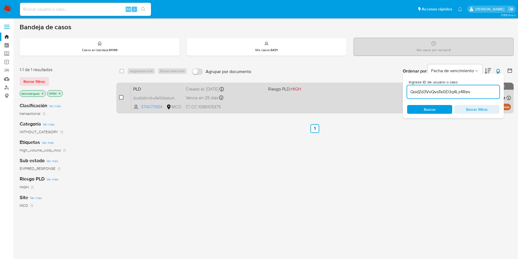
click at [122, 97] on input "checkbox" at bounding box center [121, 97] width 4 height 4
checkbox input "true"
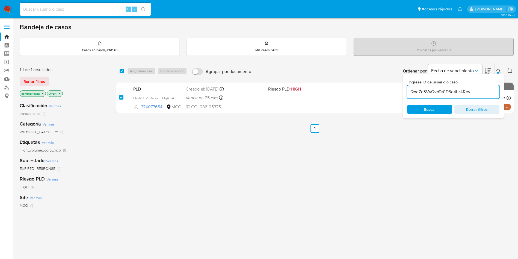
checkbox input "true"
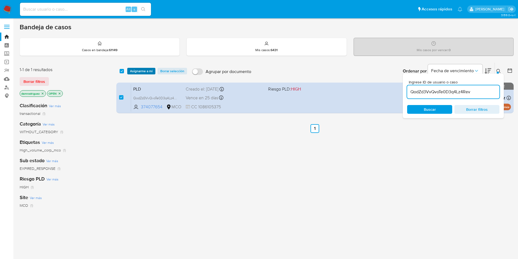
click at [139, 72] on span "Asignarme a mí" at bounding box center [141, 70] width 23 height 5
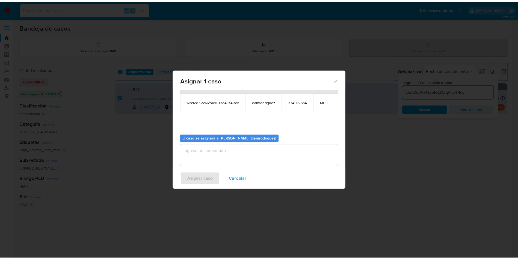
scroll to position [35, 0]
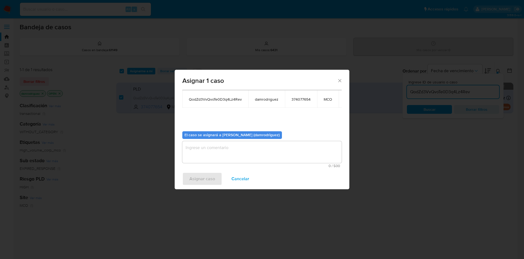
click at [199, 149] on textarea "assign-modal" at bounding box center [261, 152] width 159 height 22
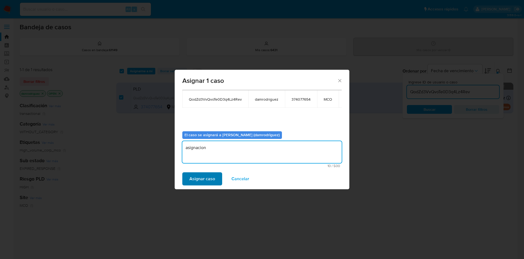
type textarea "asignacion"
click at [201, 176] on span "Asignar caso" at bounding box center [202, 179] width 26 height 12
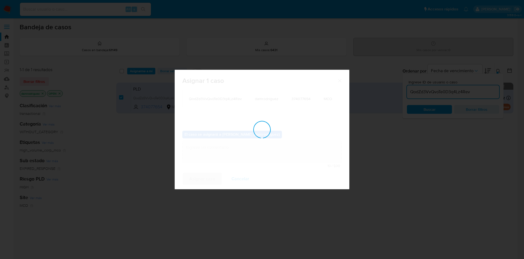
checkbox input "false"
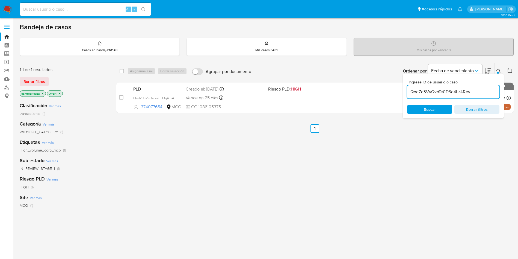
click at [8, 7] on img at bounding box center [7, 9] width 9 height 9
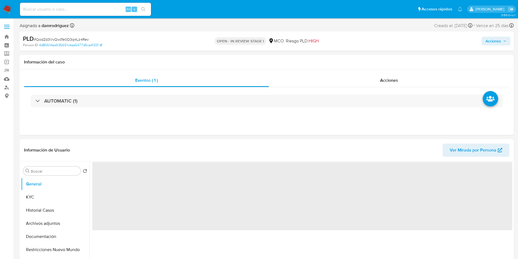
click at [503, 40] on icon "button" at bounding box center [504, 40] width 3 height 3
select select "10"
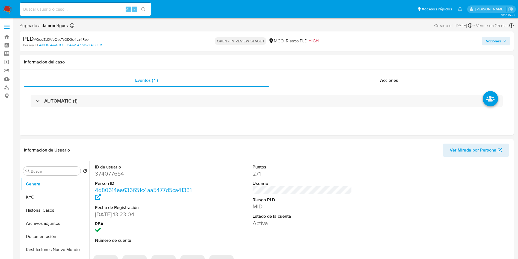
click at [503, 39] on span "Acciones" at bounding box center [495, 41] width 21 height 8
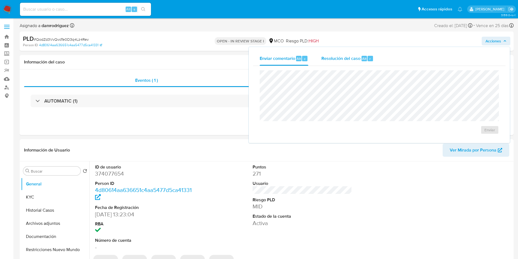
click at [359, 56] on span "Resolución del caso" at bounding box center [340, 58] width 39 height 6
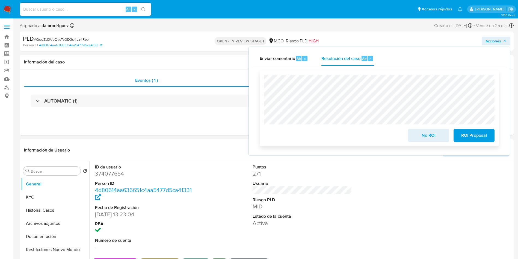
click at [431, 137] on span "No ROI" at bounding box center [428, 135] width 27 height 12
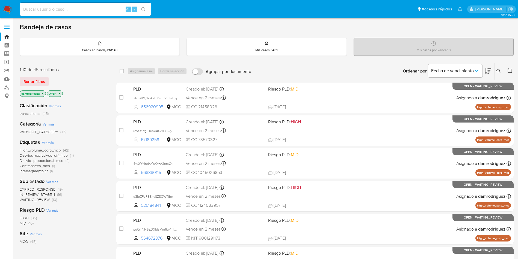
click at [51, 8] on input at bounding box center [85, 9] width 131 height 7
paste input "JPC4ppEmst3oXmSO7tFSrZNf"
type input "JPC4ppEmst3oXmSO7tFSrZNf"
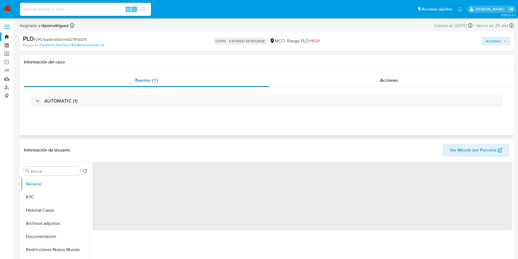
select select "10"
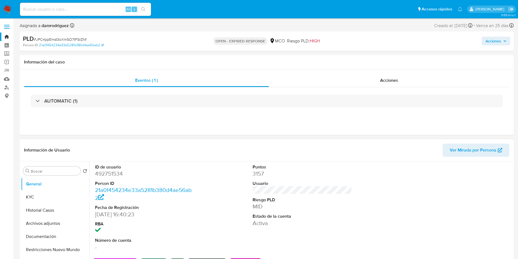
click at [113, 174] on dd "492751534" at bounding box center [145, 174] width 100 height 8
copy dd "492751534"
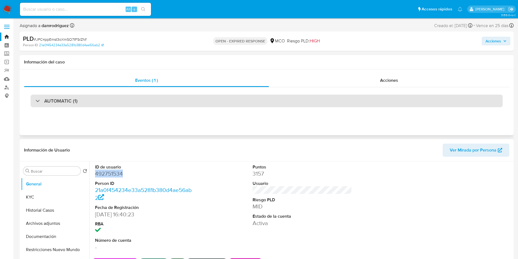
copy dd "492751534"
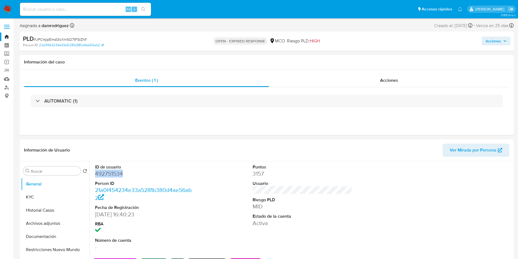
click at [107, 174] on dd "492751534" at bounding box center [145, 174] width 100 height 8
click at [43, 206] on button "Historial Casos" at bounding box center [53, 209] width 64 height 13
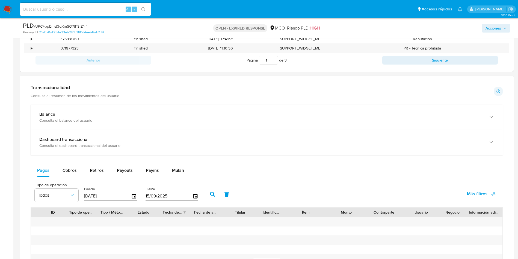
scroll to position [410, 0]
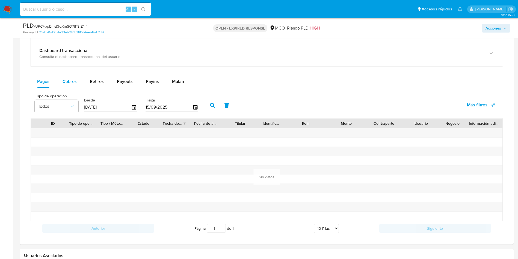
click at [71, 77] on div "Cobros" at bounding box center [70, 81] width 14 height 13
select select "10"
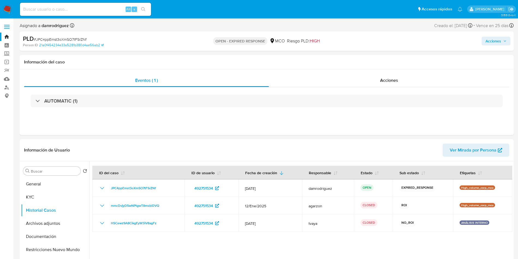
scroll to position [41, 0]
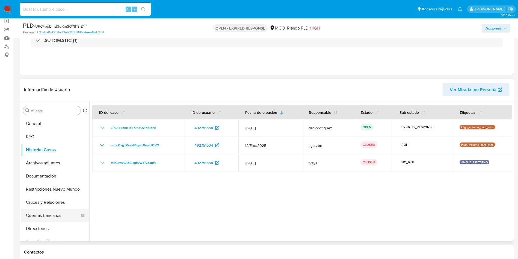
click at [54, 216] on button "Cuentas Bancarias" at bounding box center [53, 215] width 64 height 13
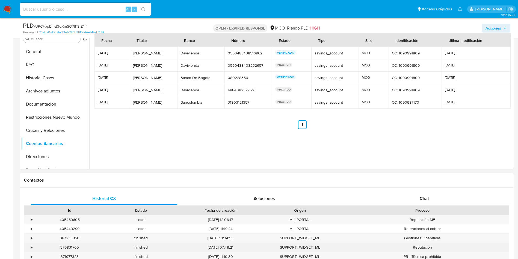
scroll to position [164, 0]
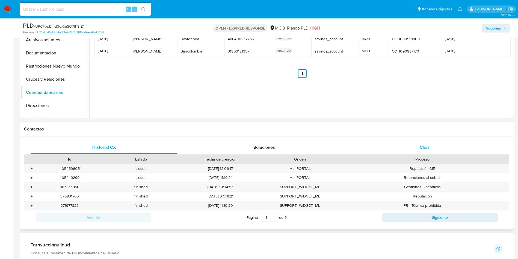
click at [423, 145] on span "Chat" at bounding box center [424, 147] width 9 height 6
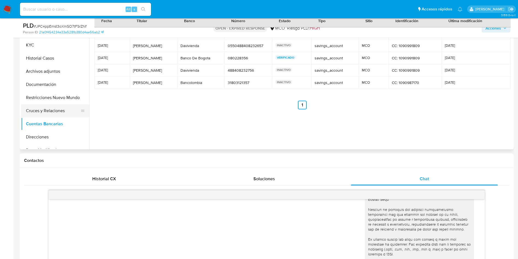
scroll to position [123, 0]
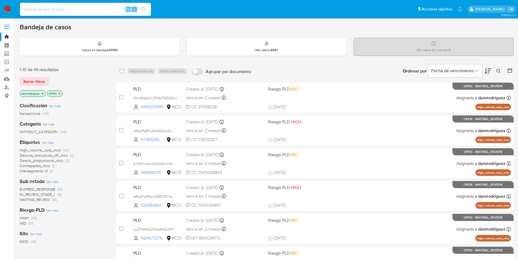
click at [498, 69] on icon at bounding box center [498, 71] width 4 height 4
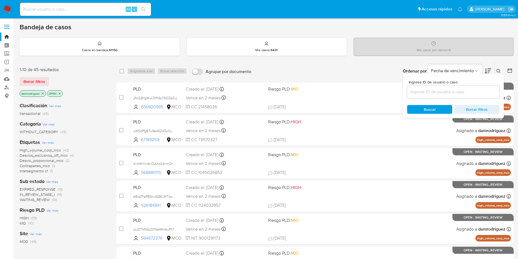
click at [439, 90] on input at bounding box center [453, 91] width 92 height 7
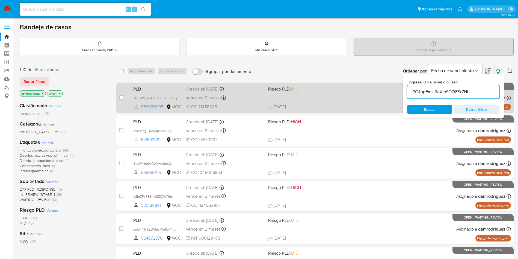
type input "JPC4ppEmst3oXmSO7tFSrZNf"
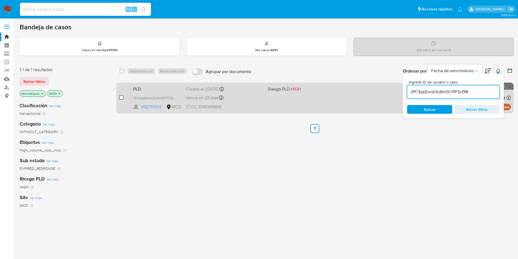
click at [120, 97] on input "checkbox" at bounding box center [121, 97] width 4 height 4
checkbox input "true"
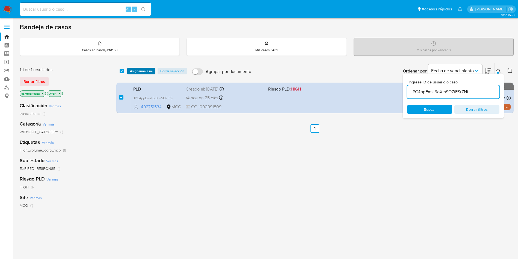
click at [136, 73] on span "Asignarme a mí" at bounding box center [141, 70] width 23 height 5
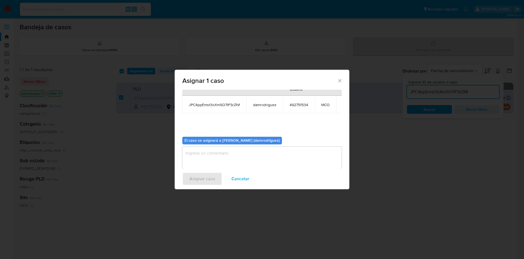
scroll to position [35, 0]
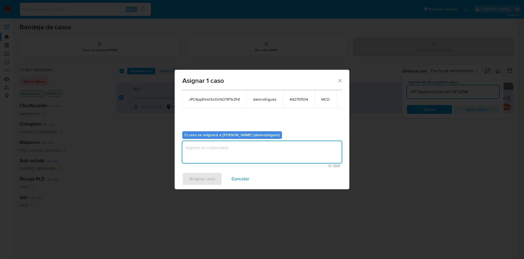
click at [233, 150] on textarea "assign-modal" at bounding box center [261, 152] width 159 height 22
type textarea "asignacion"
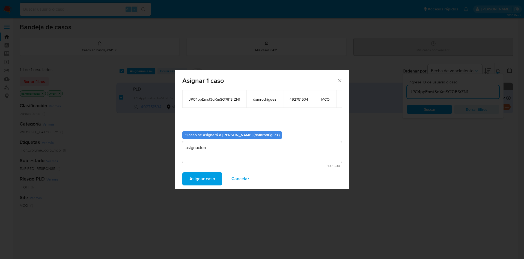
click at [203, 178] on span "Asignar caso" at bounding box center [202, 179] width 26 height 12
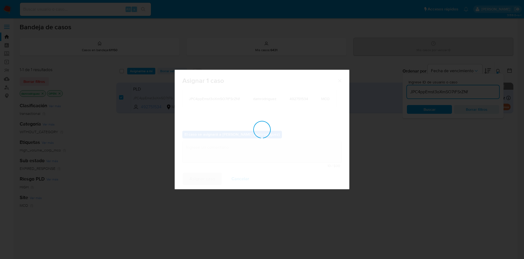
checkbox input "false"
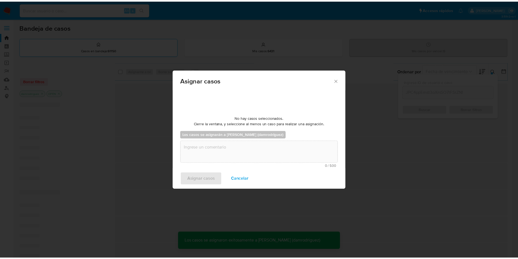
scroll to position [33, 0]
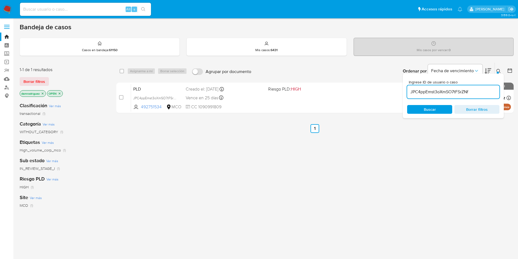
click at [6, 9] on img at bounding box center [7, 9] width 9 height 9
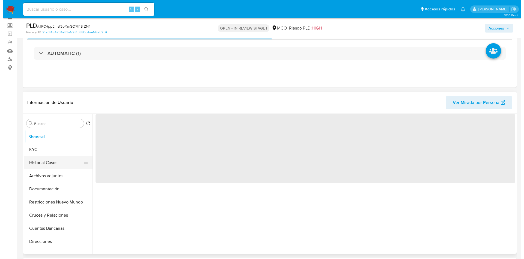
scroll to position [41, 0]
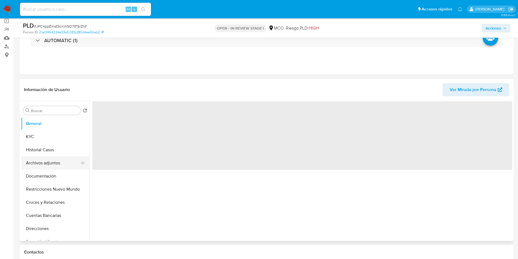
select select "10"
click at [44, 164] on button "Archivos adjuntos" at bounding box center [53, 162] width 64 height 13
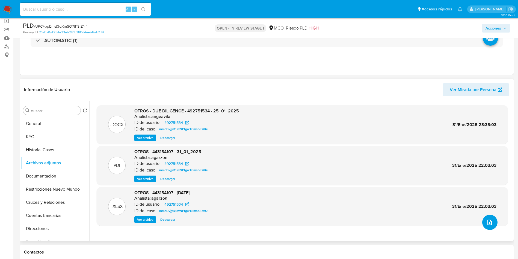
click at [486, 222] on icon "upload-file" at bounding box center [489, 222] width 7 height 7
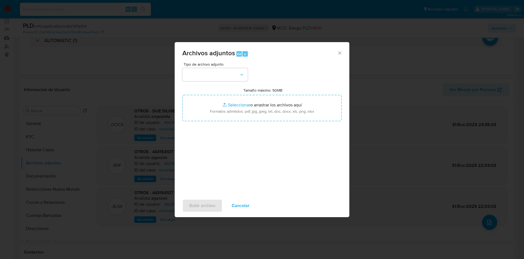
click at [239, 208] on span "Cancelar" at bounding box center [241, 205] width 18 height 12
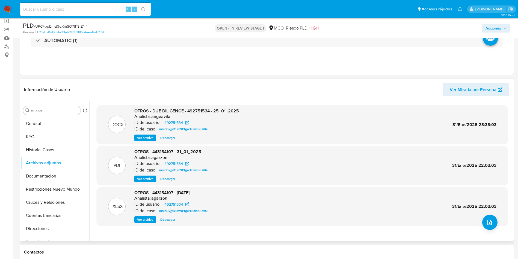
click at [150, 138] on span "Ver archivo" at bounding box center [145, 137] width 16 height 5
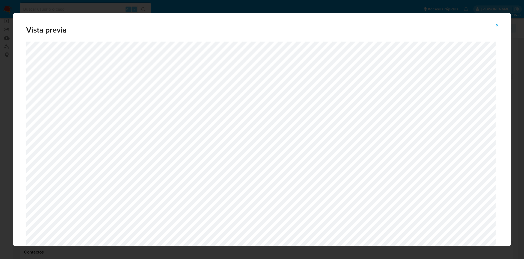
click at [232, 251] on div "Vista previa" at bounding box center [262, 129] width 524 height 259
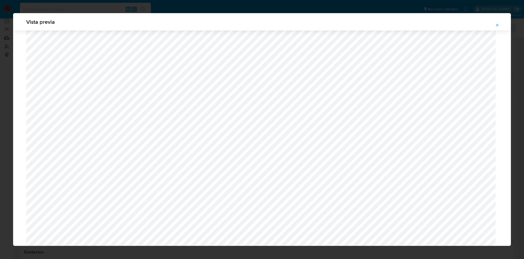
scroll to position [116, 0]
click at [499, 23] on icon "Attachment preview" at bounding box center [497, 25] width 4 height 4
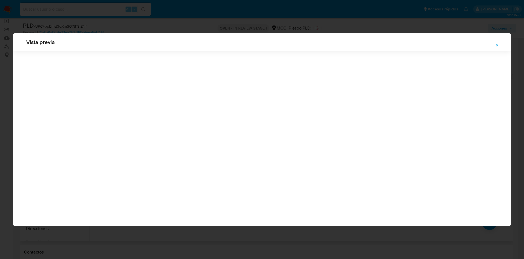
scroll to position [0, 0]
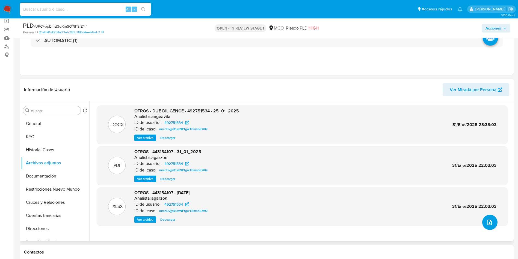
click at [489, 224] on icon "upload-file" at bounding box center [489, 222] width 7 height 7
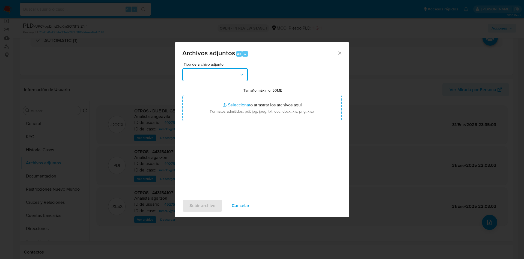
click at [213, 73] on button "button" at bounding box center [215, 74] width 66 height 13
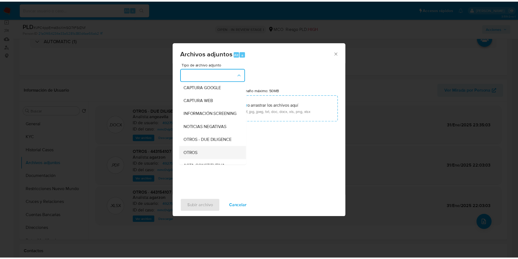
scroll to position [41, 0]
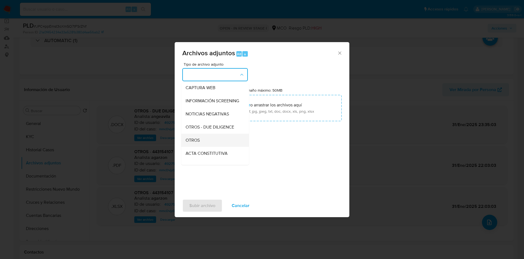
click at [199, 141] on div "OTROS" at bounding box center [214, 140] width 56 height 13
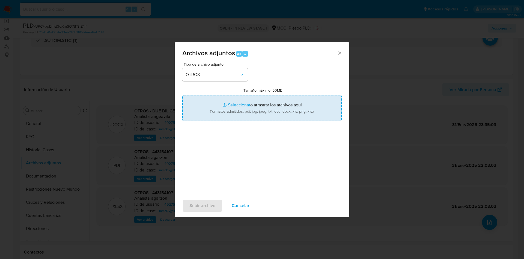
click at [265, 104] on input "Tamaño máximo: 50MB Seleccionar archivos" at bounding box center [261, 108] width 159 height 26
type input "C:\fakepath\492751534 - 15_09_2025.pdf"
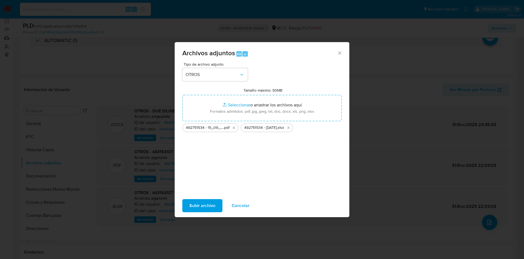
click at [202, 204] on span "Subir archivo" at bounding box center [202, 205] width 26 height 12
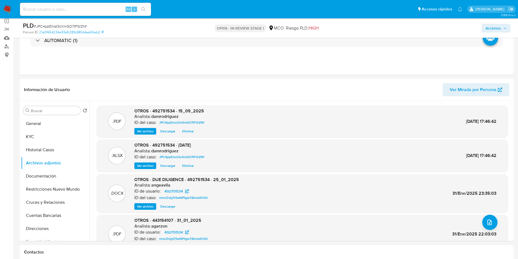
click at [491, 28] on span "Acciones" at bounding box center [493, 28] width 16 height 9
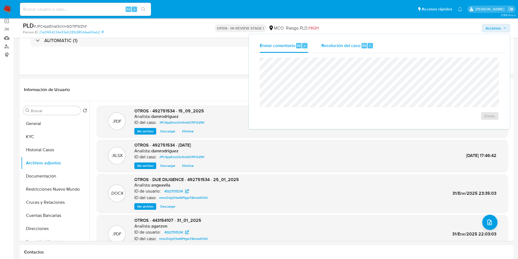
click at [328, 45] on span "Resolución del caso" at bounding box center [340, 45] width 39 height 6
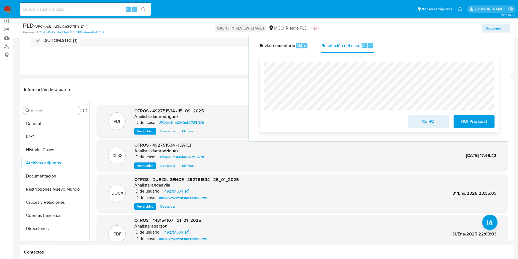
click at [475, 123] on span "ROI Proposal" at bounding box center [474, 121] width 27 height 12
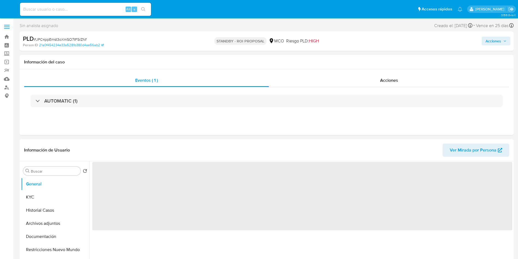
select select "10"
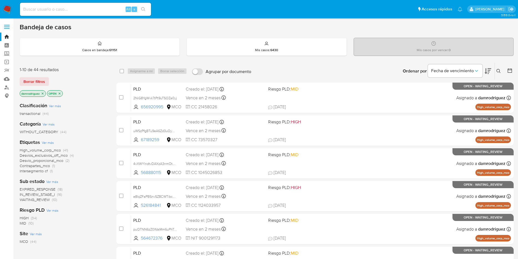
click at [107, 12] on input at bounding box center [85, 9] width 131 height 7
paste input "z2RZ6EoIkMXaZavAORmuaNR1"
type input "z2RZ6EoIkMXaZavAORmuaNR1"
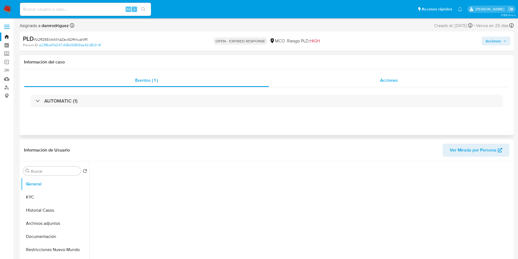
select select "10"
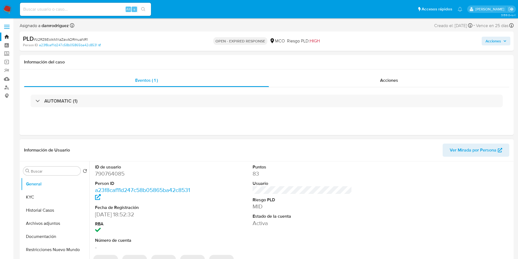
click at [114, 173] on dd "790764085" at bounding box center [145, 174] width 100 height 8
copy dd "790764085"
click at [114, 172] on dd "790764085" at bounding box center [145, 174] width 100 height 8
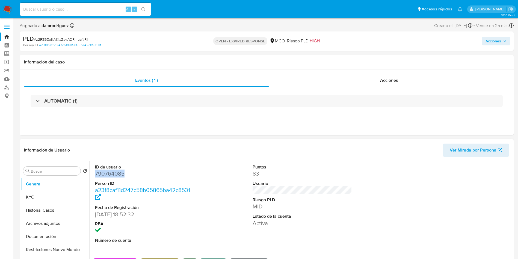
click at [114, 172] on dd "790764085" at bounding box center [145, 174] width 100 height 8
copy dd "790764085"
click at [49, 208] on button "Historial Casos" at bounding box center [53, 209] width 64 height 13
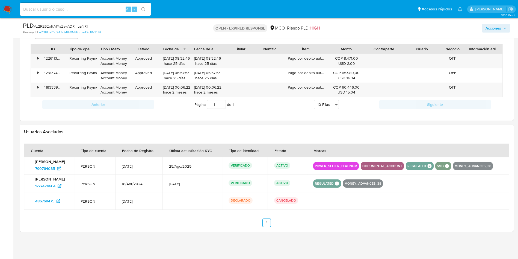
scroll to position [402, 0]
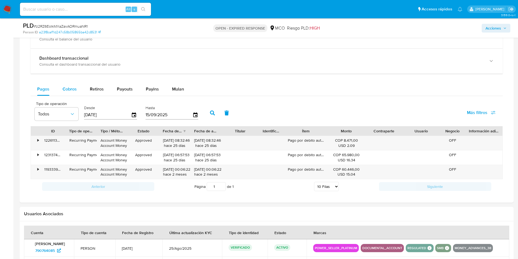
click at [65, 94] on div "Cobros" at bounding box center [70, 88] width 14 height 13
select select "10"
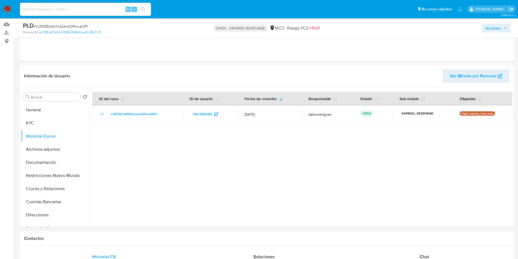
scroll to position [123, 0]
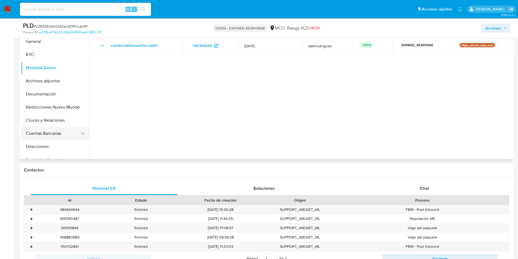
click at [54, 133] on button "Cuentas Bancarias" at bounding box center [53, 133] width 64 height 13
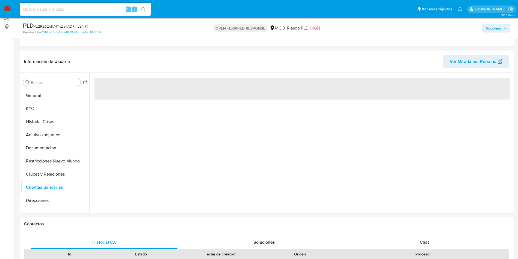
scroll to position [82, 0]
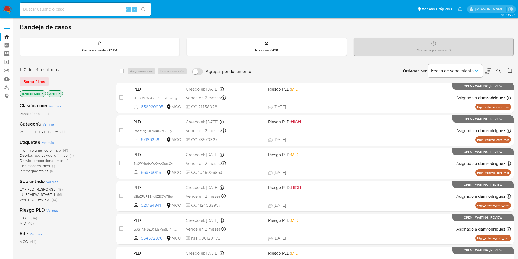
click at [500, 70] on icon at bounding box center [498, 71] width 4 height 4
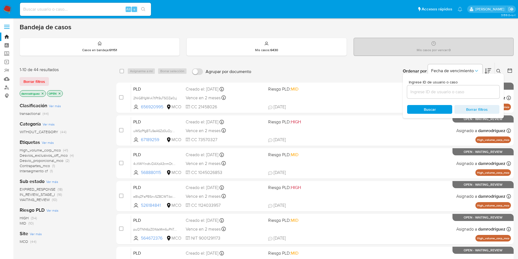
click at [467, 96] on div at bounding box center [453, 91] width 92 height 13
click at [465, 93] on input at bounding box center [453, 91] width 92 height 7
paste input "z2RZ6EoIkMXaZavAORmuaNR1"
type input "z2RZ6EoIkMXaZavAORmuaNR1"
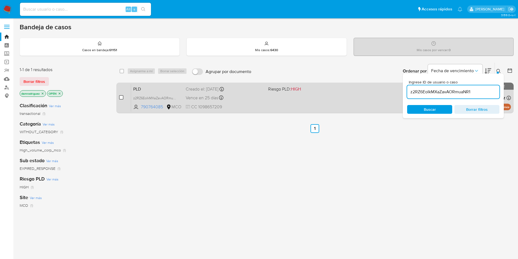
click at [120, 98] on input "checkbox" at bounding box center [121, 97] width 4 height 4
checkbox input "true"
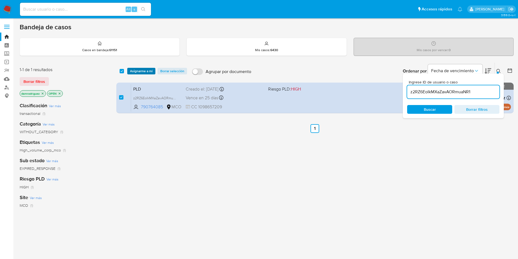
click at [144, 71] on span "Asignarme a mí" at bounding box center [141, 70] width 23 height 5
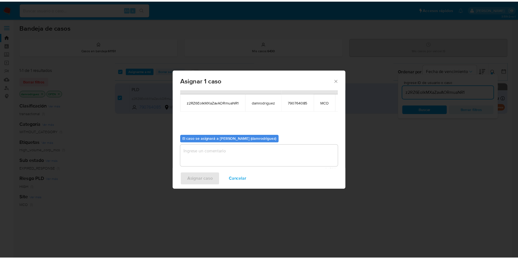
scroll to position [35, 0]
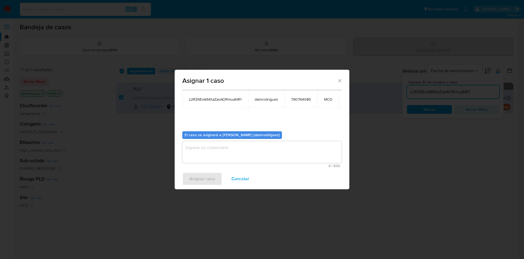
click at [220, 164] on span "0 / 500" at bounding box center [262, 166] width 156 height 4
click at [223, 153] on textarea "assign-modal" at bounding box center [261, 152] width 159 height 22
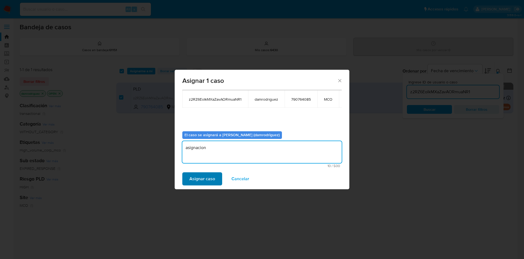
type textarea "asignacion"
click at [202, 178] on span "Asignar caso" at bounding box center [202, 179] width 26 height 12
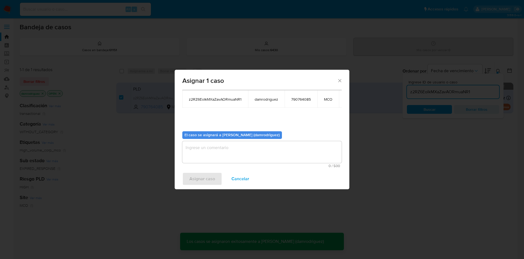
checkbox input "false"
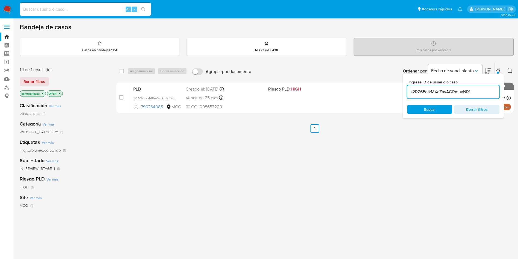
click at [1, 8] on nav "Pausado Ver notificaciones Alt s Accesos rápidos Presiona las siguientes teclas…" at bounding box center [259, 9] width 518 height 18
click at [8, 7] on img at bounding box center [7, 9] width 9 height 9
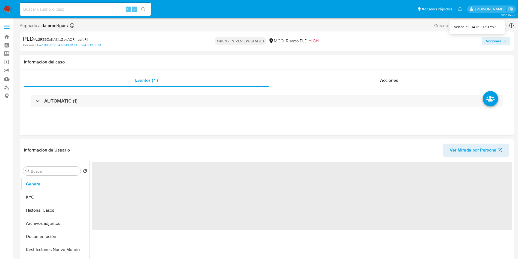
click at [504, 41] on icon "button" at bounding box center [504, 40] width 3 height 3
select select "10"
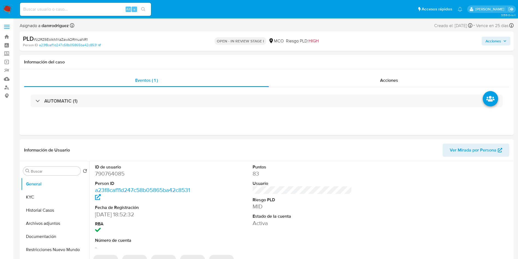
click at [494, 41] on span "Acciones" at bounding box center [493, 41] width 16 height 9
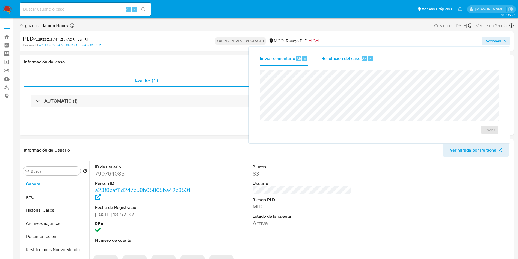
click at [355, 62] on div "Resolución del caso Alt r" at bounding box center [347, 58] width 52 height 14
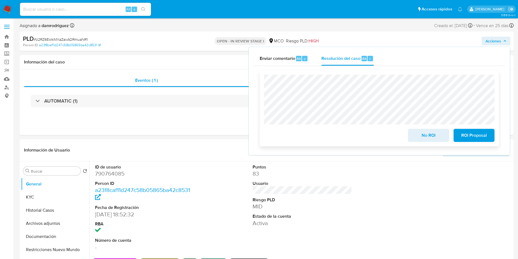
click at [472, 135] on span "ROI Proposal" at bounding box center [474, 135] width 27 height 12
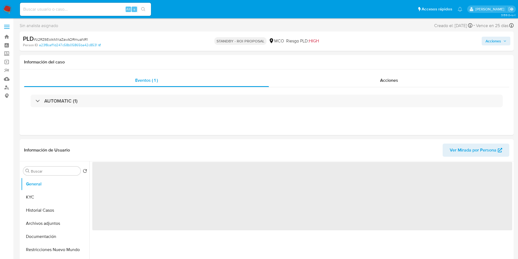
select select "10"
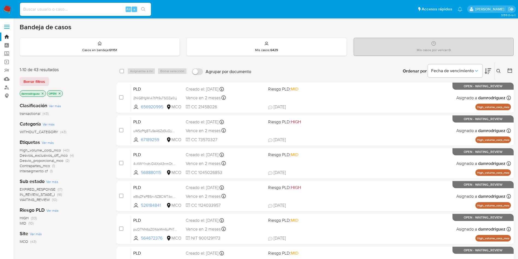
click at [87, 13] on div "Alt s" at bounding box center [85, 9] width 131 height 13
click at [87, 6] on input at bounding box center [85, 9] width 131 height 7
paste input "gw8zLtf1UX56uqbZ42OStKlt"
type input "gw8zLtf1UX56uqbZ42OStKlt"
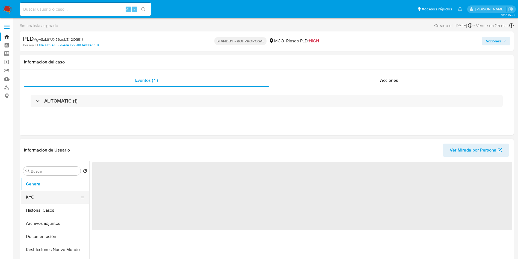
select select "10"
click at [57, 210] on button "Historial Casos" at bounding box center [53, 209] width 64 height 13
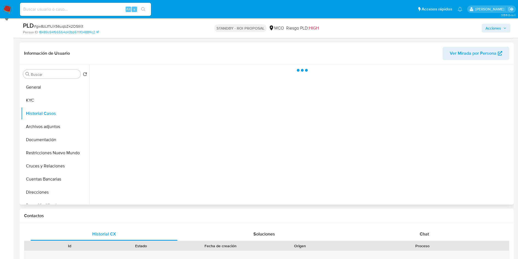
scroll to position [82, 0]
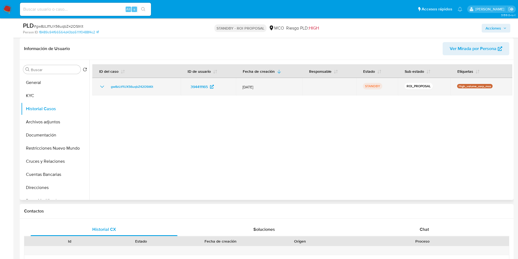
click at [103, 86] on icon "Mostrar/Ocultar" at bounding box center [102, 86] width 7 height 7
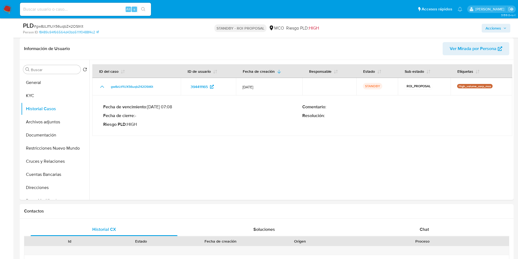
click at [8, 10] on img at bounding box center [7, 9] width 9 height 9
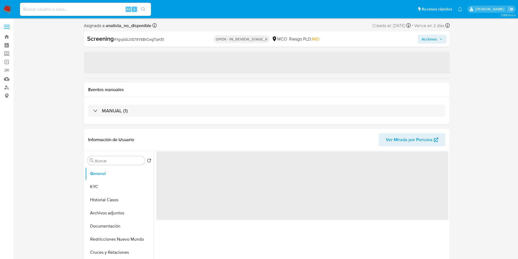
select select "10"
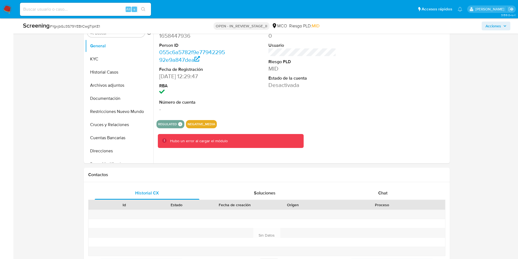
scroll to position [41, 0]
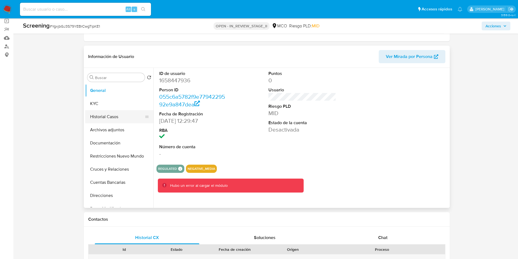
click at [112, 112] on button "Historial Casos" at bounding box center [117, 116] width 64 height 13
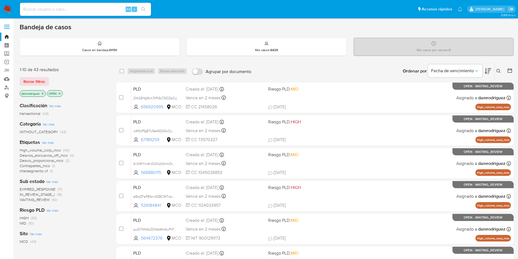
click at [57, 94] on p "OPEN" at bounding box center [54, 93] width 15 height 6
click at [60, 93] on icon "close-filter" at bounding box center [59, 93] width 3 height 3
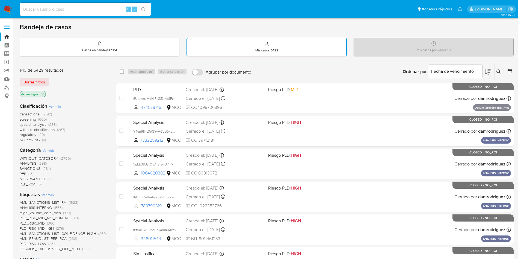
click at [44, 92] on icon "close-filter" at bounding box center [42, 93] width 3 height 3
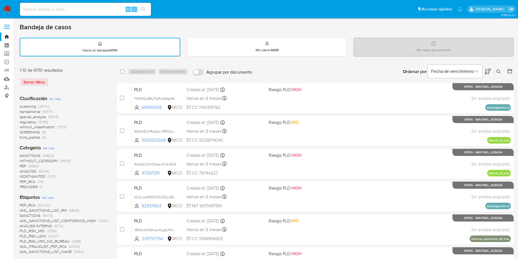
click at [31, 111] on span "transactional" at bounding box center [30, 111] width 21 height 5
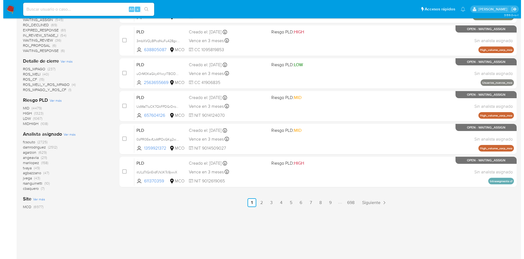
scroll to position [180, 0]
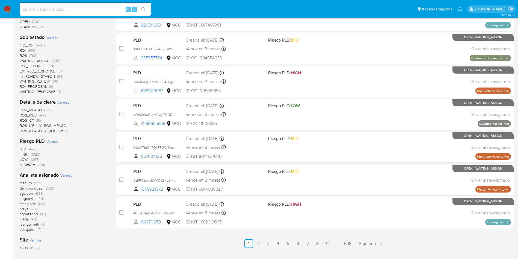
click at [63, 101] on span "Ver más" at bounding box center [63, 102] width 12 height 5
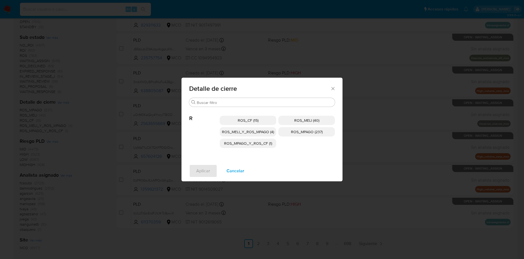
click at [90, 90] on div "Detalle de cierre Buscar R ROS_CF (15) ROS_MELI (40) ROS_MELI_Y_ROS_MPAGO (4) R…" at bounding box center [262, 129] width 524 height 259
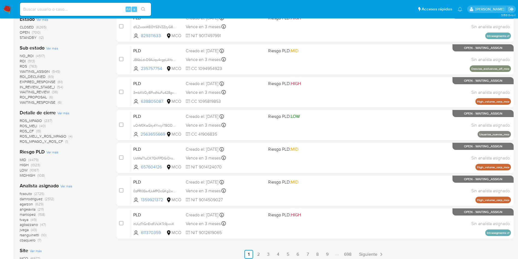
scroll to position [140, 0]
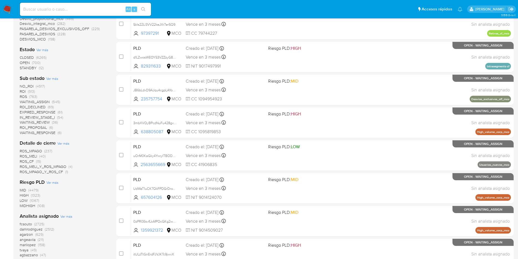
click at [20, 90] on span "ROI" at bounding box center [23, 90] width 6 height 5
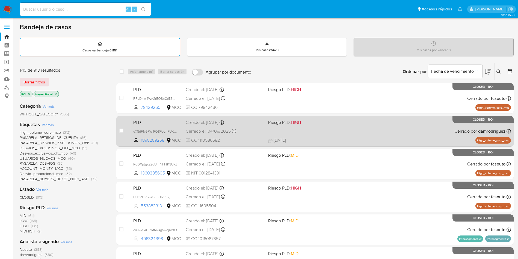
click at [250, 121] on div "Creado el: 12/06/2025 Creado el: 12/06/2025 07:07:20" at bounding box center [225, 122] width 78 height 6
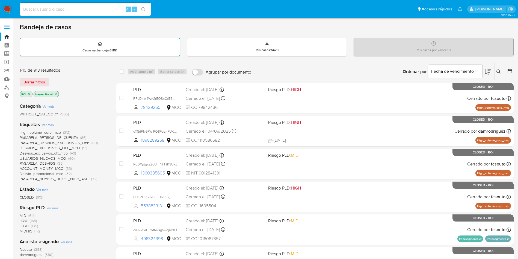
click at [8, 5] on img at bounding box center [7, 9] width 9 height 9
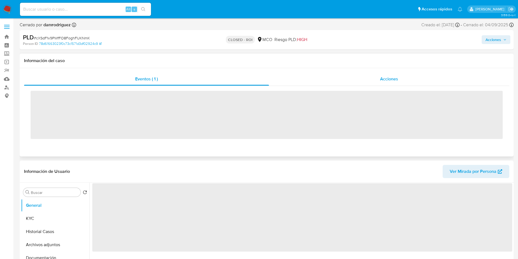
click at [362, 84] on div "Acciones" at bounding box center [389, 78] width 240 height 13
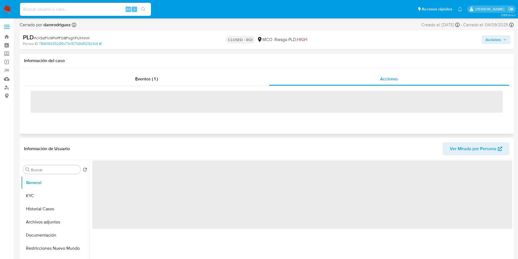
select select "10"
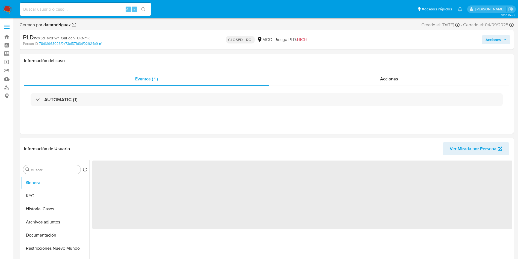
select select "10"
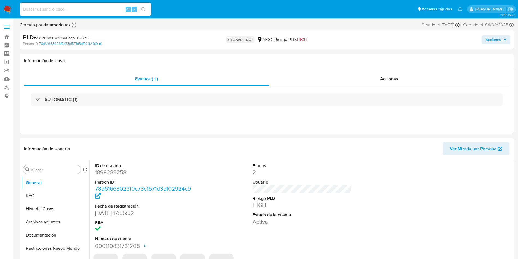
click at [283, 76] on div "Acciones" at bounding box center [389, 78] width 240 height 13
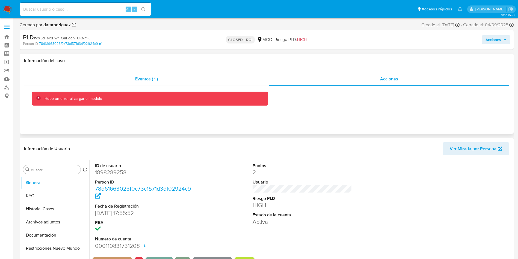
click at [166, 79] on div "Eventos ( 1 )" at bounding box center [146, 78] width 245 height 13
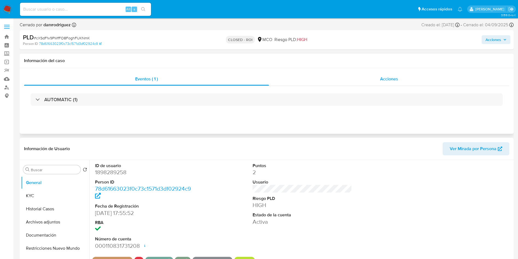
click at [321, 81] on div "Acciones" at bounding box center [389, 78] width 240 height 13
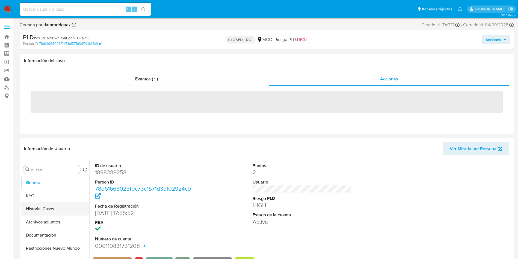
drag, startPoint x: 44, startPoint y: 209, endPoint x: 55, endPoint y: 210, distance: 10.9
click at [44, 209] on button "Historial Casos" at bounding box center [53, 208] width 64 height 13
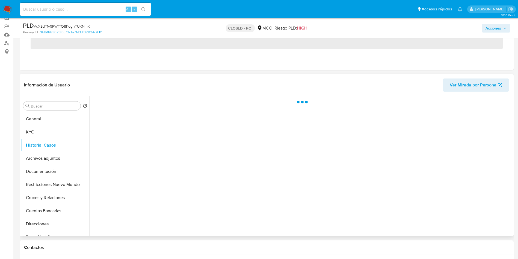
scroll to position [82, 0]
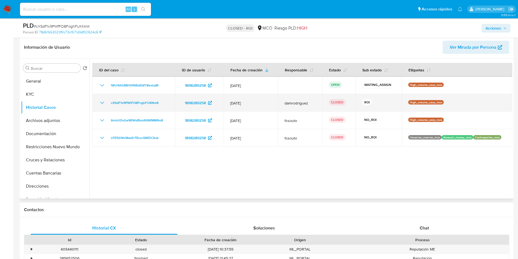
click at [100, 103] on icon "Mostrar/Ocultar" at bounding box center [102, 102] width 7 height 7
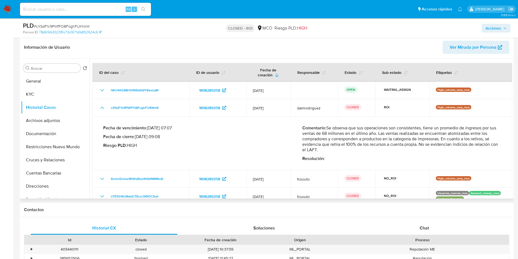
click at [331, 126] on p "Comentario : Se observa que sus operaciones son consistentes, tiene un promedio…" at bounding box center [401, 138] width 199 height 27
drag, startPoint x: 345, startPoint y: 126, endPoint x: 393, endPoint y: 129, distance: 48.1
click at [401, 126] on p "Comentario : Se observa que sus operaciones son consistentes, tiene un promedio…" at bounding box center [401, 138] width 199 height 27
click at [359, 122] on div "Fecha de vencimiento : 10/09/2025 07:07 Fecha de cierre : 04/09/2025 09:08 Ries…" at bounding box center [302, 143] width 398 height 45
drag, startPoint x: 328, startPoint y: 127, endPoint x: 367, endPoint y: 151, distance: 45.8
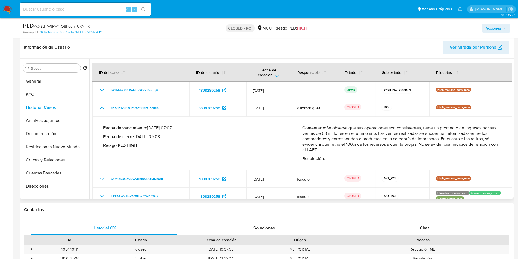
click at [367, 151] on p "Comentario : Se observa que sus operaciones son consistentes, tiene un promedio…" at bounding box center [401, 138] width 199 height 27
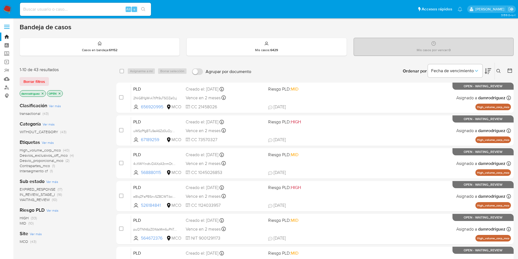
click at [5, 9] on img at bounding box center [7, 9] width 9 height 9
